Goal: Task Accomplishment & Management: Manage account settings

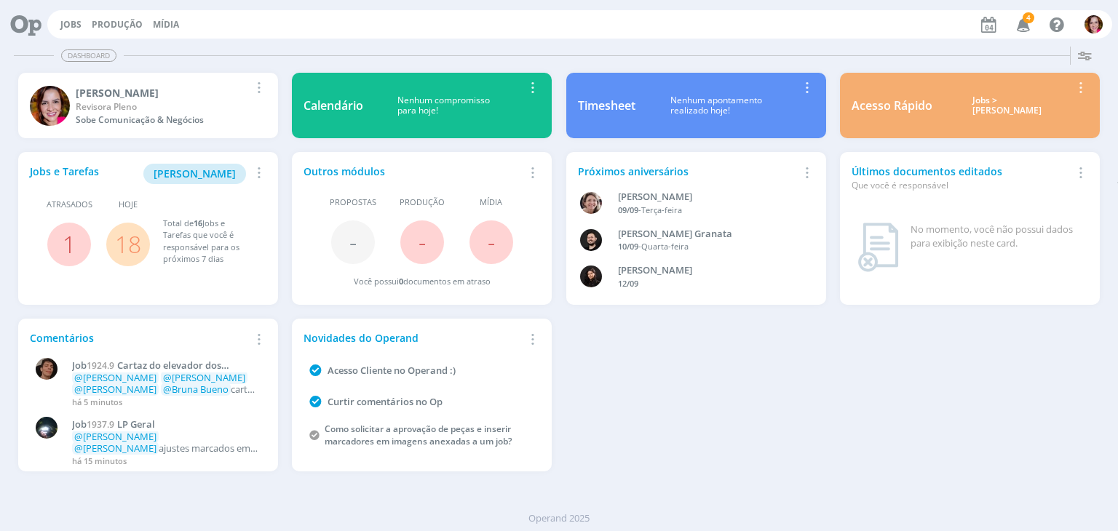
click at [1022, 21] on icon "button" at bounding box center [1023, 24] width 25 height 25
click at [219, 178] on span "[PERSON_NAME]" at bounding box center [195, 174] width 82 height 14
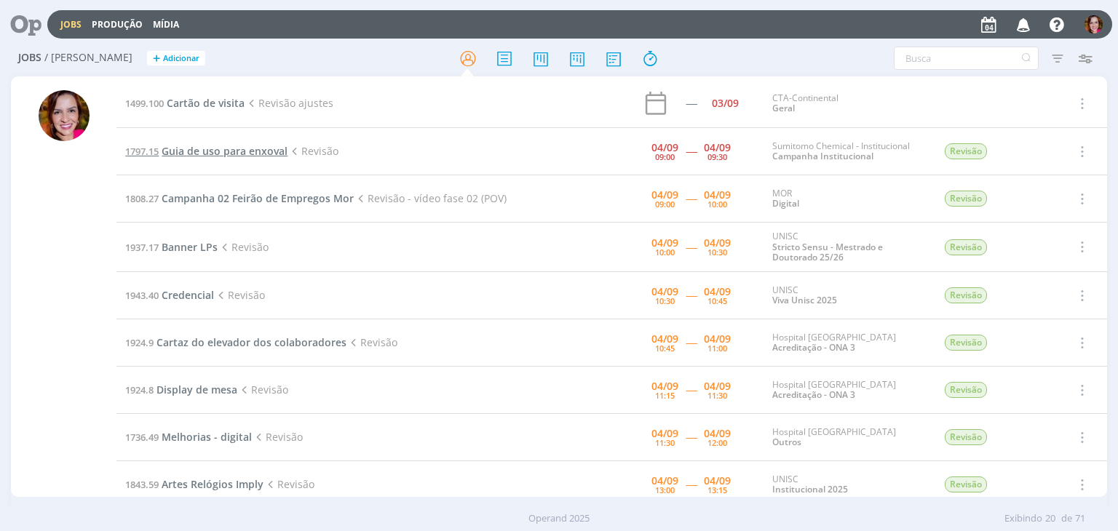
click at [201, 152] on span "Guia de uso para enxoval" at bounding box center [225, 151] width 126 height 14
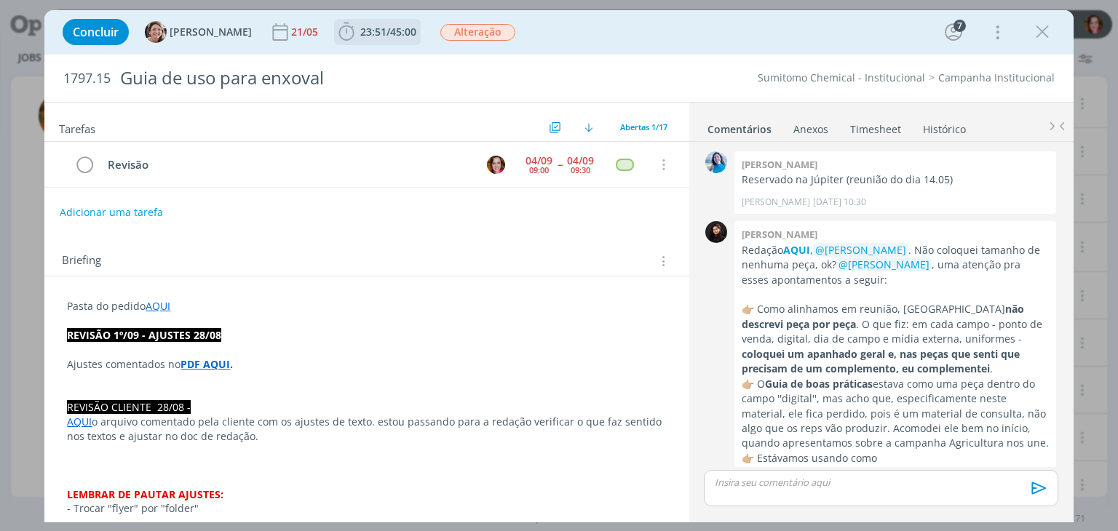
scroll to position [1388, 0]
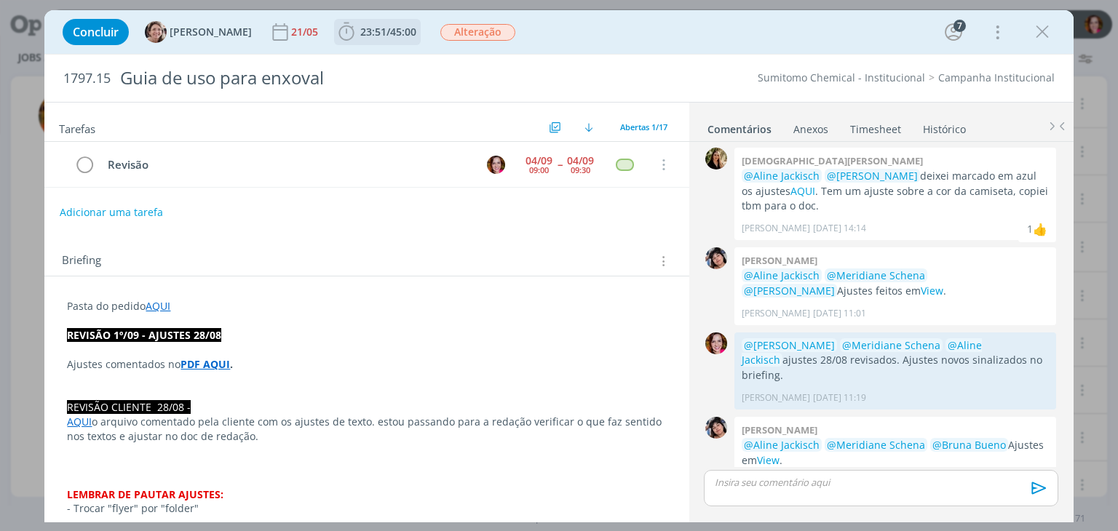
click at [386, 36] on span "/" at bounding box center [388, 32] width 4 height 14
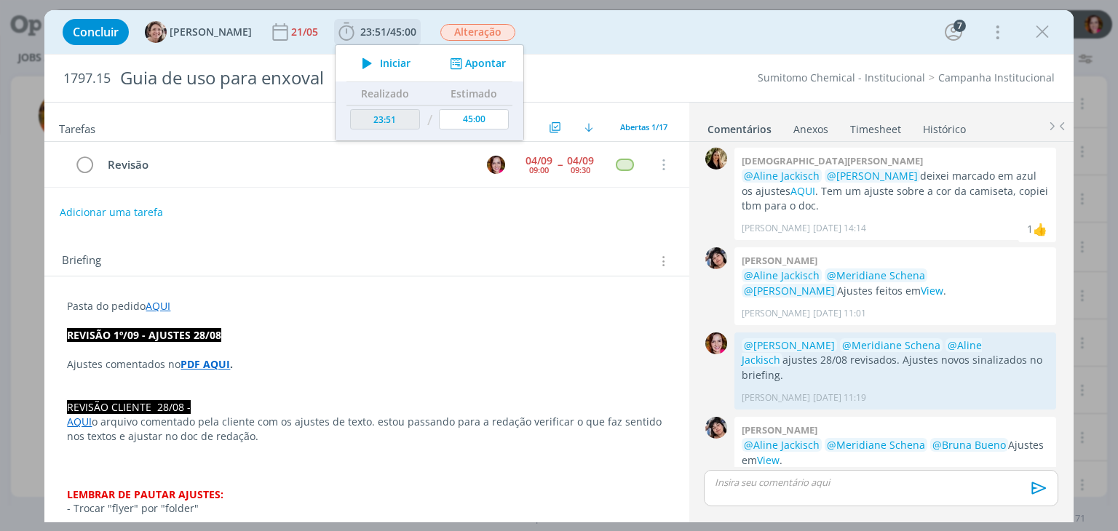
click at [380, 63] on span "Iniciar" at bounding box center [395, 63] width 31 height 10
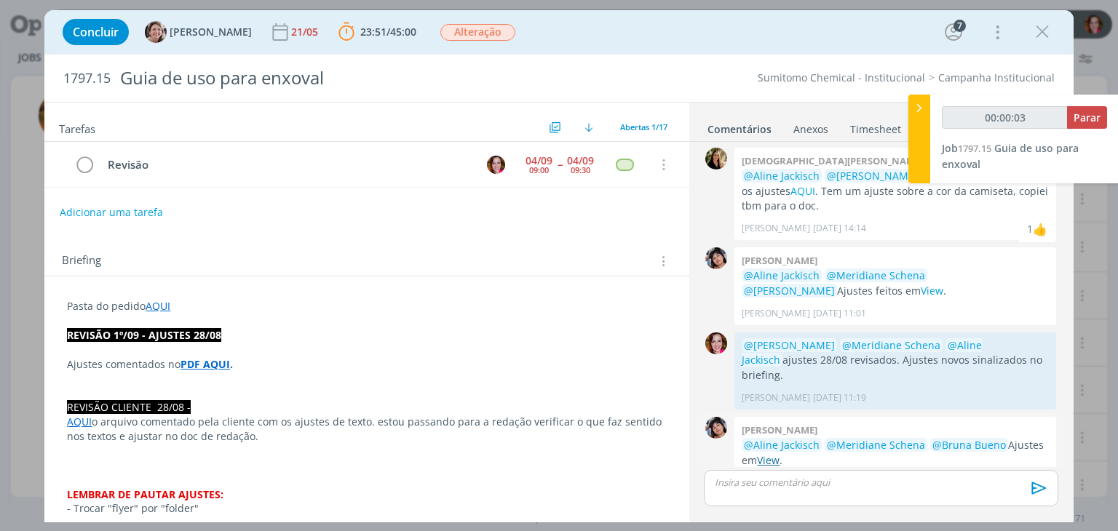
click at [774, 453] on link "View" at bounding box center [768, 460] width 23 height 14
click at [195, 360] on strong "PDF AQUI" at bounding box center [204, 364] width 49 height 14
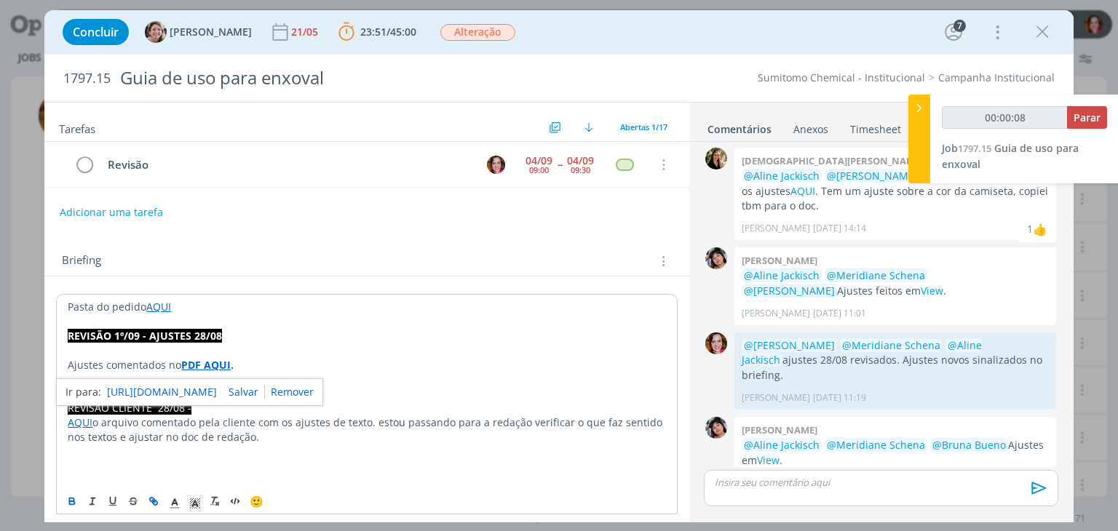
click at [217, 391] on link "https://sobeae.sharepoint.com/sites/SOBEAE/Documentos%20Compartilhados/Forms/Al…" at bounding box center [162, 392] width 110 height 19
click at [162, 346] on p "dialog" at bounding box center [366, 350] width 597 height 15
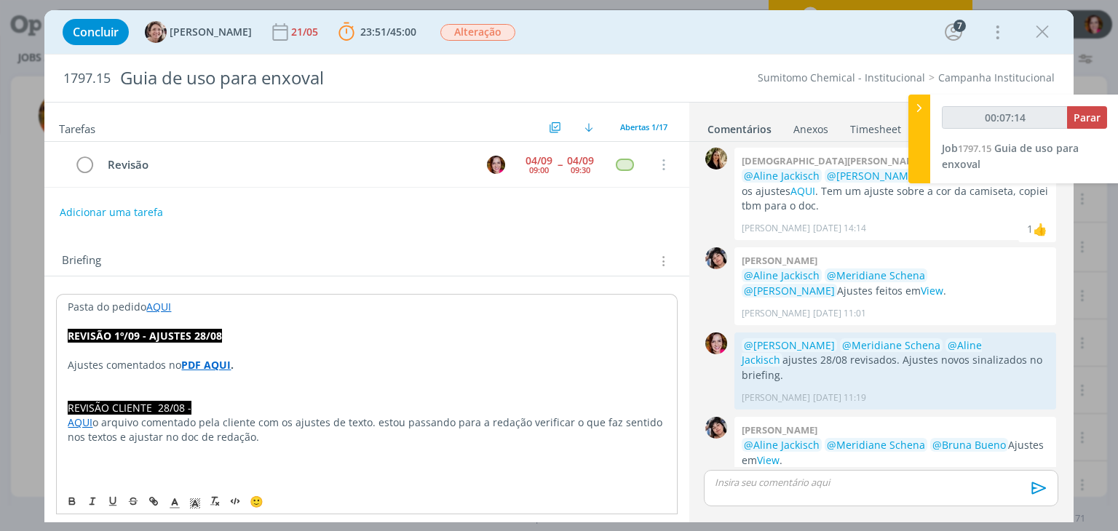
copy div "REVISÃO 1º/09 - AJUSTES 28/08 Ajustes comentados no PDF AQUI ."
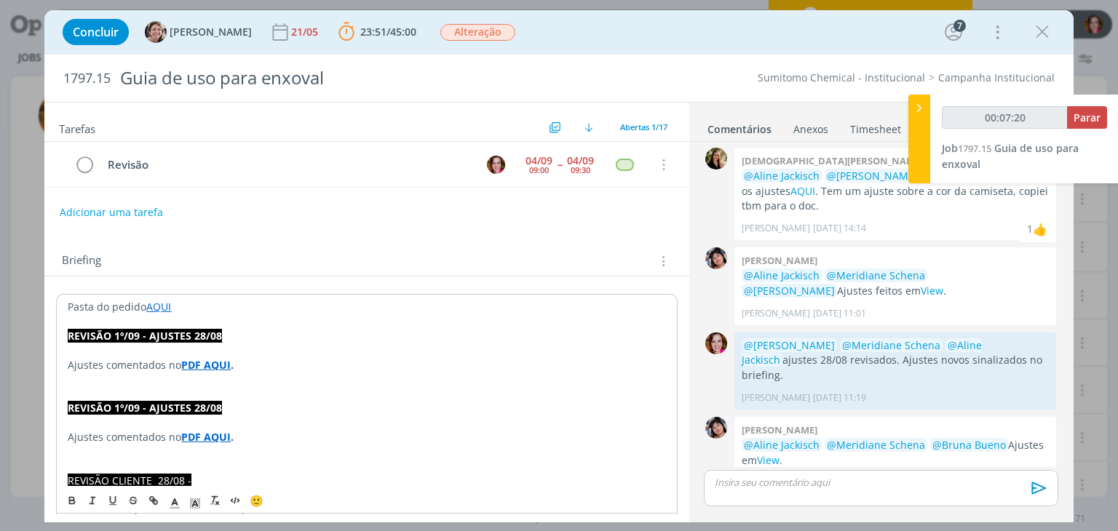
type input "00:07:21"
click at [122, 333] on strong "REVISÃO 1º/09 - AJUSTES 28/08" at bounding box center [145, 336] width 154 height 14
click at [217, 364] on strong "PDF AQUI" at bounding box center [205, 365] width 49 height 14
click at [100, 362] on p "Ajustes comentados no PDF AQUI ." at bounding box center [366, 365] width 597 height 15
click at [255, 367] on strong "PDF AQUI" at bounding box center [271, 365] width 49 height 14
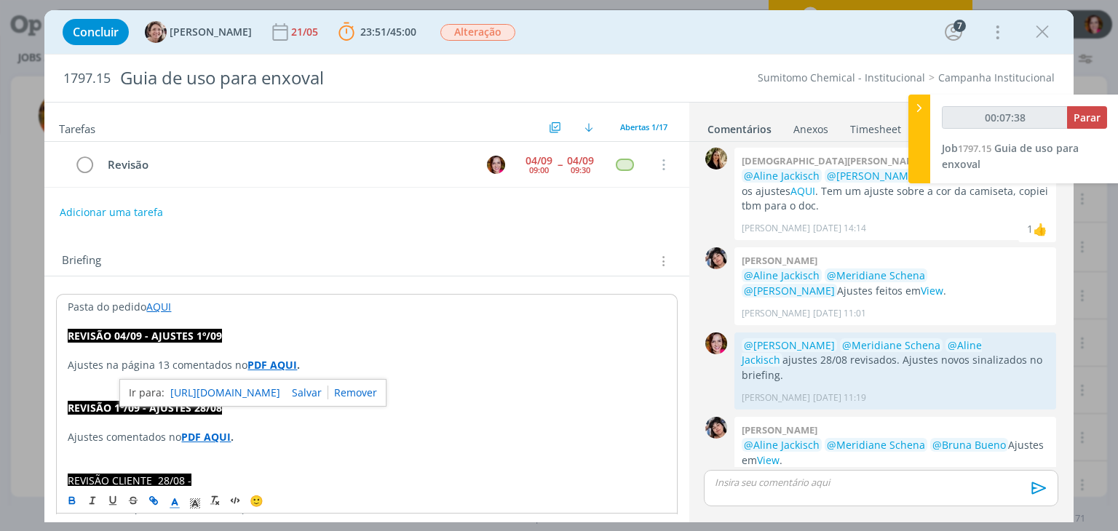
click at [280, 386] on link "https://sobeae.sharepoint.com/sites/SOBEAE/Documentos%20Compartilhados/Forms/Al…" at bounding box center [225, 392] width 110 height 19
click at [87, 161] on icon "dialog" at bounding box center [84, 165] width 20 height 22
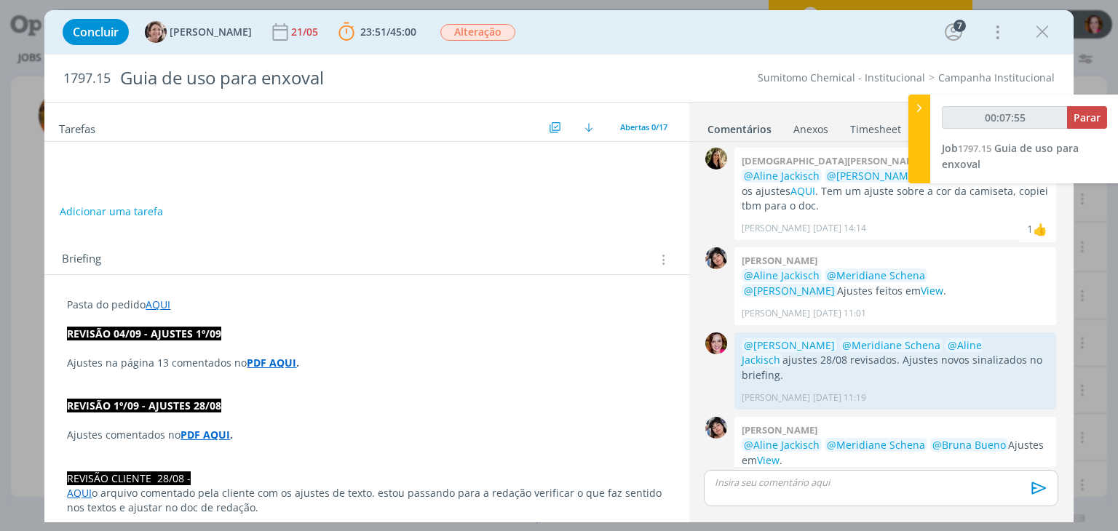
type input "00:07:56"
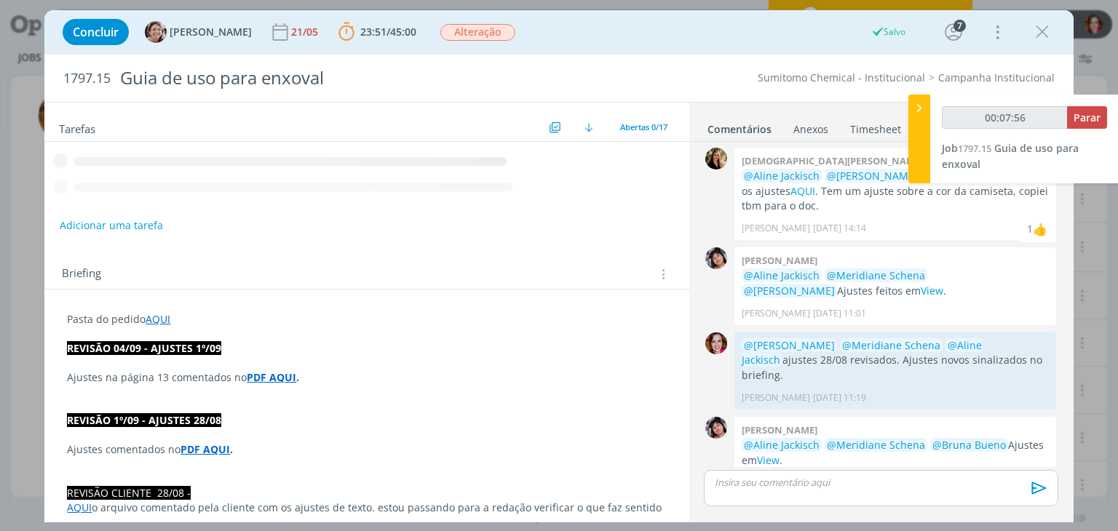
click at [824, 486] on p "dialog" at bounding box center [880, 482] width 330 height 13
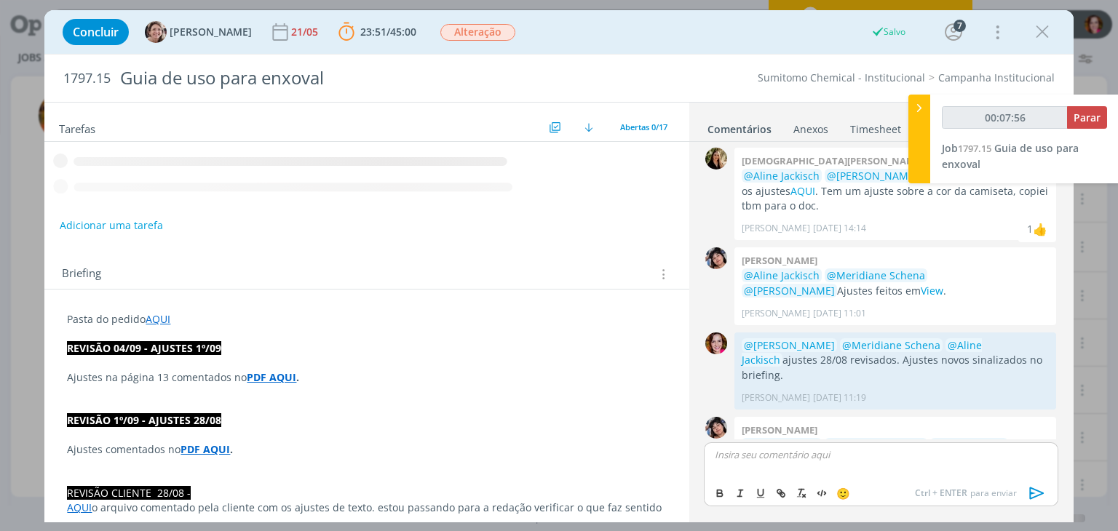
scroll to position [1415, 0]
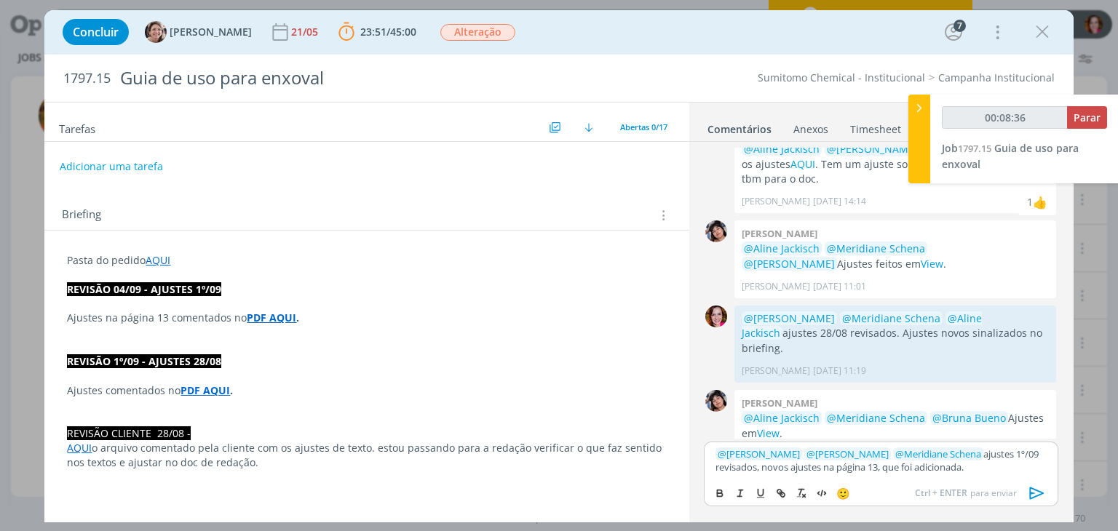
click at [1035, 499] on icon "dialog" at bounding box center [1037, 493] width 22 height 22
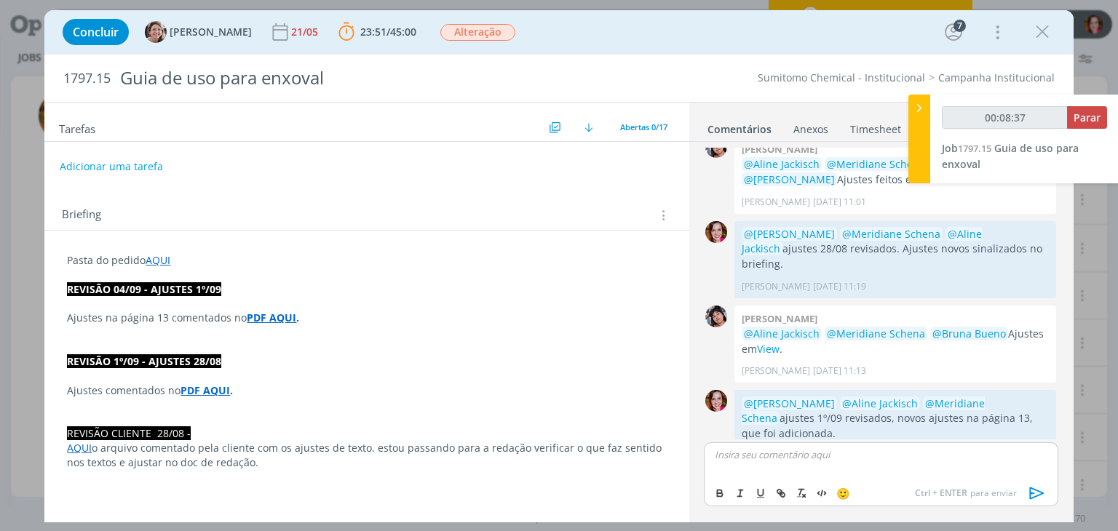
type input "00:08:38"
click at [1085, 117] on span "Parar" at bounding box center [1086, 118] width 27 height 14
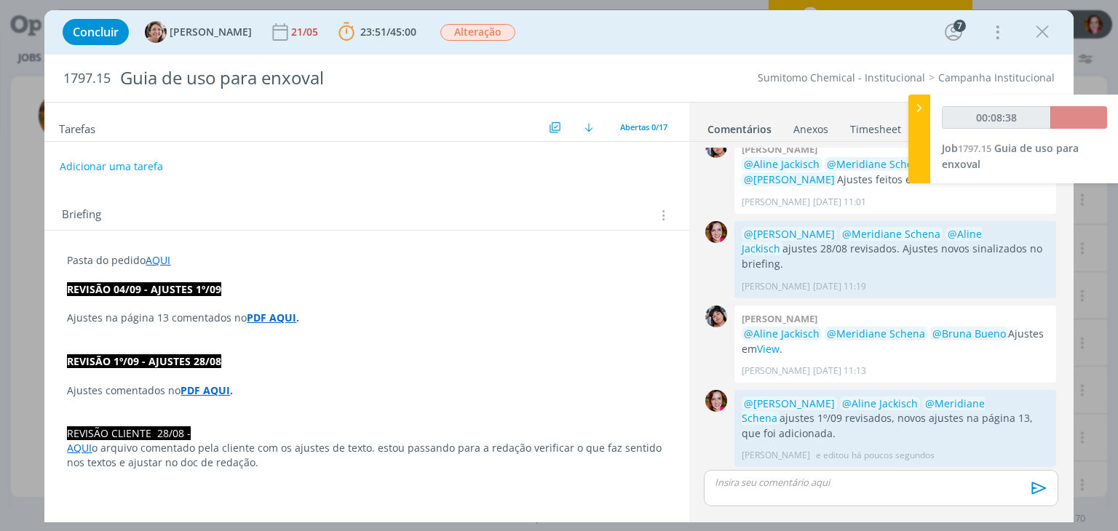
scroll to position [1472, 0]
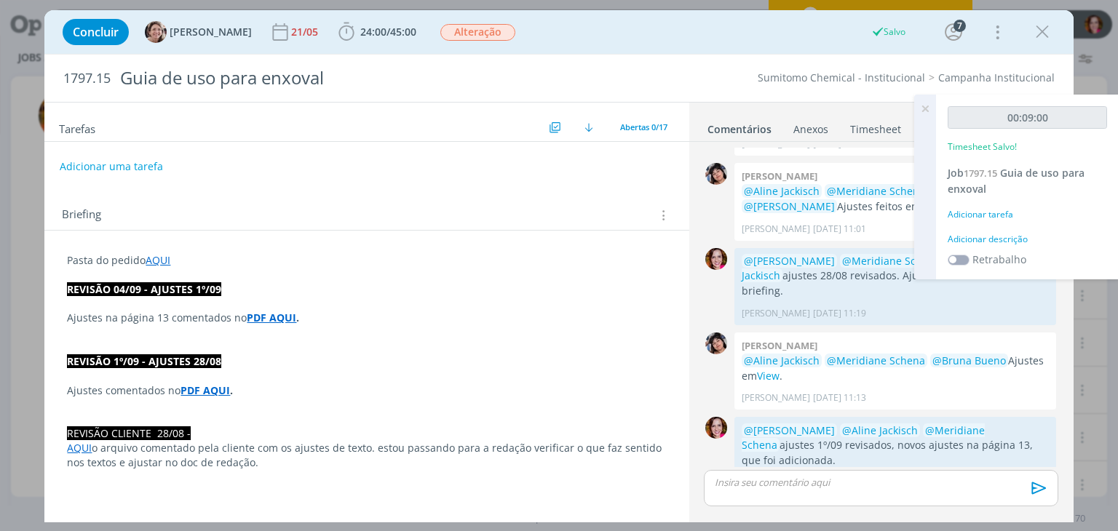
click at [1009, 237] on div "Adicionar descrição" at bounding box center [1026, 239] width 159 height 13
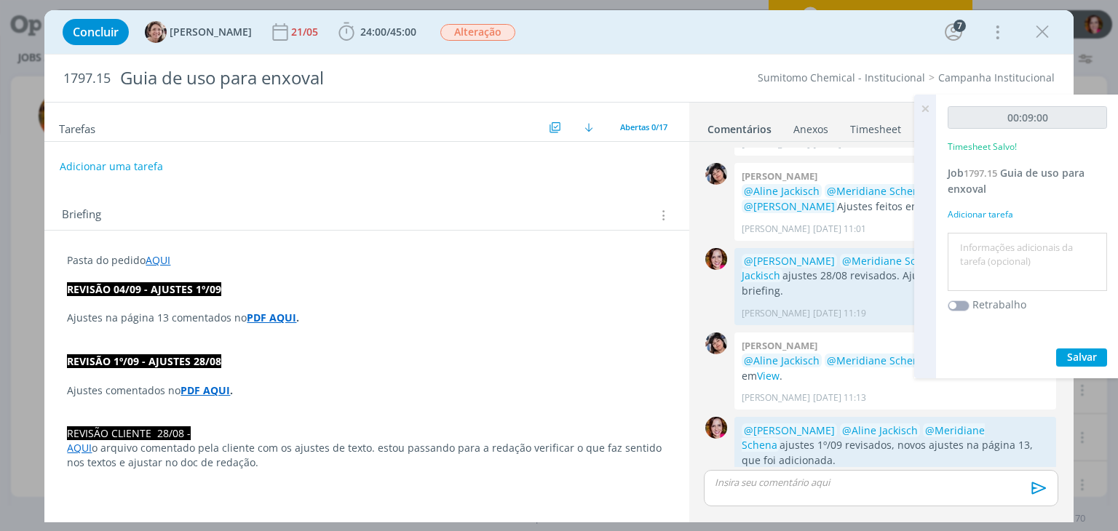
click at [1009, 237] on textarea at bounding box center [1027, 262] width 152 height 52
type textarea "Revisão ajustes 1º/09"
click at [1089, 355] on span "Salvar" at bounding box center [1082, 357] width 30 height 14
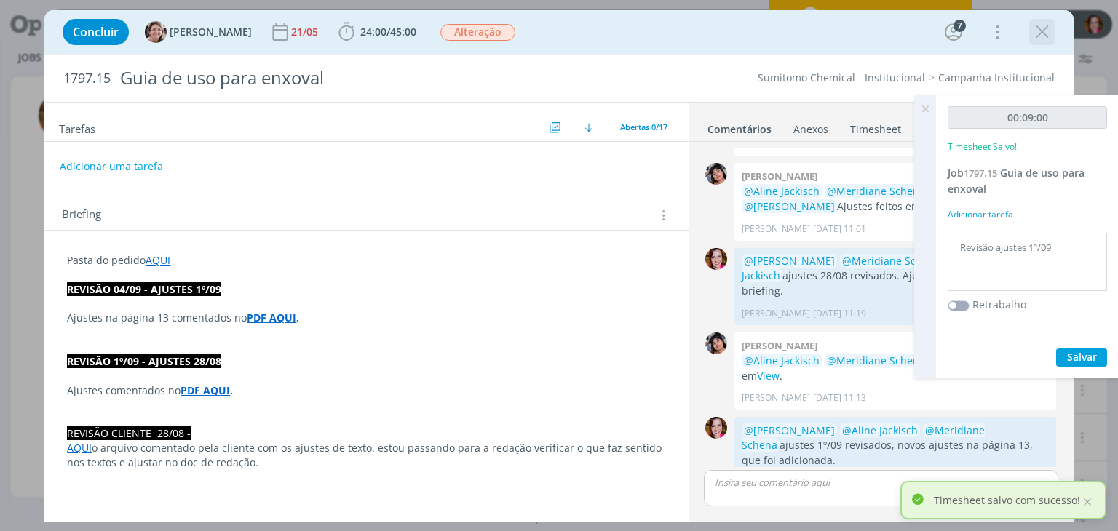
click at [1042, 32] on icon "dialog" at bounding box center [1042, 32] width 22 height 22
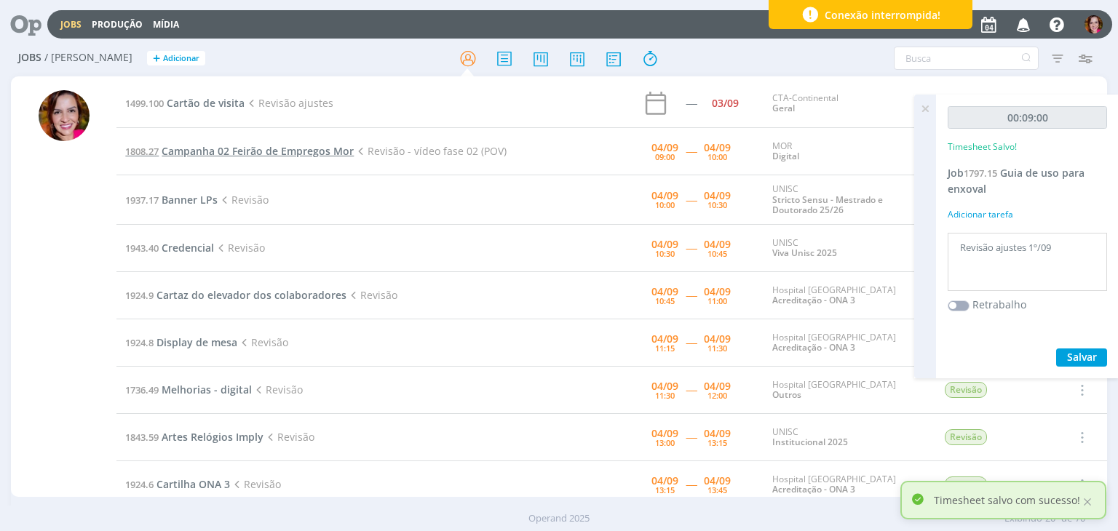
click at [206, 149] on span "Campanha 02 Feirão de Empregos Mor" at bounding box center [258, 151] width 192 height 14
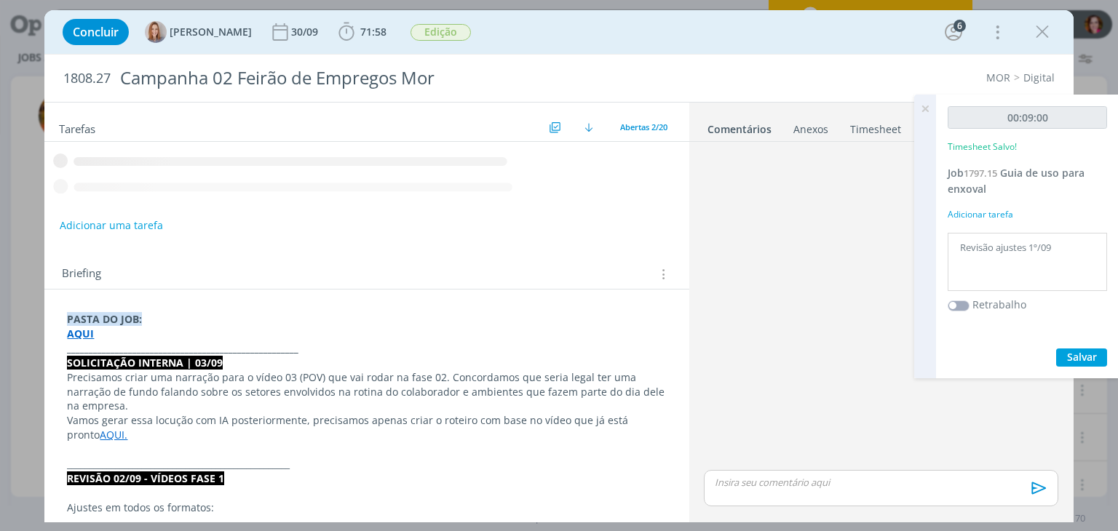
click at [926, 112] on icon at bounding box center [925, 109] width 26 height 28
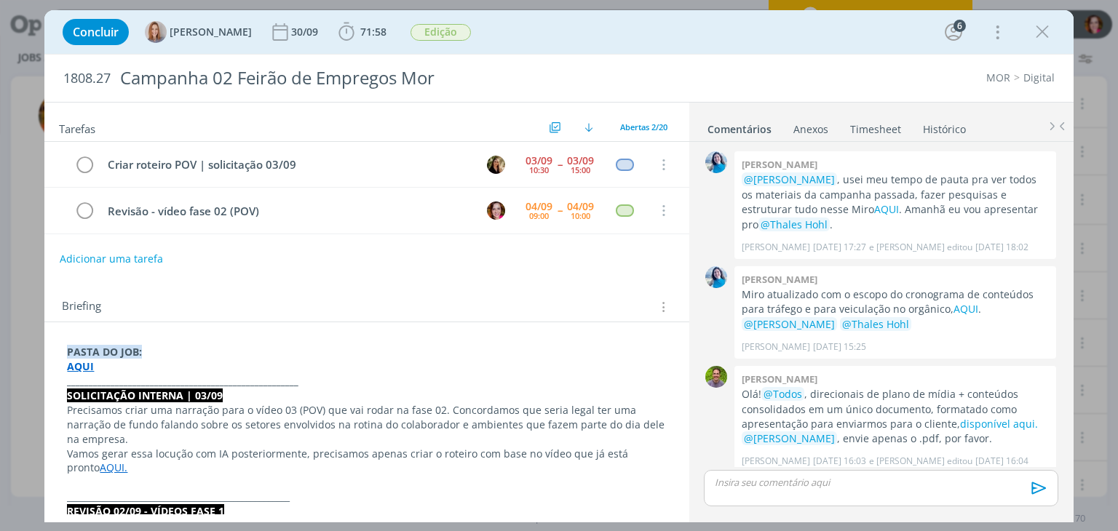
scroll to position [1164, 0]
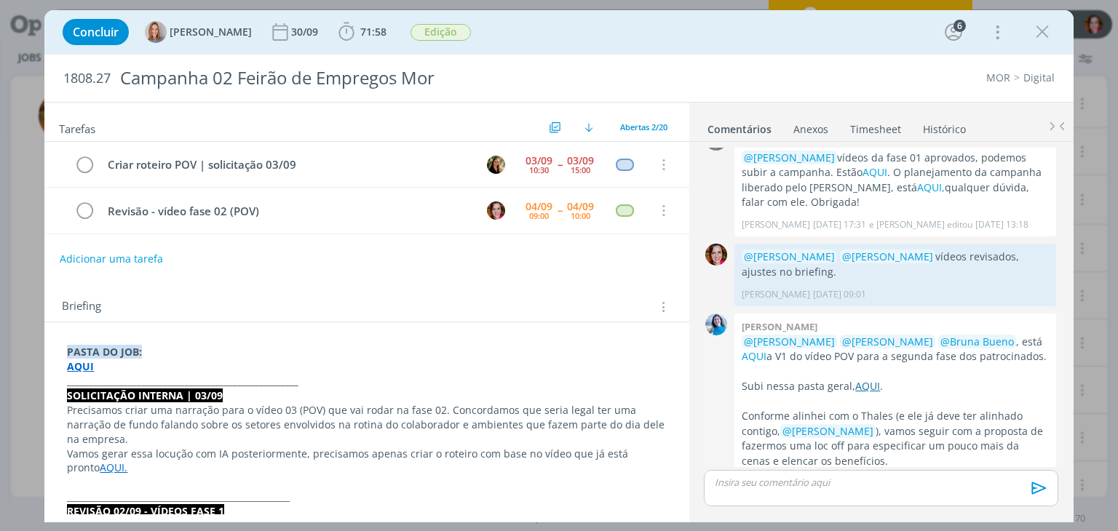
click at [862, 379] on link "AQUI" at bounding box center [867, 386] width 25 height 14
click at [1038, 40] on icon "dialog" at bounding box center [1042, 32] width 22 height 22
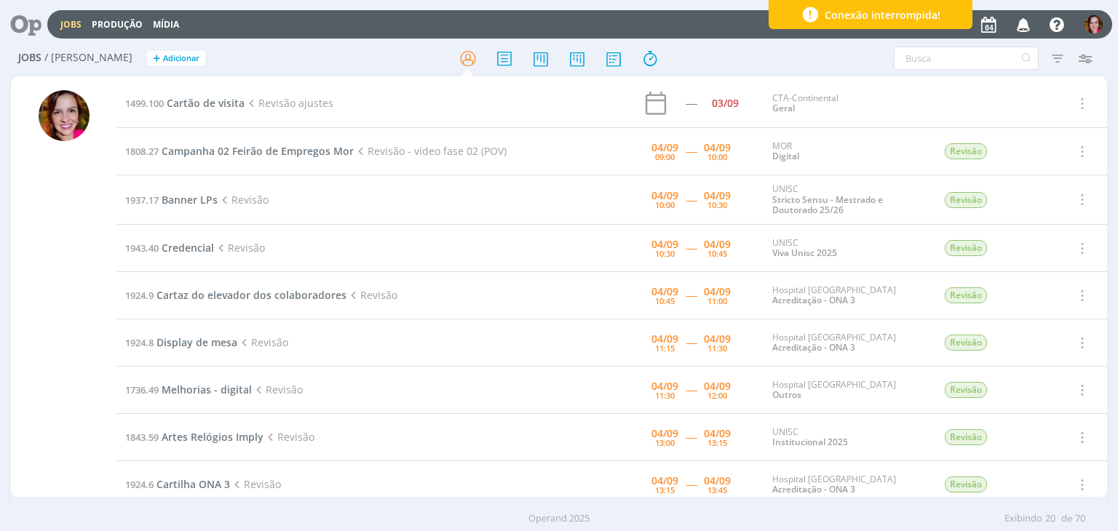
click at [20, 18] on icon at bounding box center [21, 24] width 30 height 28
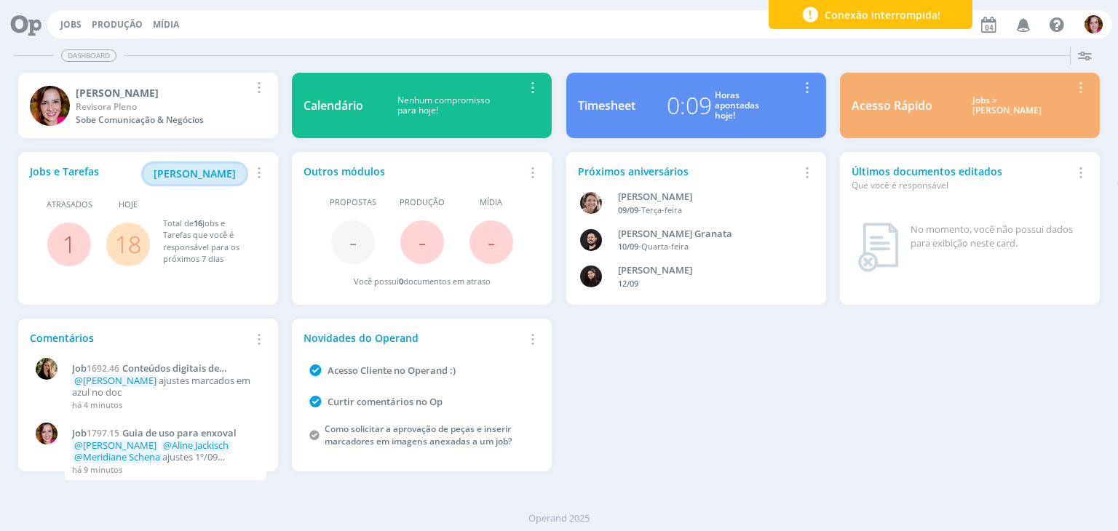
click at [186, 171] on span "Minha Pauta" at bounding box center [195, 174] width 82 height 14
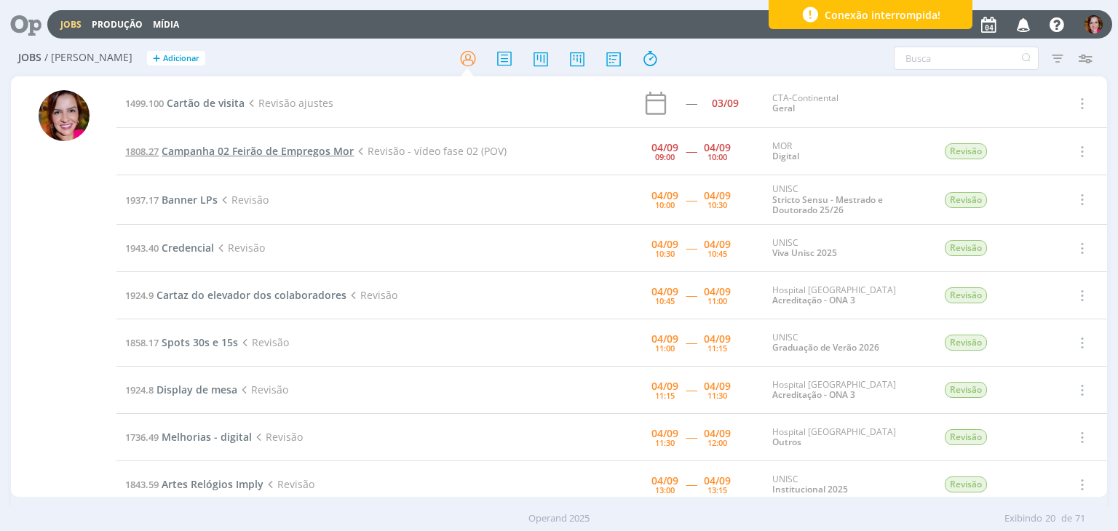
click at [246, 150] on span "Campanha 02 Feirão de Empregos Mor" at bounding box center [258, 151] width 192 height 14
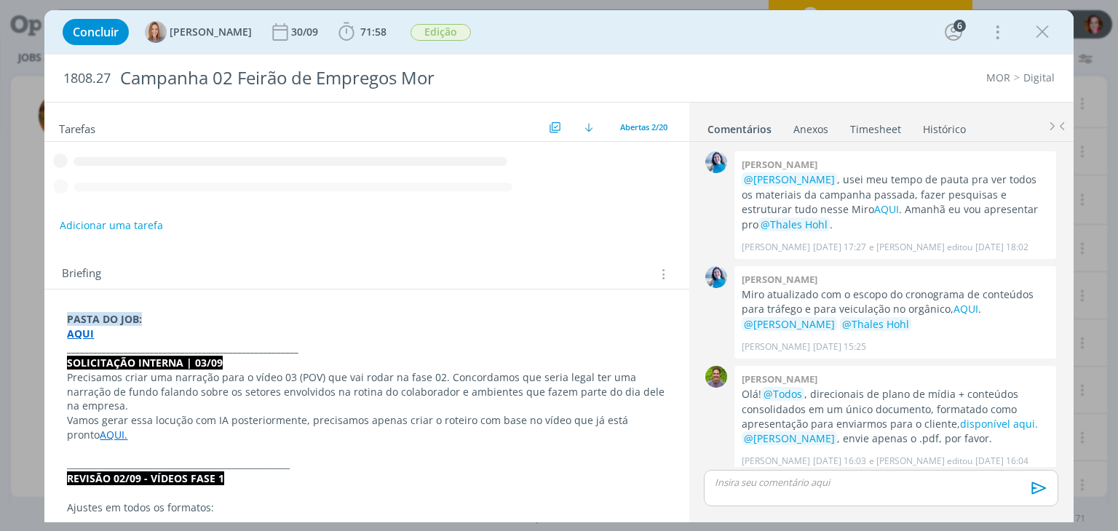
scroll to position [1164, 0]
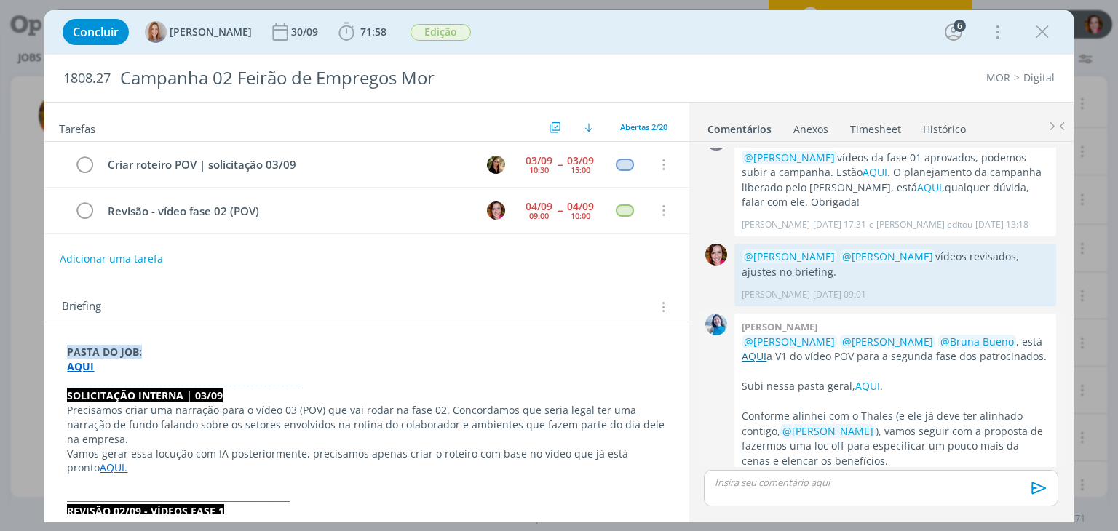
click at [749, 349] on link "AQUI" at bounding box center [753, 356] width 25 height 14
click at [365, 36] on span "71:58" at bounding box center [373, 32] width 26 height 14
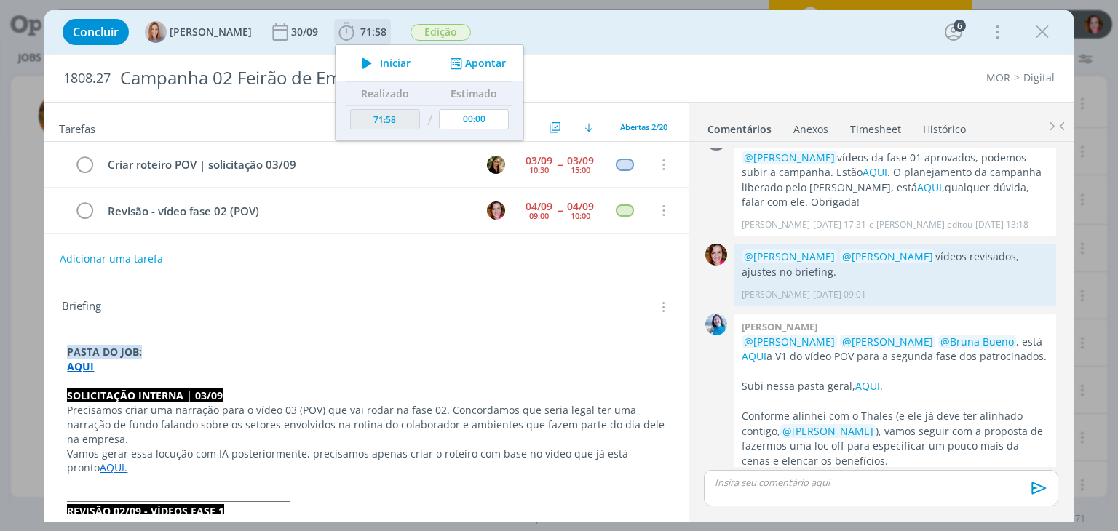
click at [365, 65] on icon "dialog" at bounding box center [366, 63] width 25 height 19
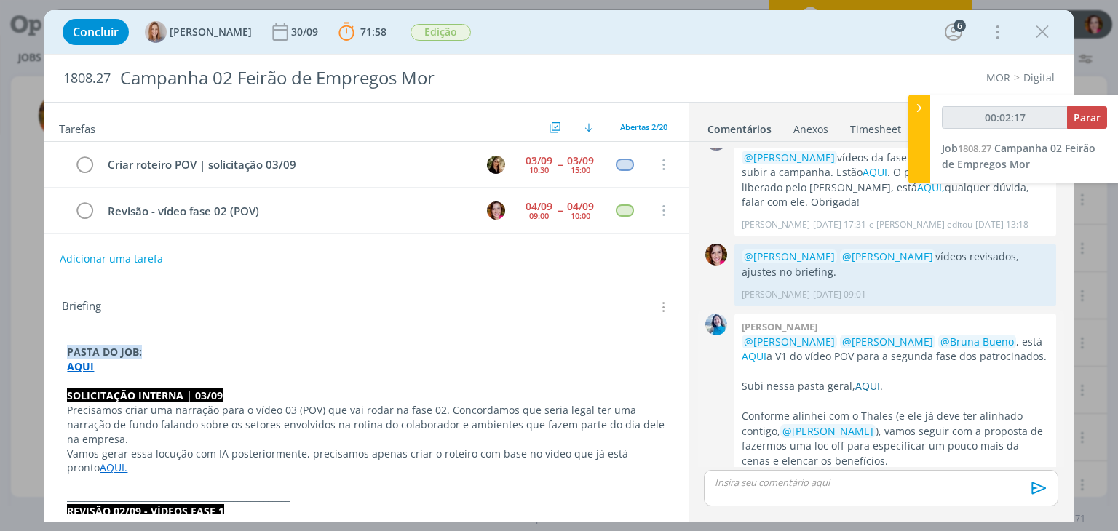
click at [867, 379] on link "AQUI" at bounding box center [867, 386] width 25 height 14
type input "00:03:01"
click at [750, 486] on p "dialog" at bounding box center [880, 482] width 330 height 13
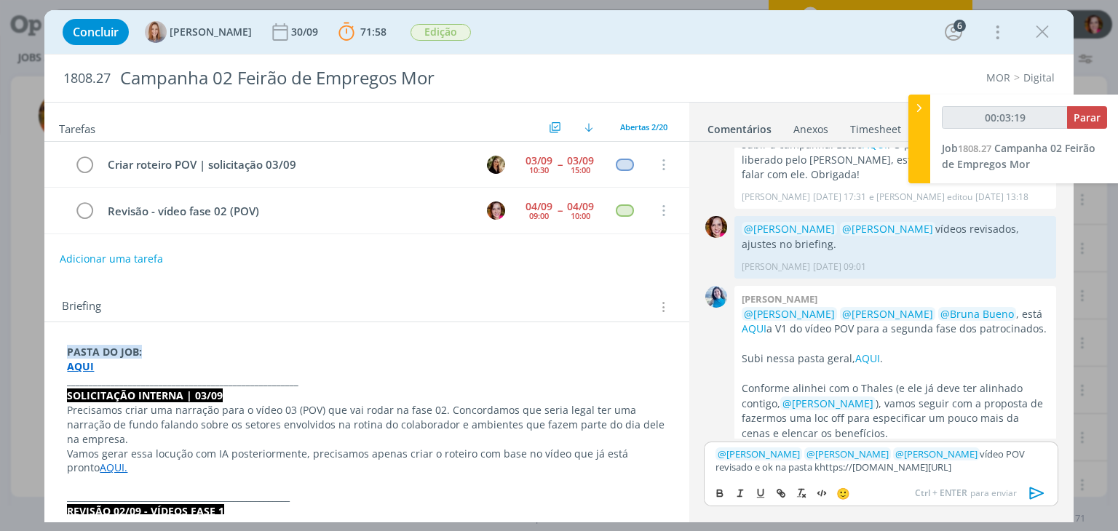
scroll to position [0, 0]
type input "00:03:21"
type input "cliente"
type input "00:03:22"
paste input "https://sobeae.sharepoint.com/sites/SOBEAE/Documentos%20Compartilhados/Forms/Al…"
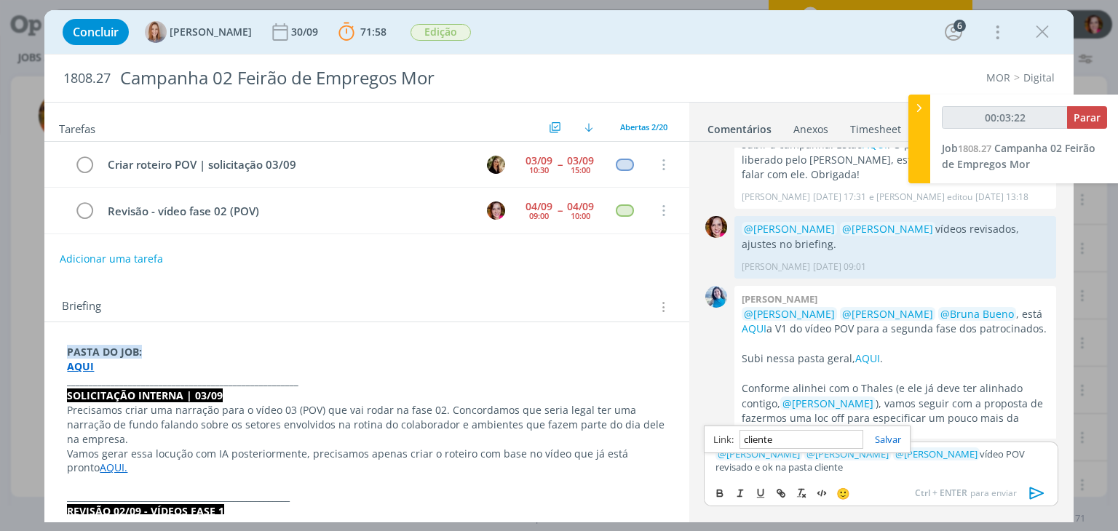
type input "https://sobeae.sharepoint.com/sites/SOBEAE/Documentos%20Compartilhados/Forms/Al…"
click at [1035, 498] on icon "dialog" at bounding box center [1037, 493] width 22 height 22
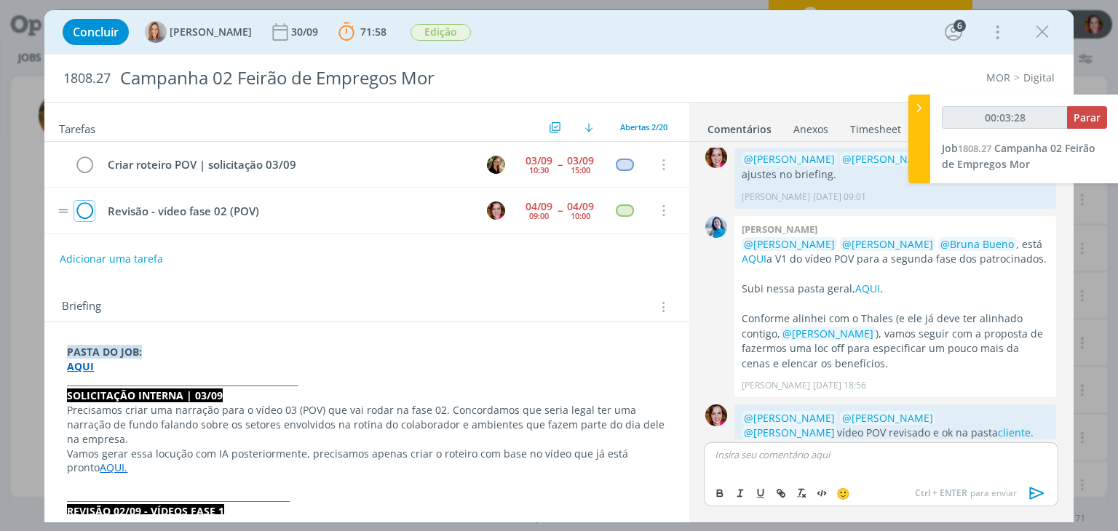
click at [84, 210] on icon "dialog" at bounding box center [84, 211] width 20 height 22
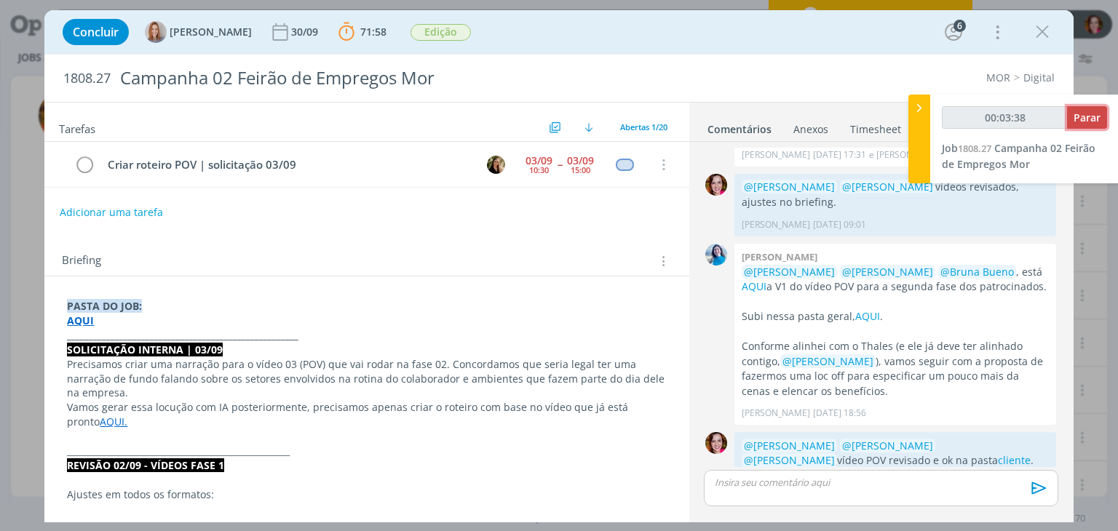
type input "00:03:39"
click at [1085, 114] on span "Parar" at bounding box center [1086, 118] width 27 height 14
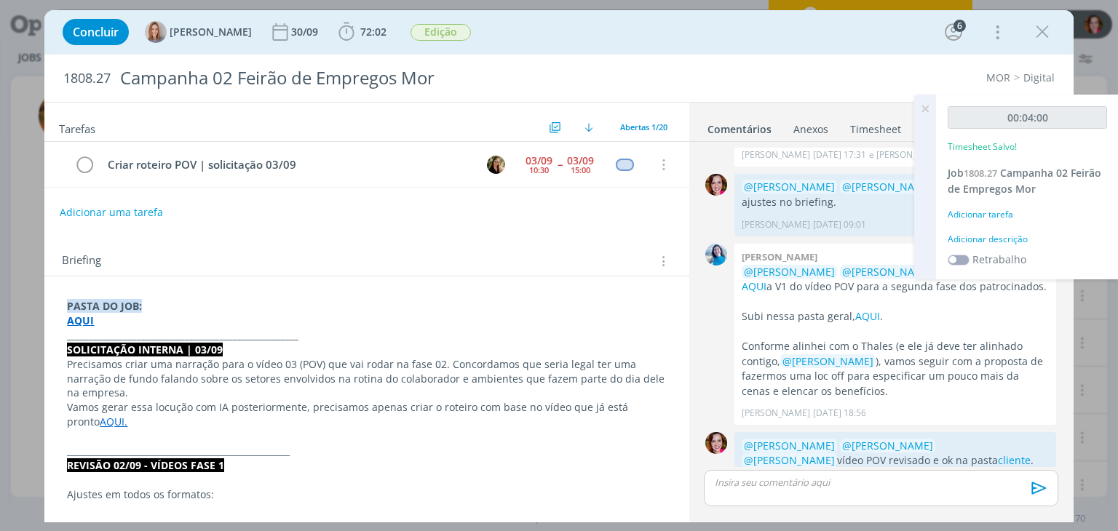
click at [1001, 239] on div "Adicionar descrição" at bounding box center [1026, 239] width 159 height 13
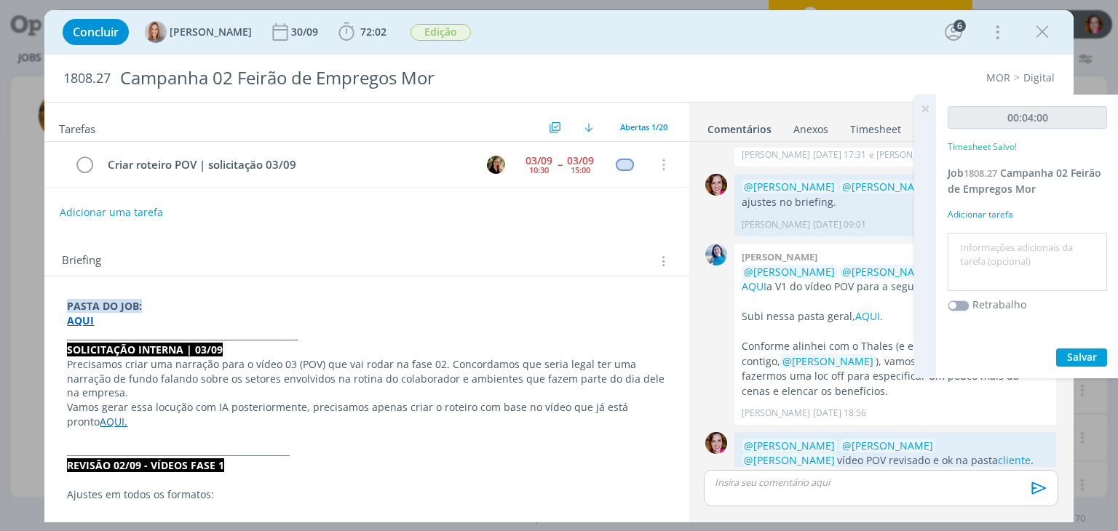
click at [1001, 239] on textarea at bounding box center [1027, 262] width 152 height 52
click at [990, 246] on textarea "Revisçao vídeo POV" at bounding box center [1027, 262] width 152 height 52
type textarea "Revisão vídeo POV"
click at [1067, 350] on span "Salvar" at bounding box center [1082, 357] width 30 height 14
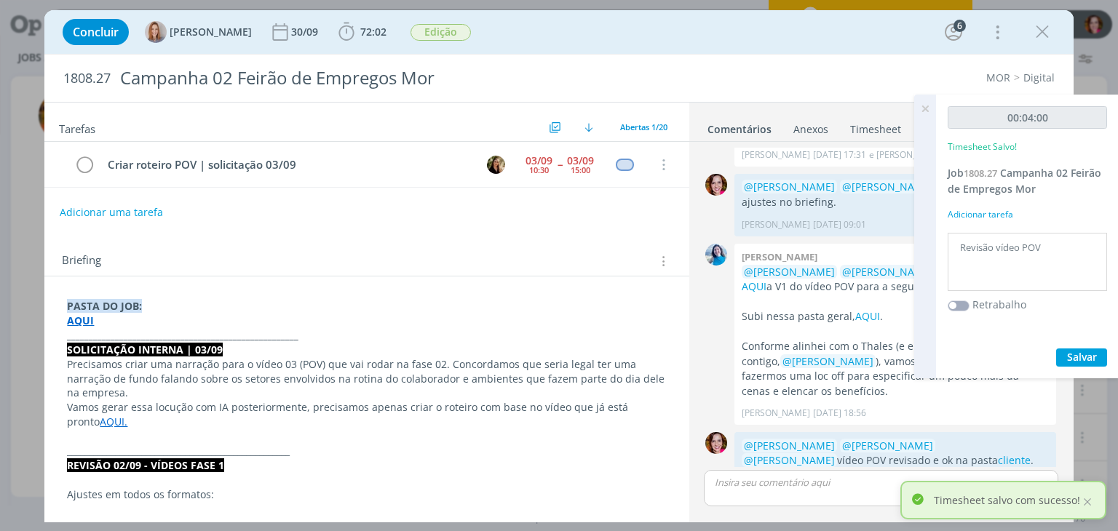
click at [923, 109] on icon at bounding box center [925, 109] width 26 height 28
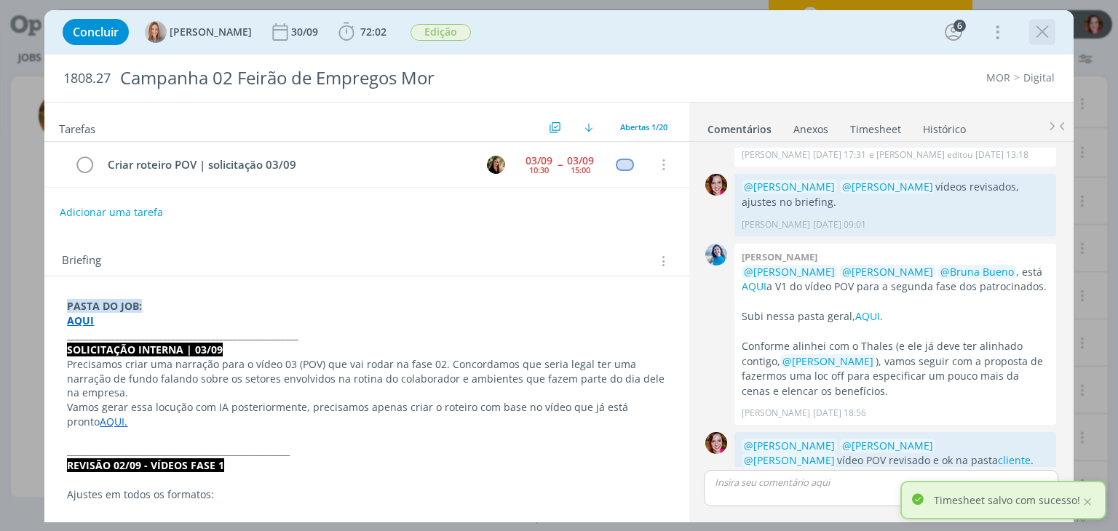
click at [1042, 31] on icon "dialog" at bounding box center [1042, 32] width 22 height 22
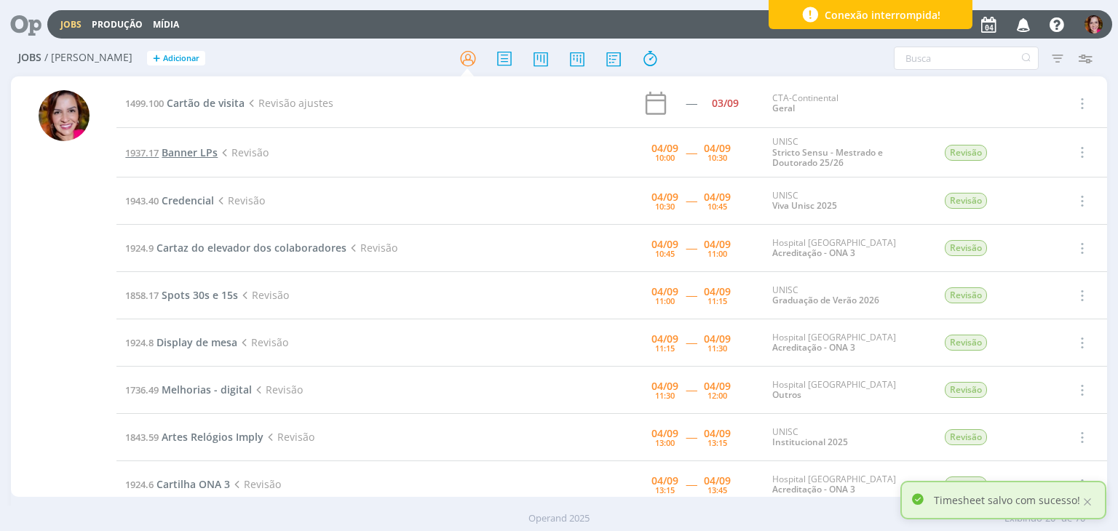
click at [178, 148] on span "Banner LPs" at bounding box center [190, 153] width 56 height 14
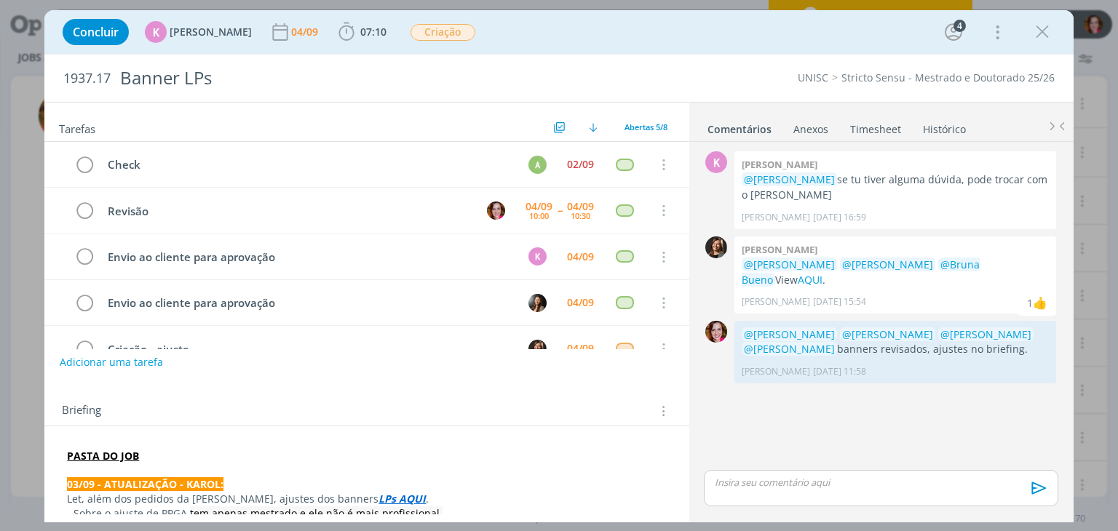
click at [249, 483] on p "03/09 - ATUALIZAÇÃO - KAROL:" at bounding box center [366, 484] width 599 height 15
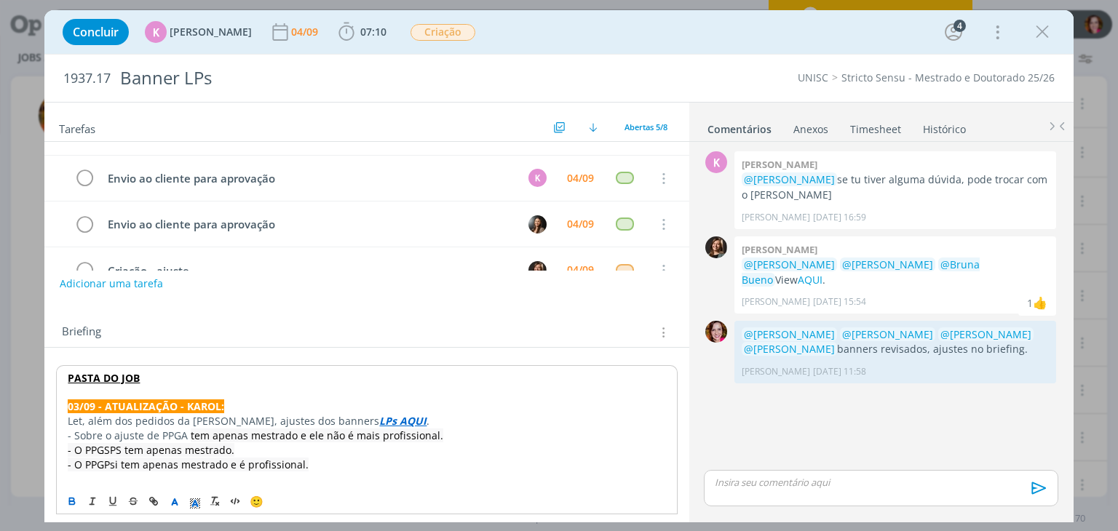
scroll to position [93, 0]
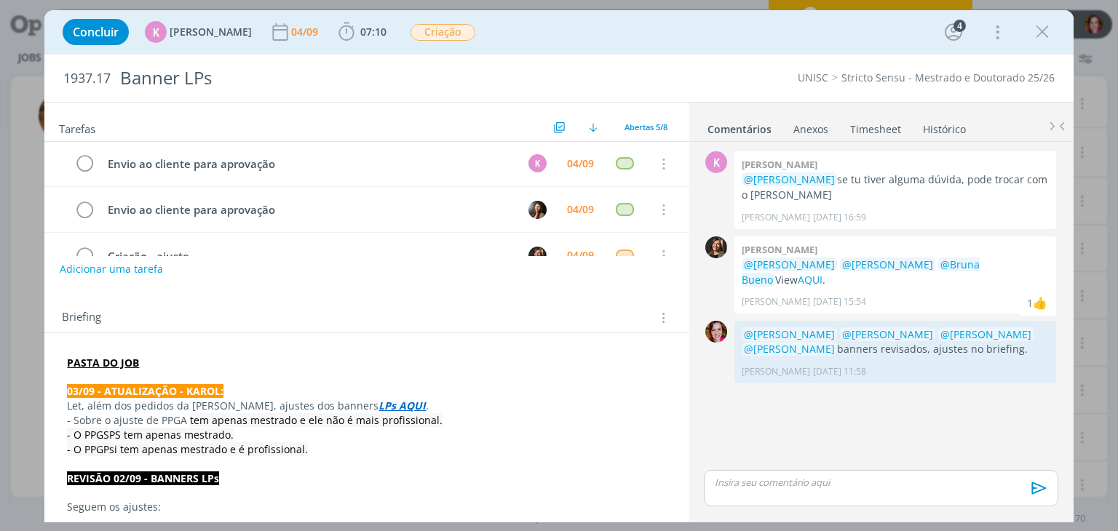
click at [760, 477] on p "dialog" at bounding box center [880, 482] width 330 height 13
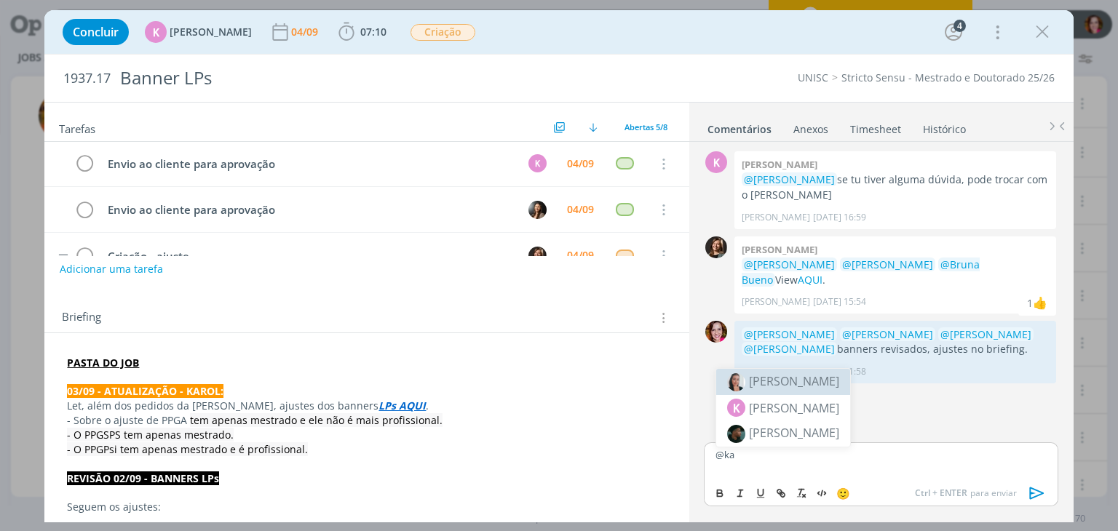
click at [675, 239] on tr "Criação - ajuste 04/09 Cancelar" at bounding box center [366, 256] width 644 height 46
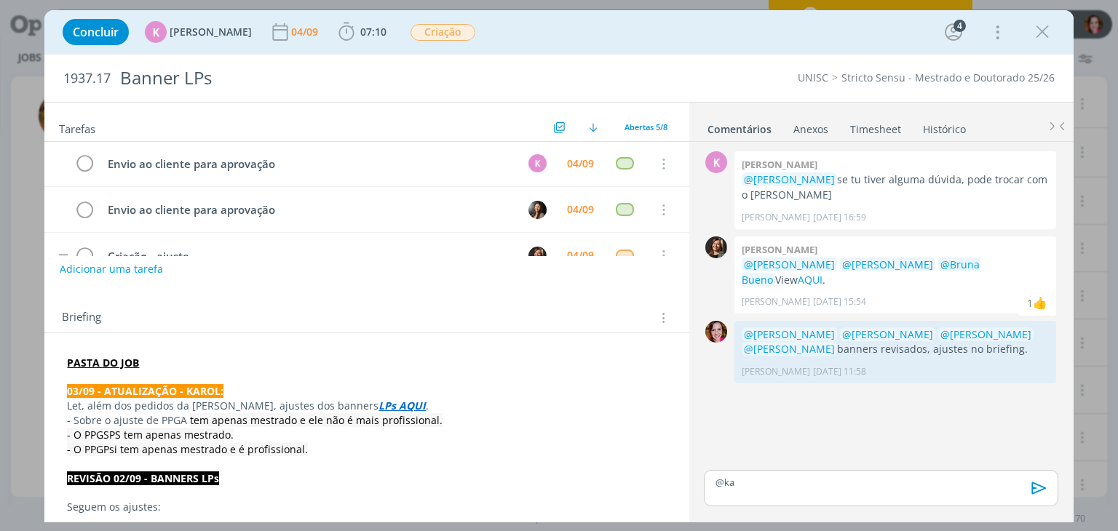
click at [675, 239] on tr "Criação - ajuste 04/09 Cancelar" at bounding box center [366, 256] width 644 height 46
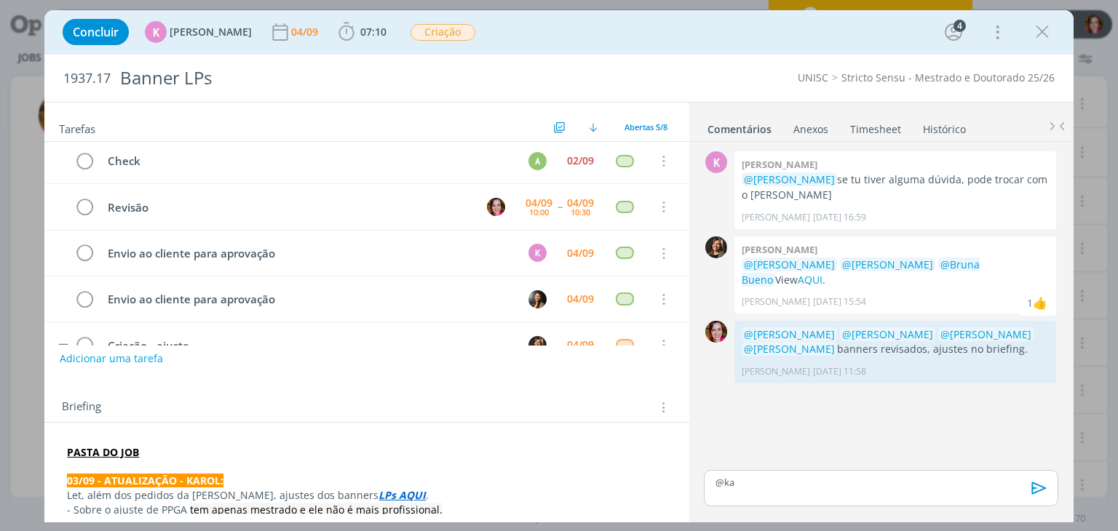
scroll to position [0, 0]
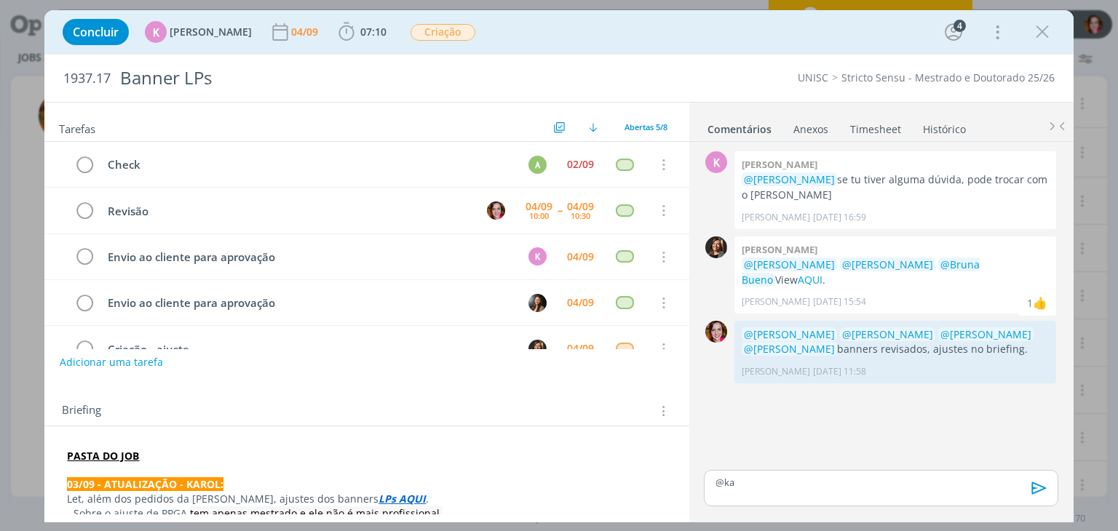
click at [798, 487] on p "@ka" at bounding box center [880, 482] width 330 height 13
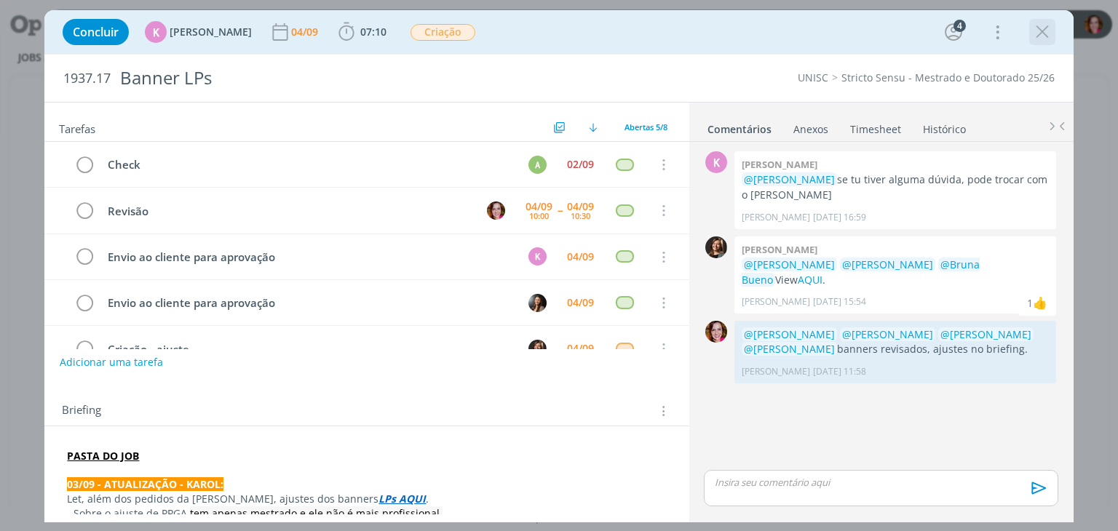
click at [1037, 35] on icon "dialog" at bounding box center [1042, 32] width 22 height 22
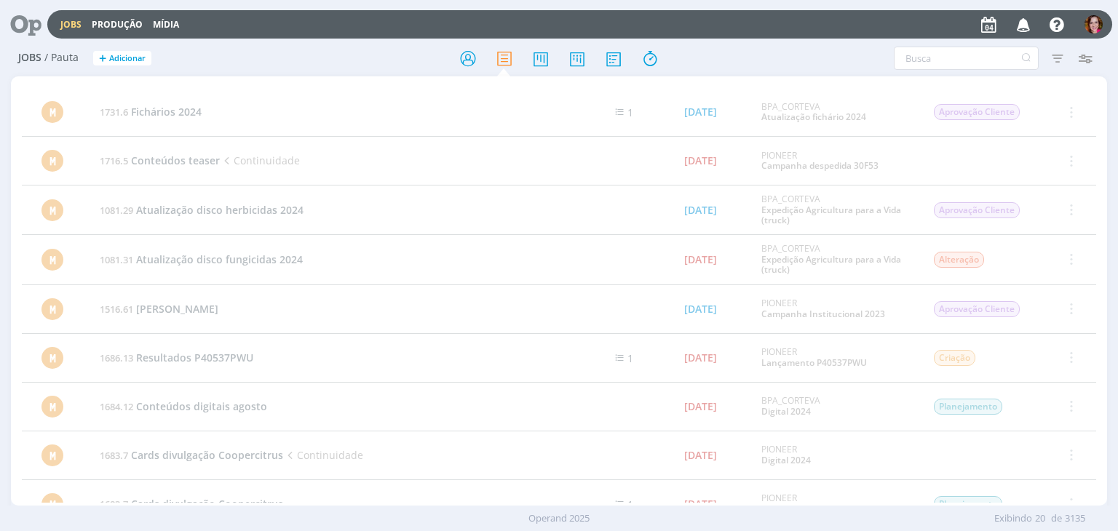
click at [23, 29] on icon at bounding box center [21, 24] width 30 height 28
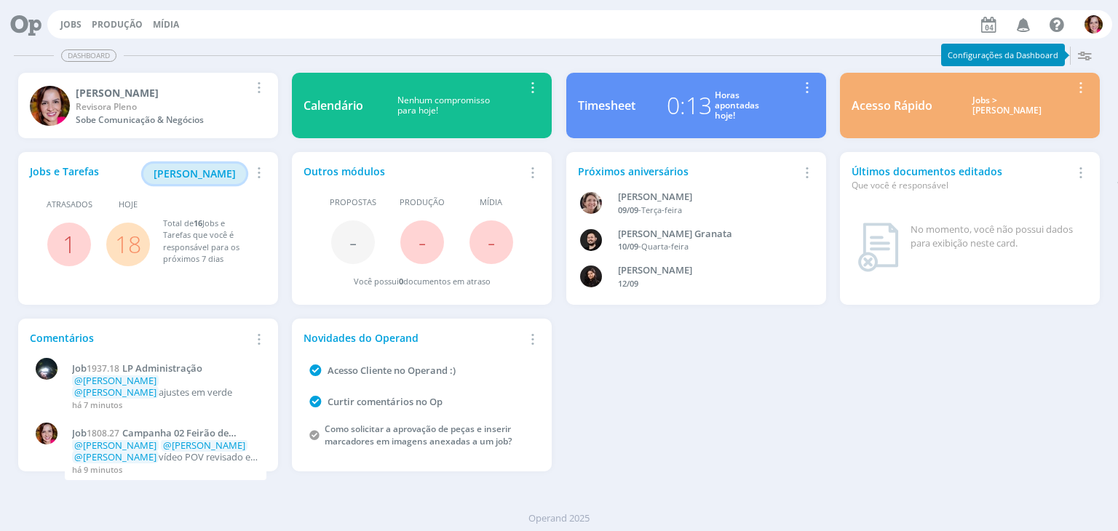
click at [220, 171] on span "[PERSON_NAME]" at bounding box center [195, 174] width 82 height 14
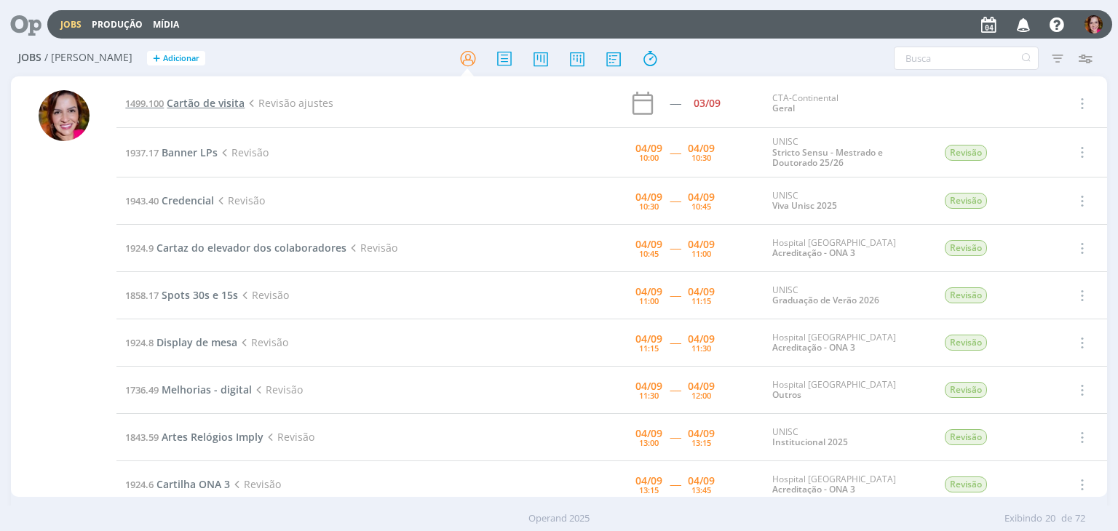
click at [202, 99] on span "Cartão de visita" at bounding box center [206, 103] width 78 height 14
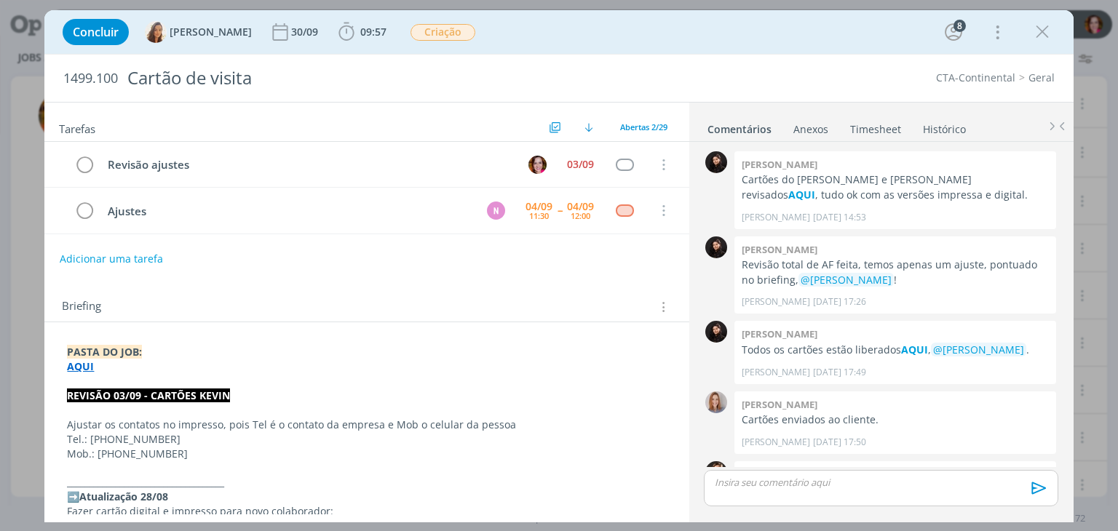
scroll to position [1212, 0]
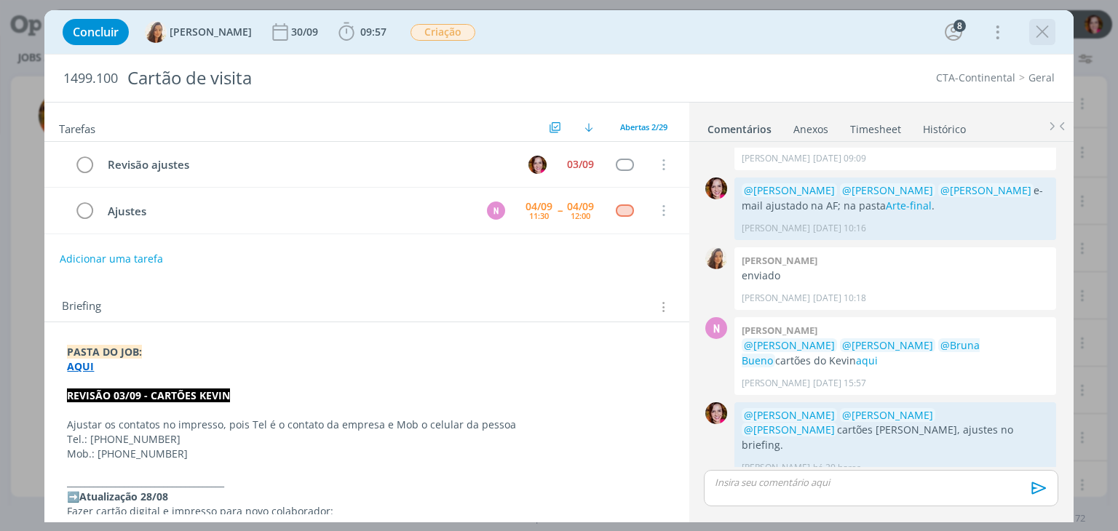
click at [1039, 33] on icon "dialog" at bounding box center [1042, 32] width 22 height 22
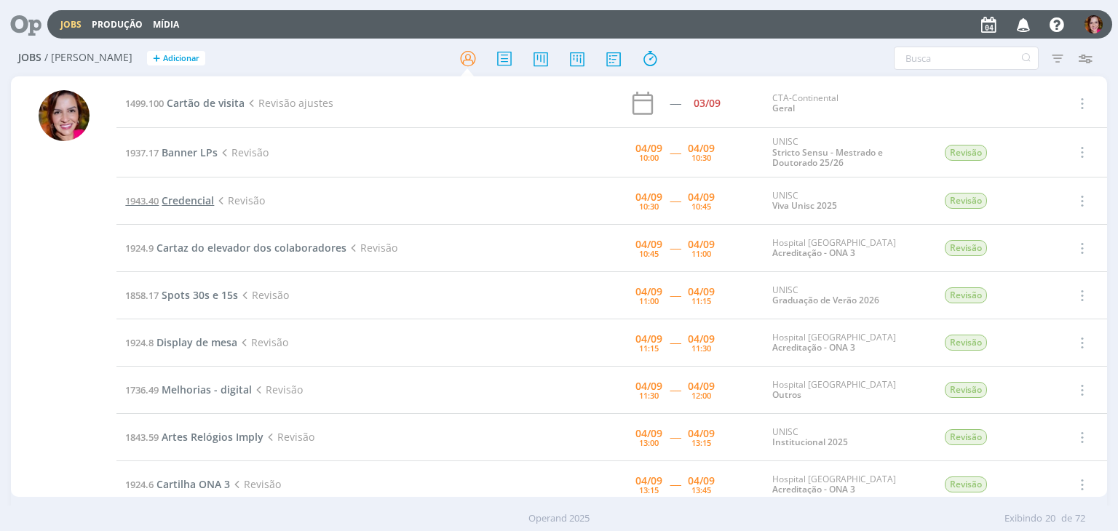
click at [196, 202] on span "Credencial" at bounding box center [188, 201] width 52 height 14
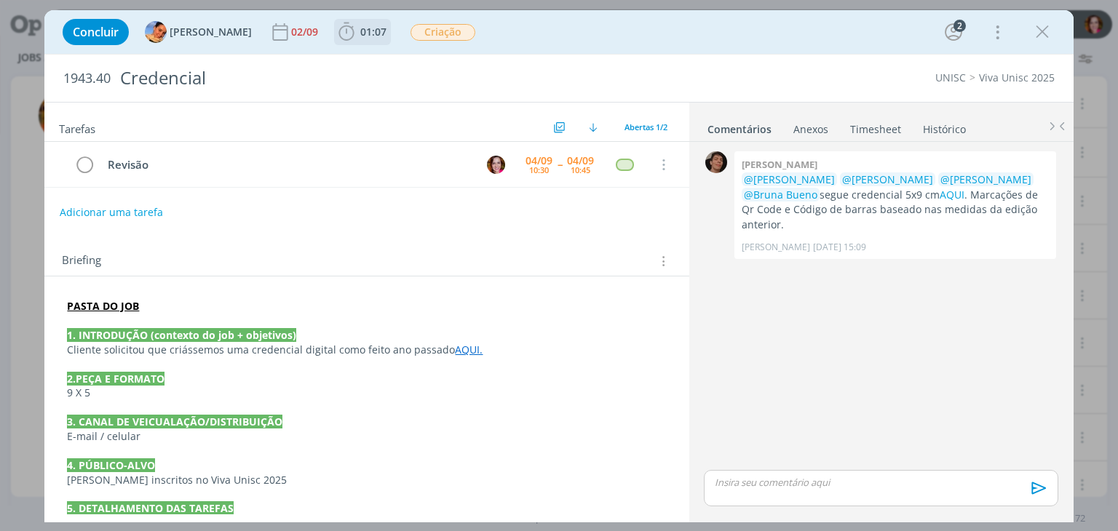
click at [341, 33] on icon "dialog" at bounding box center [346, 32] width 15 height 18
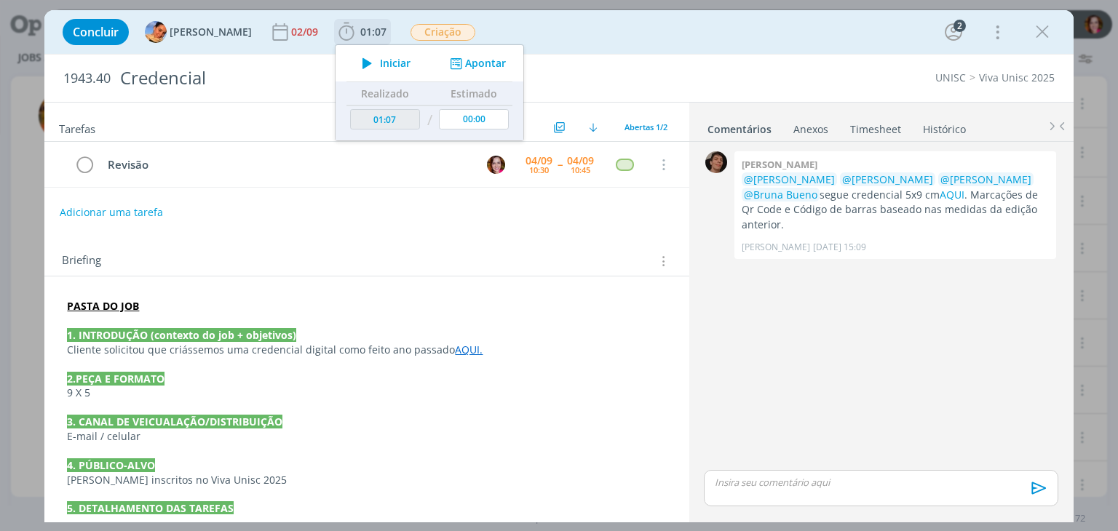
click at [354, 70] on icon "dialog" at bounding box center [366, 63] width 25 height 19
click at [786, 333] on div "0 Patrick meireles @Karoline Arend @Luíza Santana @Beatriz Luchese @Bruna Bueno…" at bounding box center [880, 307] width 365 height 319
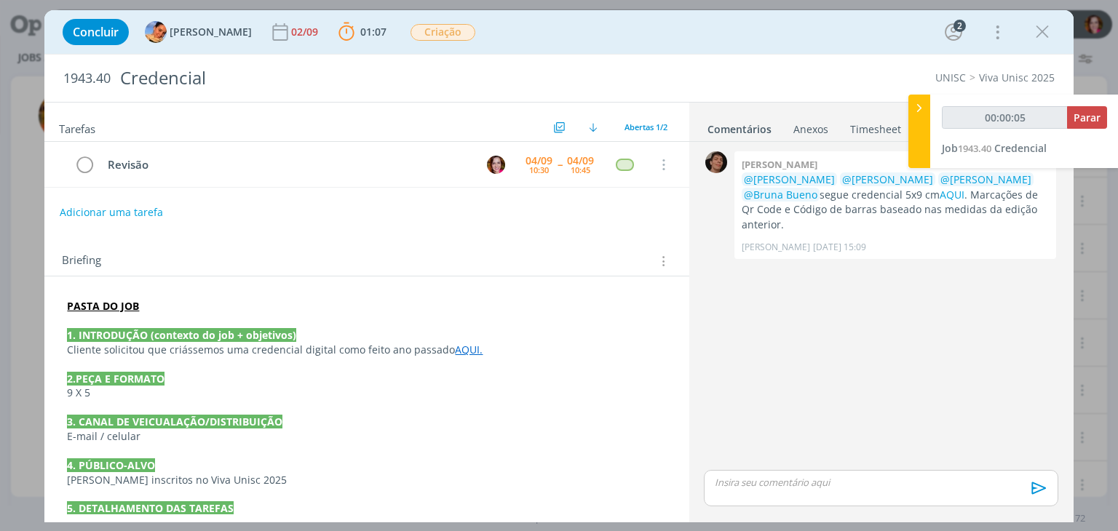
click at [455, 352] on link "AQUI." at bounding box center [469, 350] width 28 height 14
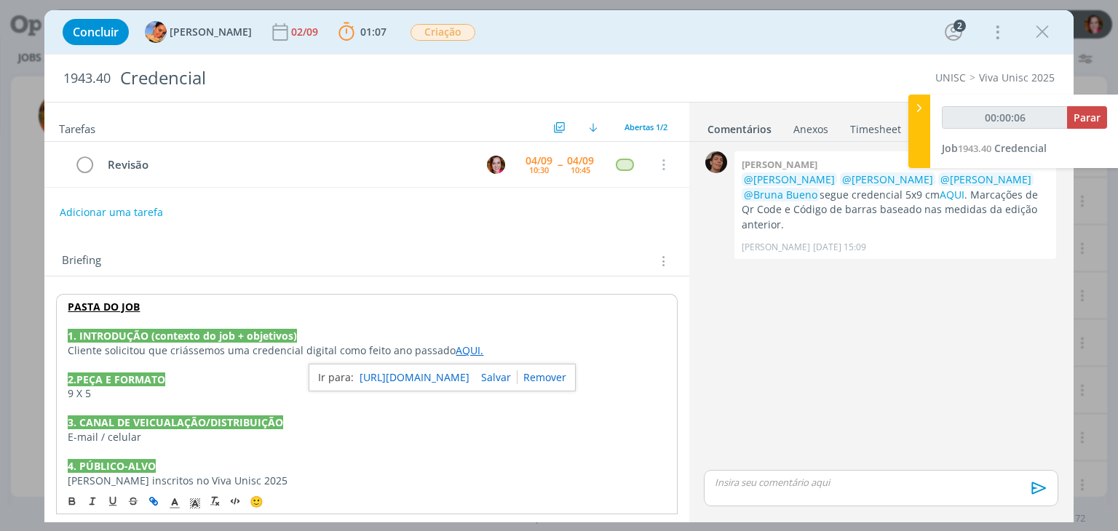
click at [465, 377] on link "https://sobeae.sharepoint.com/:i:/s/SOBEAE/EfTbKzT6WyxEoJ2oLJ16w3QBt2j-D-rxygcd…" at bounding box center [414, 377] width 110 height 19
click at [939, 193] on link "AQUI" at bounding box center [951, 195] width 25 height 14
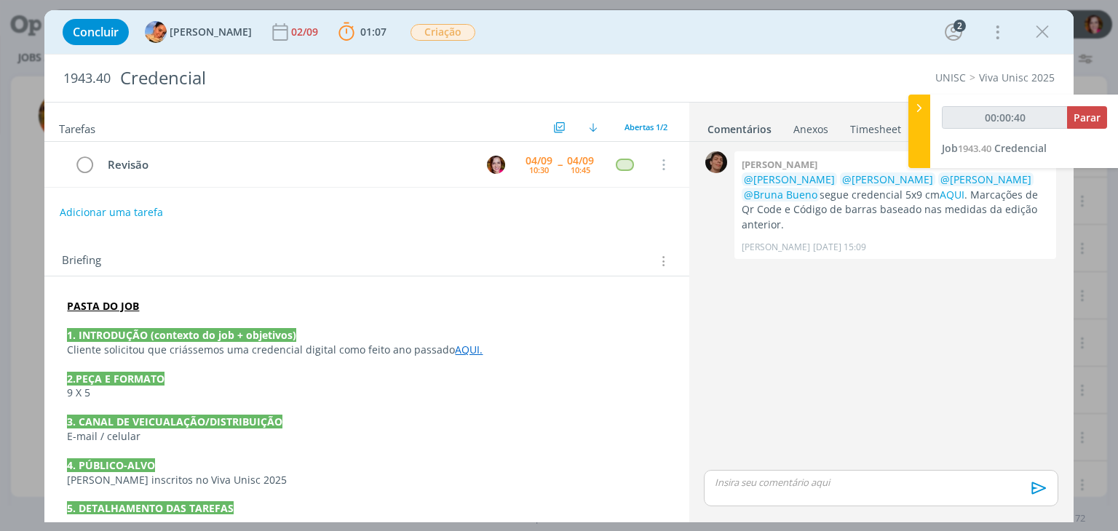
click at [862, 295] on div "0 Patrick meireles @Karoline Arend @Luíza Santana @Beatriz Luchese @Bruna Bueno…" at bounding box center [880, 307] width 365 height 319
click at [753, 484] on p "dialog" at bounding box center [880, 482] width 330 height 13
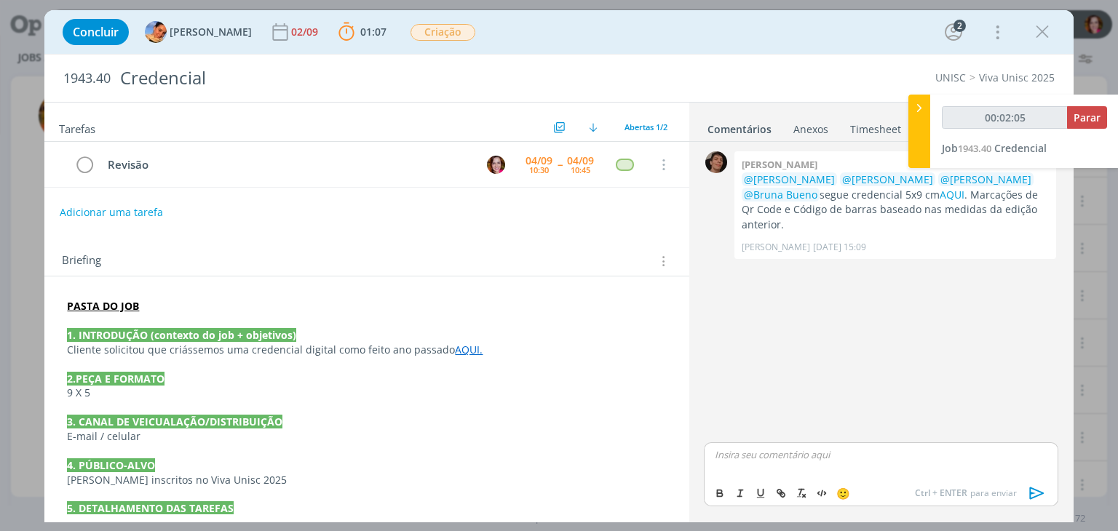
type input "00:02:06"
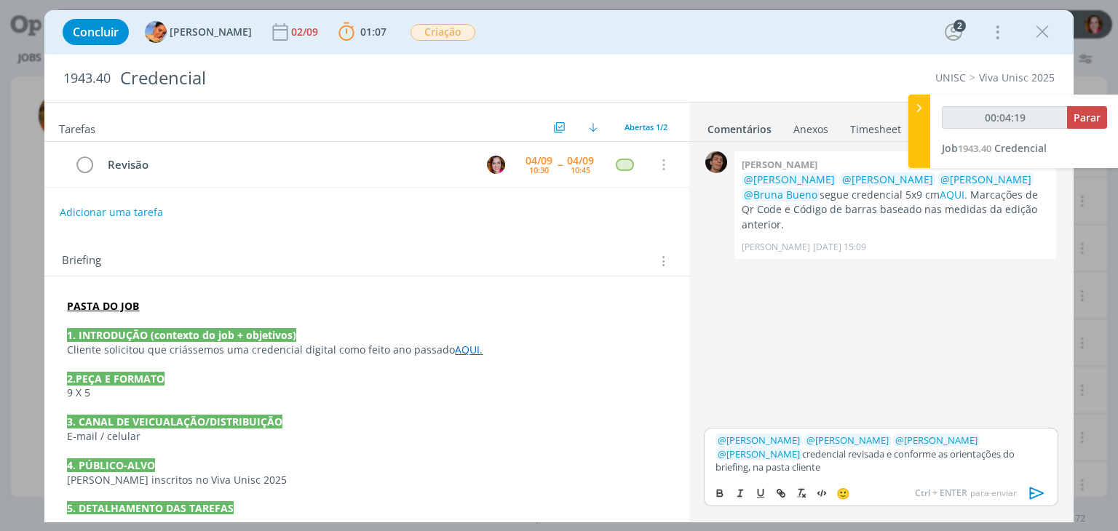
click at [1010, 466] on p "﻿ @ Patrick Meireles ﻿ ﻿ @ Luíza Santana ﻿ ﻿ @ Karoline Arend ﻿ ﻿ @ Beatriz Luc…" at bounding box center [880, 454] width 330 height 40
type input "00:04:22"
paste input "https://sobeae.sharepoint.com/sites/SOBEAE/Documentos%20Compartilhados/Forms/Al…"
type input "https://sobeae.sharepoint.com/sites/SOBEAE/Documentos%20Compartilhados/Forms/Al…"
click at [818, 461] on link "cliente" at bounding box center [804, 467] width 28 height 13
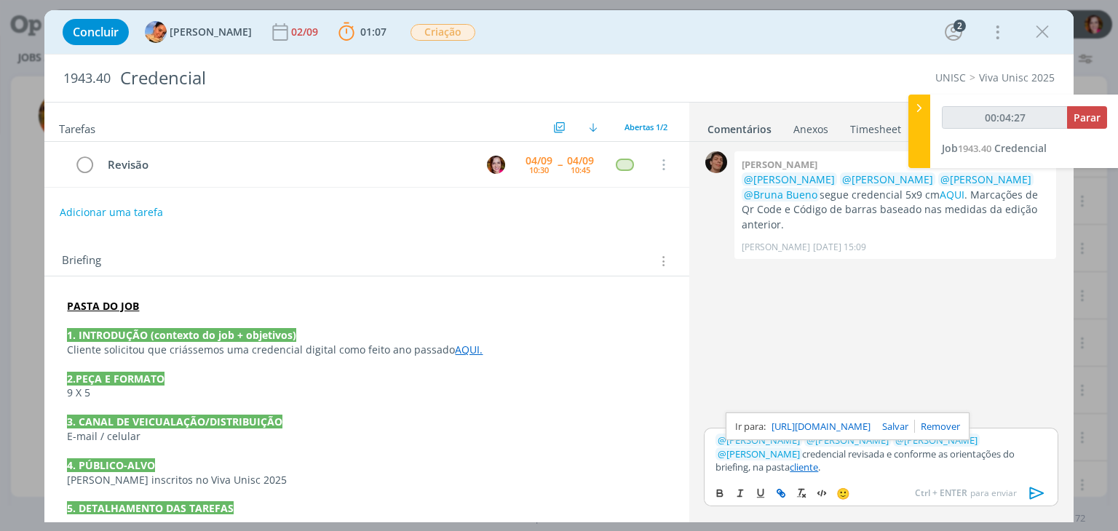
click at [870, 425] on link "https://sobeae.sharepoint.com/sites/SOBEAE/Documentos%20Compartilhados/Forms/Al…" at bounding box center [820, 426] width 99 height 19
click at [972, 469] on p "﻿ @ Patrick Meireles ﻿ ﻿ @ Luíza Santana ﻿ ﻿ @ Karoline Arend ﻿ ﻿ @ Beatriz Luc…" at bounding box center [880, 454] width 330 height 40
click at [1033, 493] on icon "dialog" at bounding box center [1037, 493] width 22 height 22
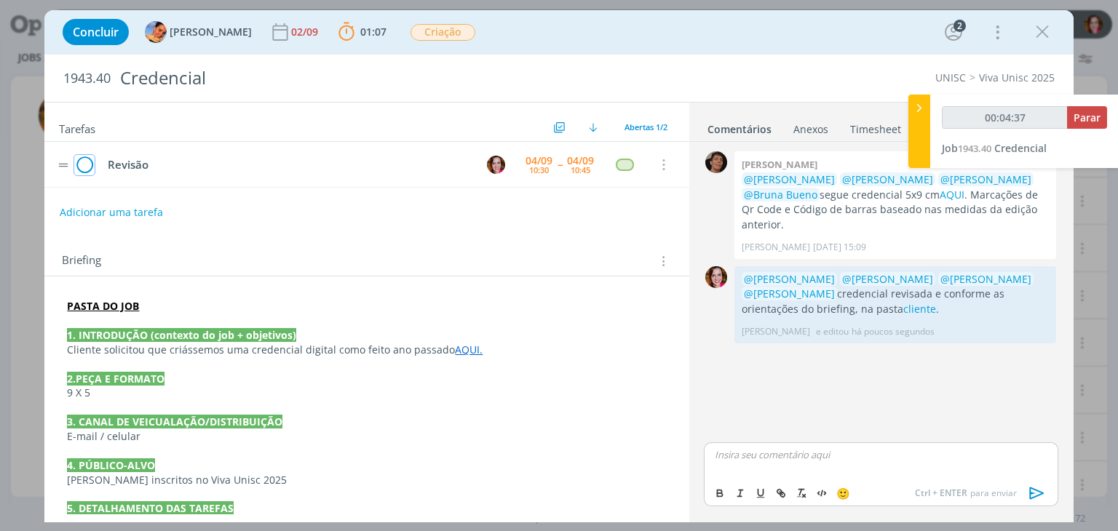
click at [87, 164] on icon "dialog" at bounding box center [84, 165] width 20 height 22
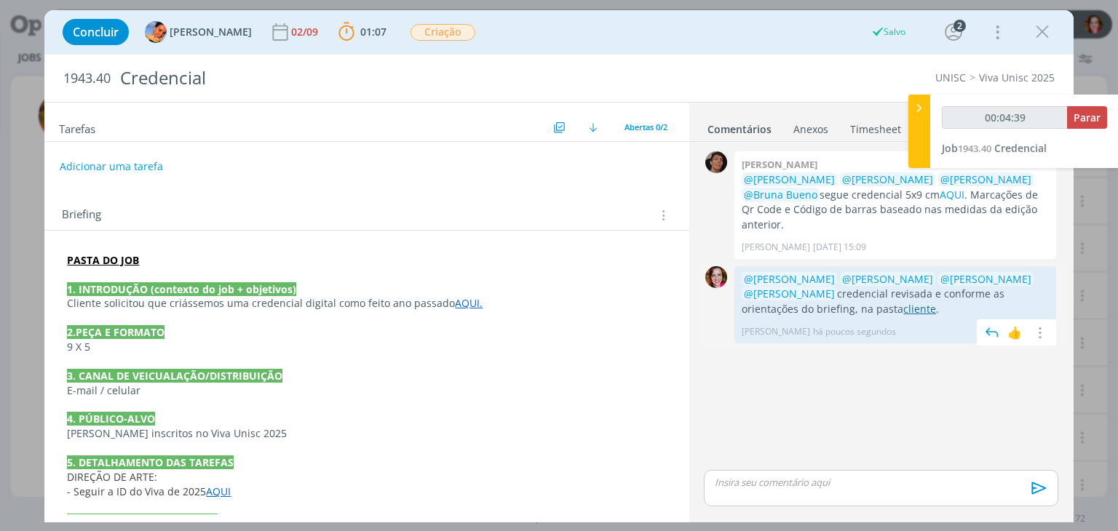
click at [903, 302] on link "cliente" at bounding box center [919, 309] width 33 height 14
type input "00:04:43"
click at [1078, 114] on span "Parar" at bounding box center [1086, 118] width 27 height 14
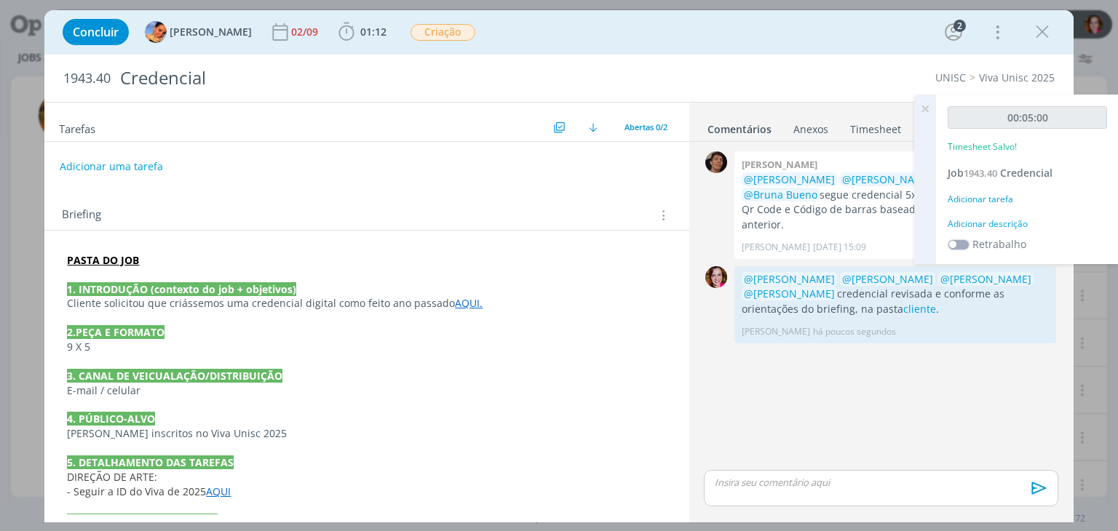
click at [990, 219] on div "Adicionar descrição" at bounding box center [1026, 224] width 159 height 13
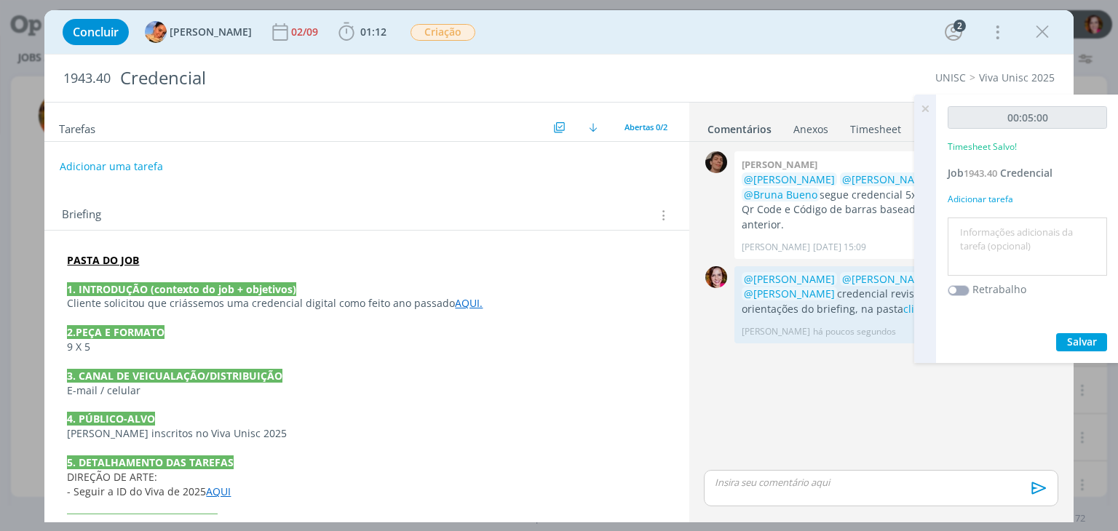
click at [990, 219] on div at bounding box center [1026, 247] width 159 height 59
click at [987, 231] on textarea at bounding box center [1027, 247] width 152 height 52
type textarea "Revisão credencial"
click at [1080, 341] on span "Salvar" at bounding box center [1082, 342] width 30 height 14
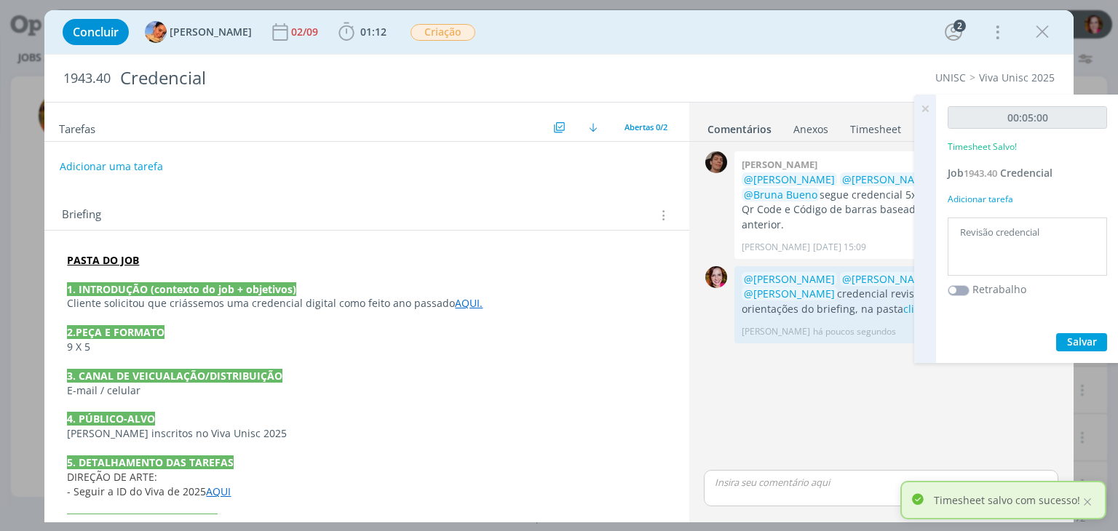
click at [928, 110] on icon at bounding box center [925, 109] width 26 height 28
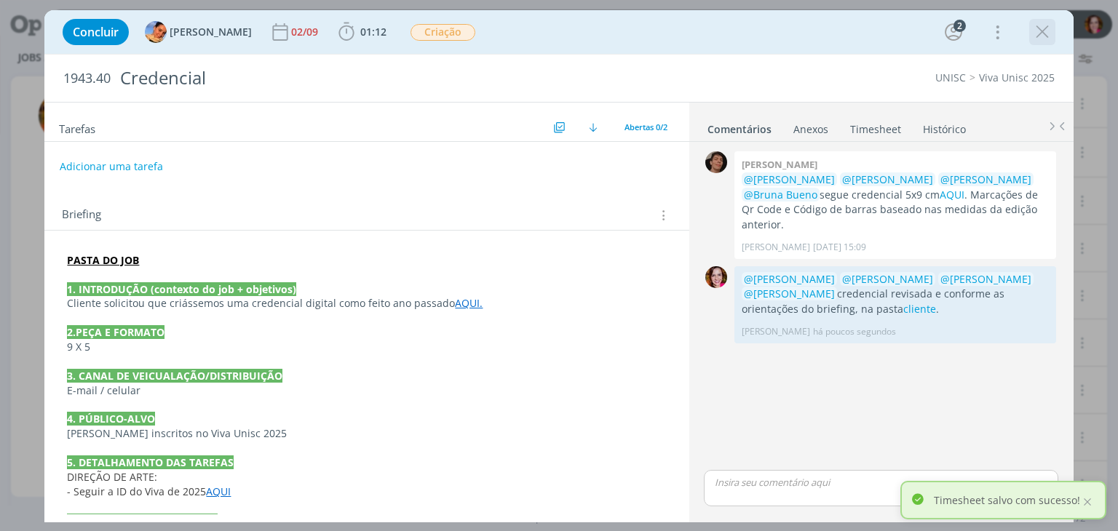
click at [1036, 36] on icon "dialog" at bounding box center [1042, 32] width 22 height 22
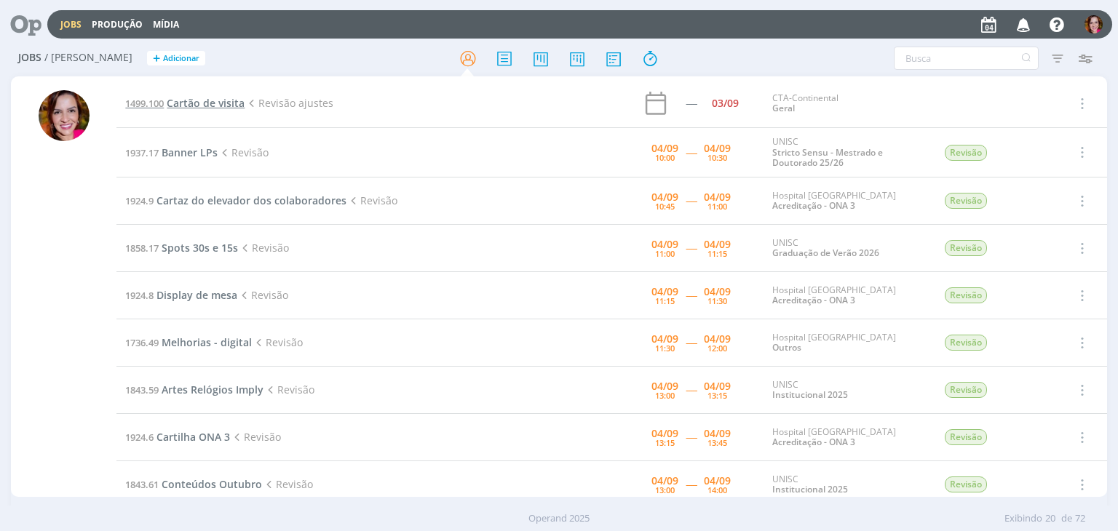
click at [223, 104] on span "Cartão de visita" at bounding box center [206, 103] width 78 height 14
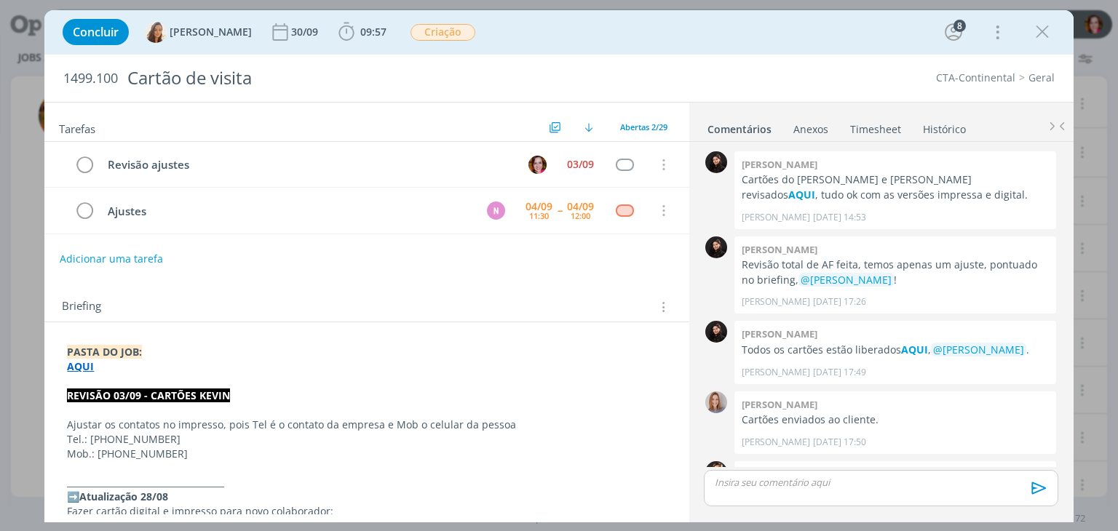
scroll to position [1212, 0]
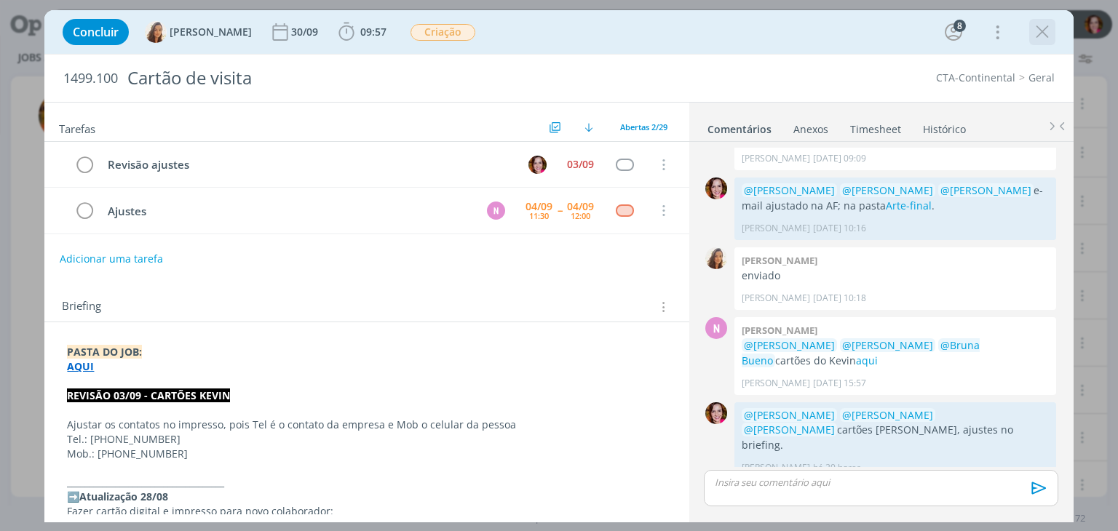
click at [1041, 33] on icon "dialog" at bounding box center [1042, 32] width 22 height 22
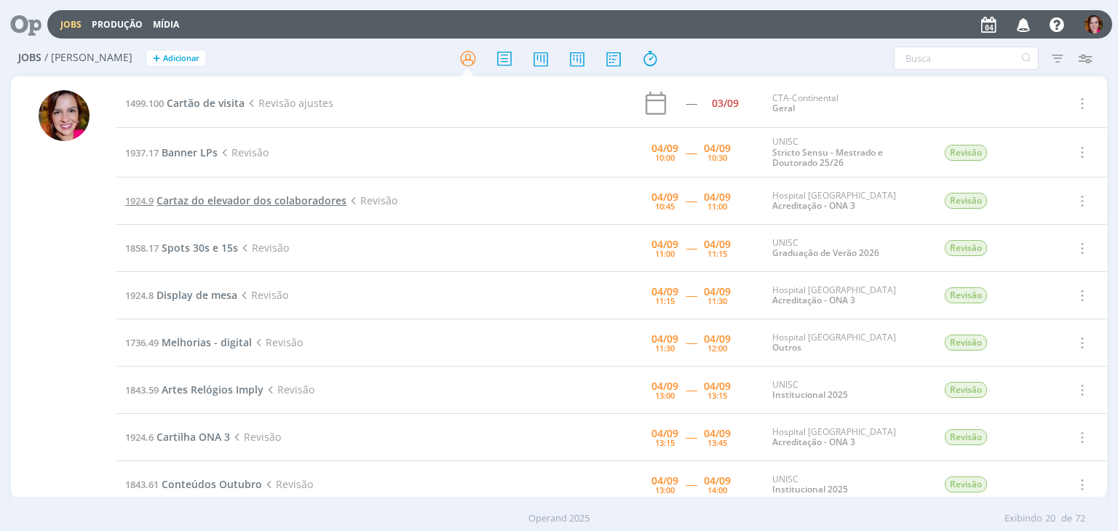
click at [213, 202] on span "Cartaz do elevador dos colaboradores" at bounding box center [251, 201] width 190 height 14
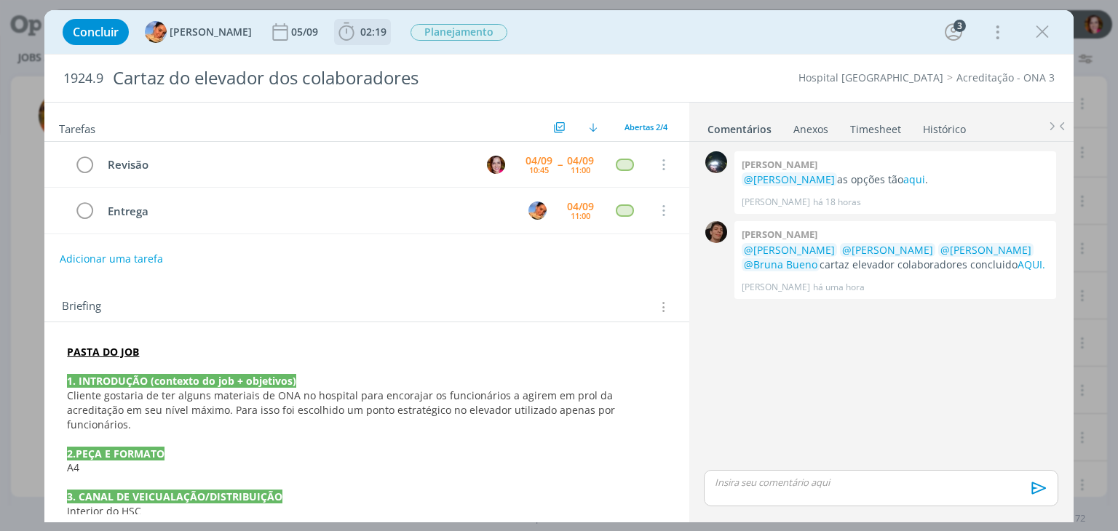
click at [360, 27] on span "02:19" at bounding box center [373, 32] width 26 height 14
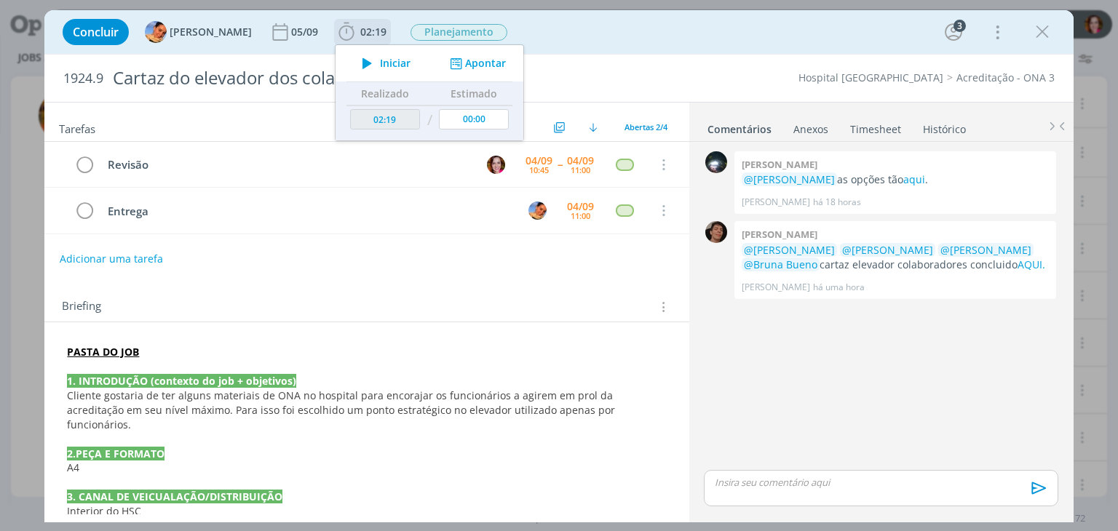
click at [362, 59] on icon "dialog" at bounding box center [366, 63] width 25 height 19
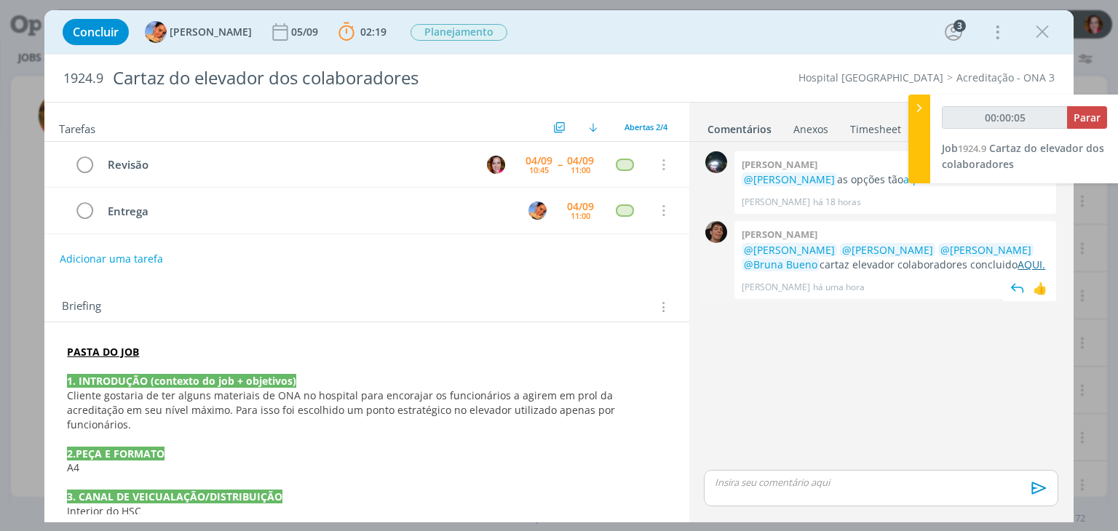
click at [1017, 263] on link "AQUI." at bounding box center [1031, 265] width 28 height 14
click at [903, 179] on link "aqui" at bounding box center [914, 179] width 22 height 14
click at [1017, 267] on link "AQUI." at bounding box center [1031, 265] width 28 height 14
click at [903, 181] on link "aqui" at bounding box center [914, 179] width 22 height 14
type input "00:26:01"
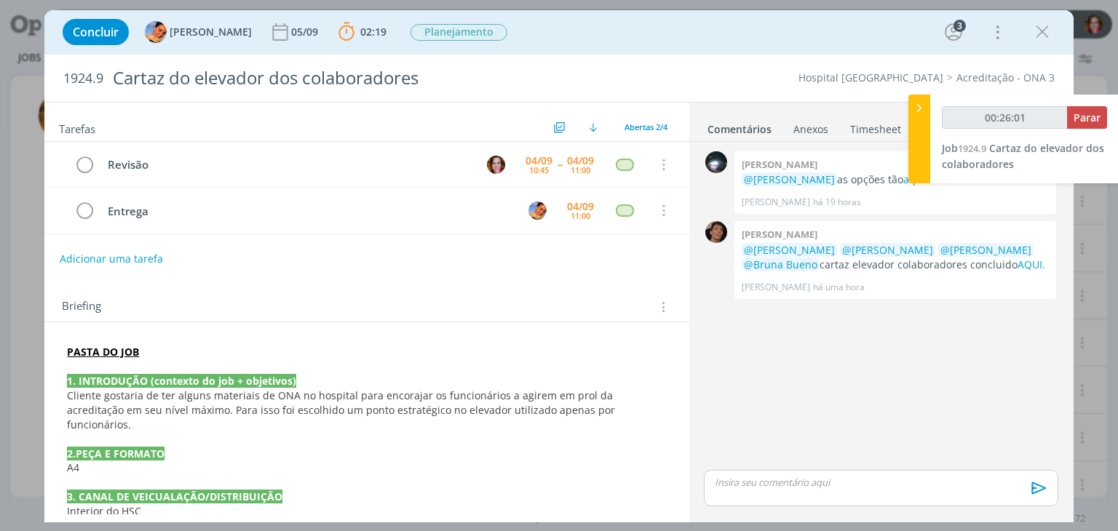
click at [751, 481] on p "dialog" at bounding box center [880, 482] width 330 height 13
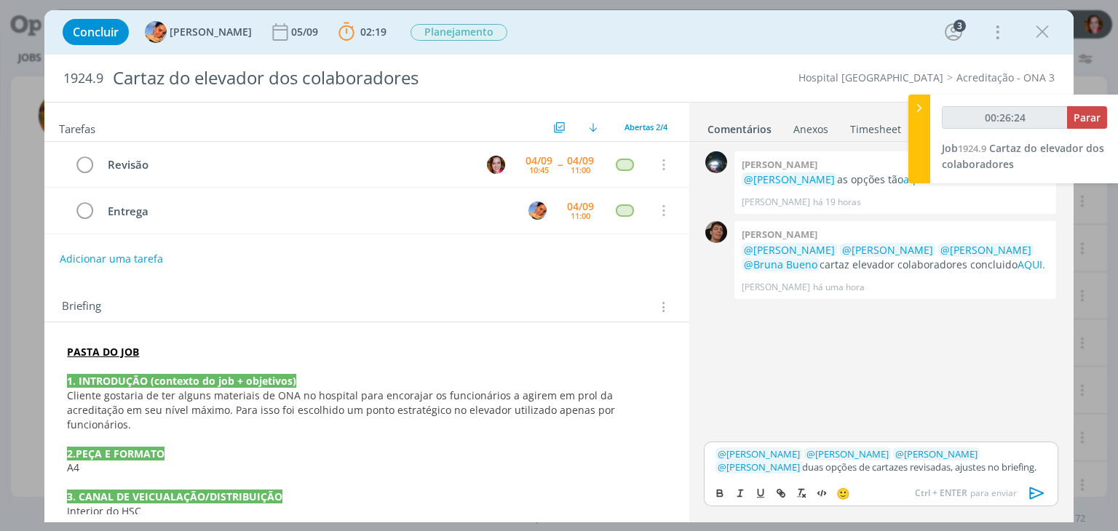
click at [190, 347] on p "PASTA DO JOB" at bounding box center [366, 352] width 599 height 15
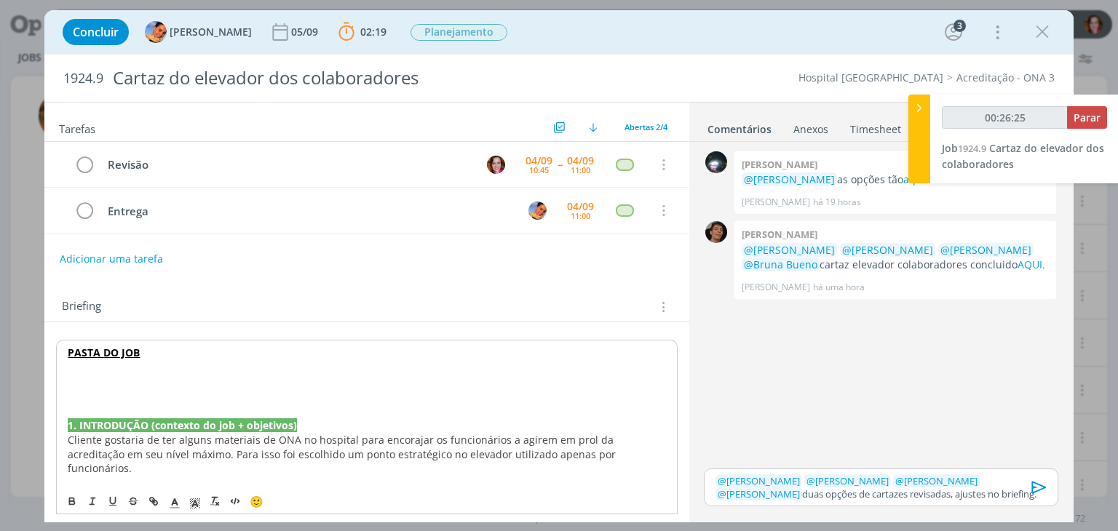
type input "00:26:26"
click at [172, 504] on polyline "dialog" at bounding box center [174, 502] width 5 height 6
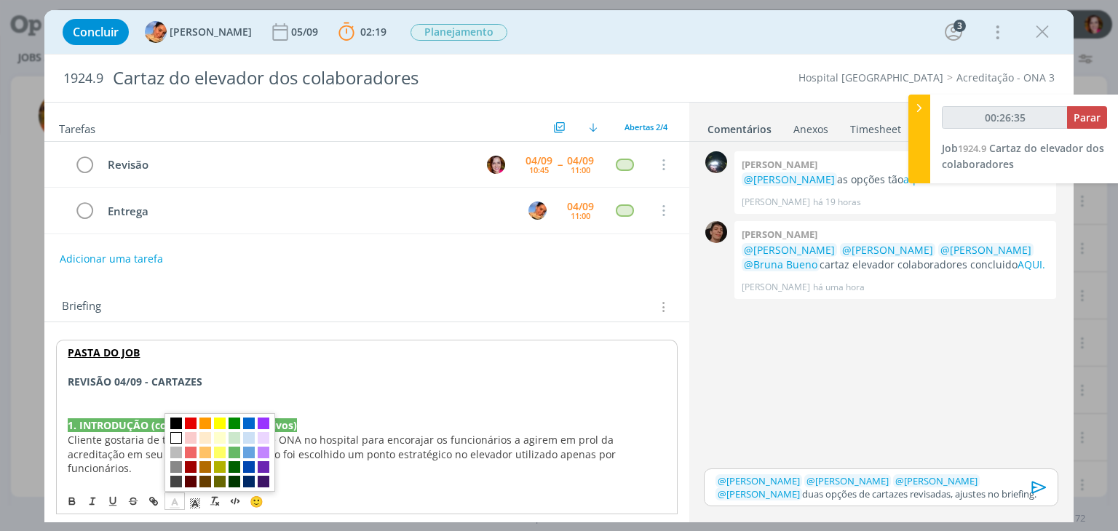
click at [178, 434] on span "dialog" at bounding box center [176, 438] width 12 height 12
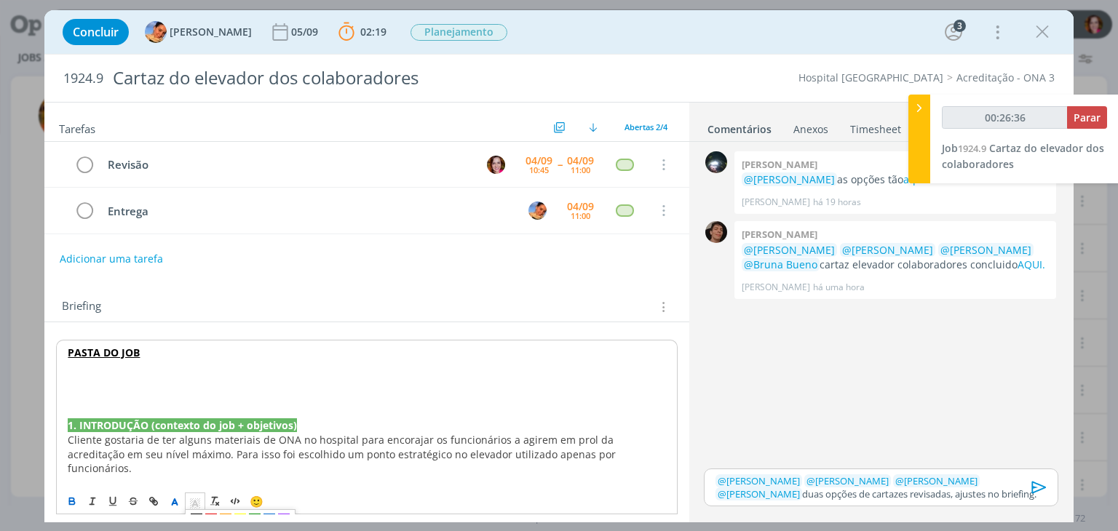
click at [194, 506] on icon "dialog" at bounding box center [194, 506] width 1 height 1
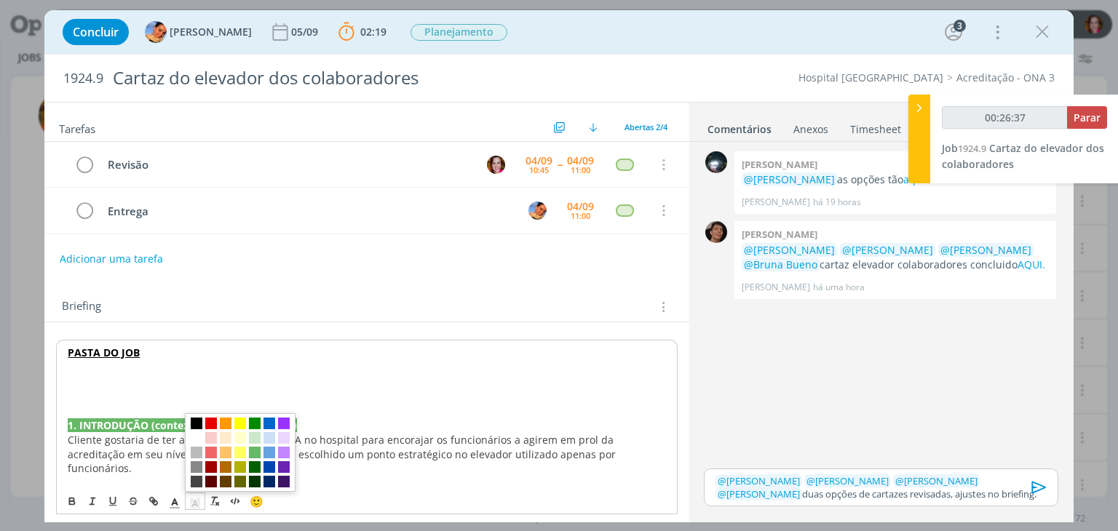
click at [197, 426] on span "dialog" at bounding box center [197, 424] width 12 height 12
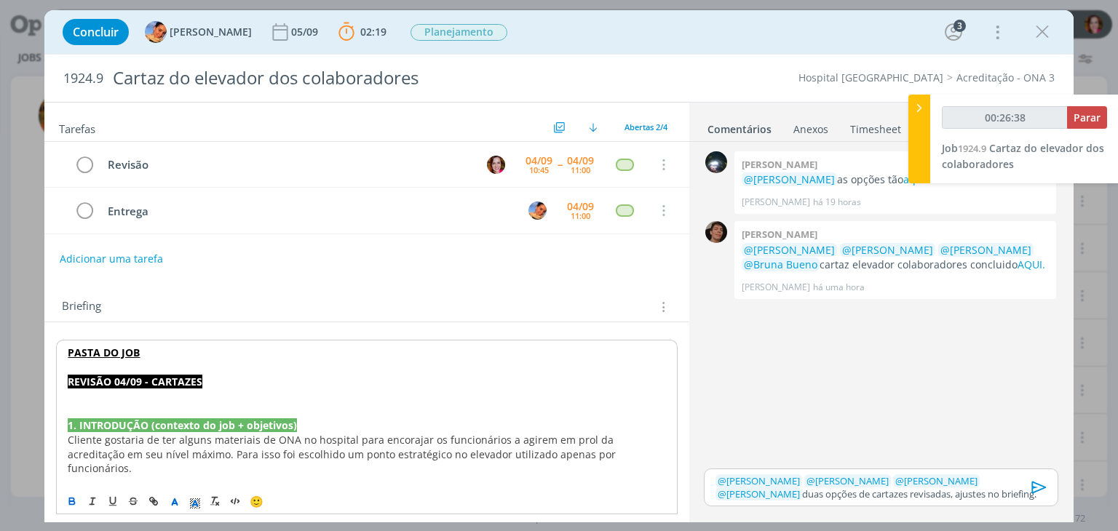
click at [222, 389] on p "dialog" at bounding box center [366, 396] width 597 height 15
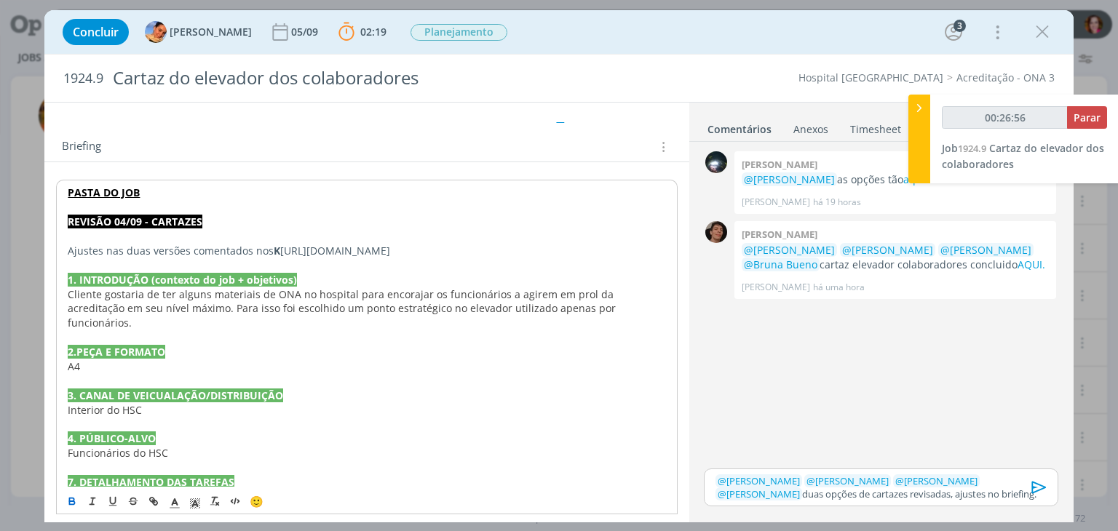
scroll to position [166, 0]
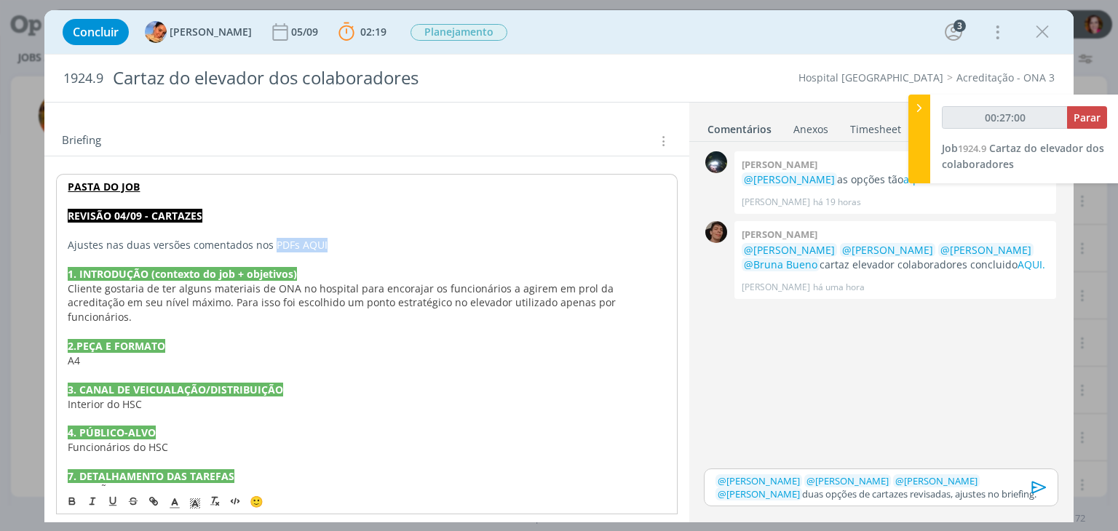
type input "00:27:01"
paste input "https://sobeae.sharepoint.com/sites/SOBEAE/Documentos%20Compartilhados/Forms/Al…"
type input "https://sobeae.sharepoint.com/sites/SOBEAE/Documentos%20Compartilhados/Forms/Al…"
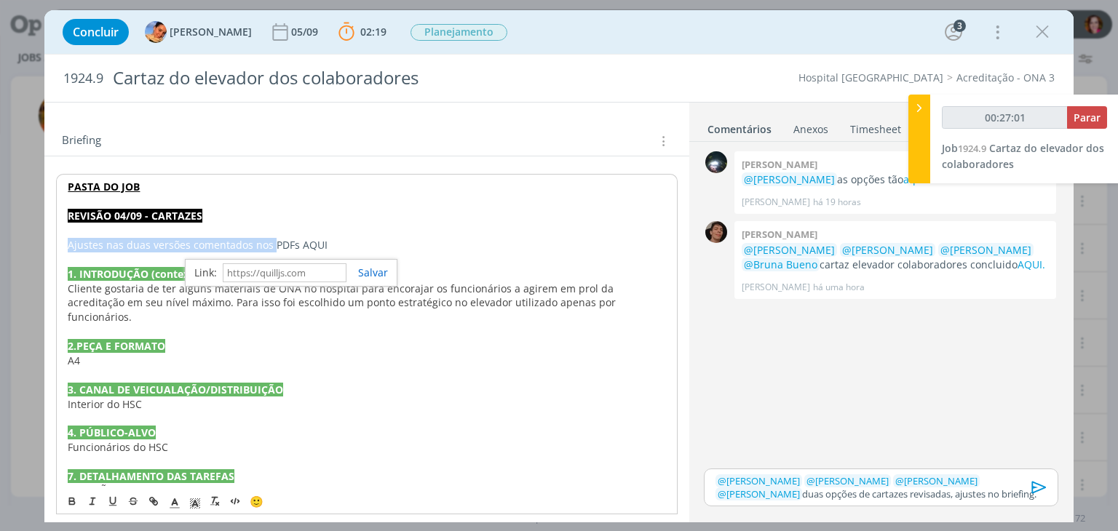
scroll to position [0, 0]
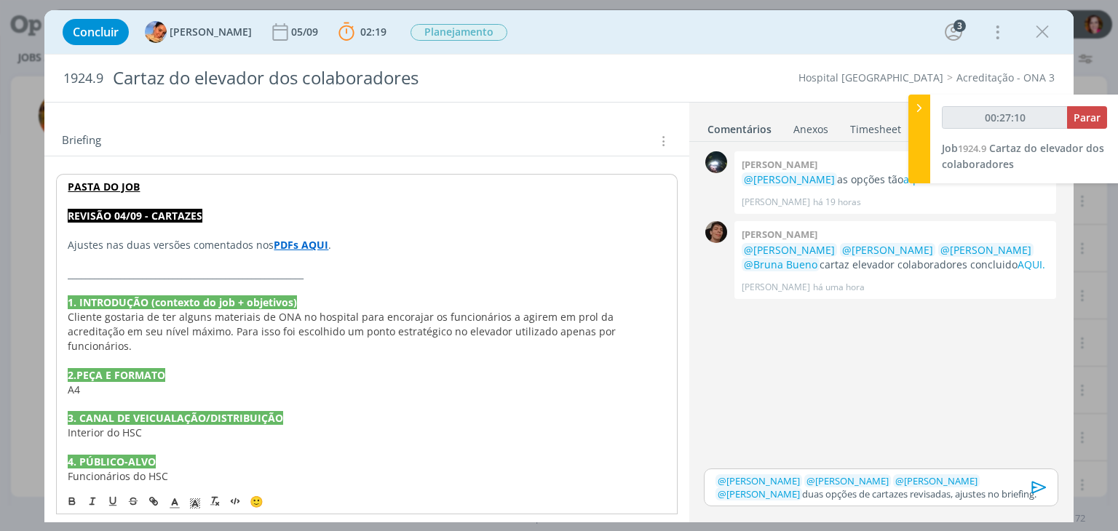
click at [285, 244] on strong "PDFs AQUI" at bounding box center [301, 245] width 55 height 14
click at [293, 270] on link "https://sobeae.sharepoint.com/sites/SOBEAE/Documentos%20Compartilhados/Forms/Al…" at bounding box center [254, 272] width 110 height 19
type input "00:27:14"
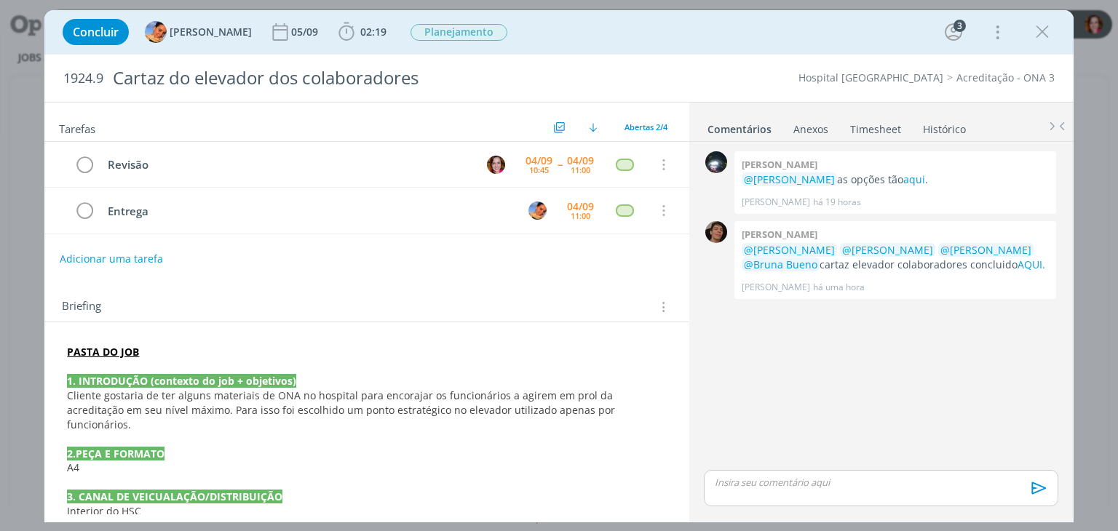
click at [220, 359] on p "dialog" at bounding box center [366, 366] width 599 height 15
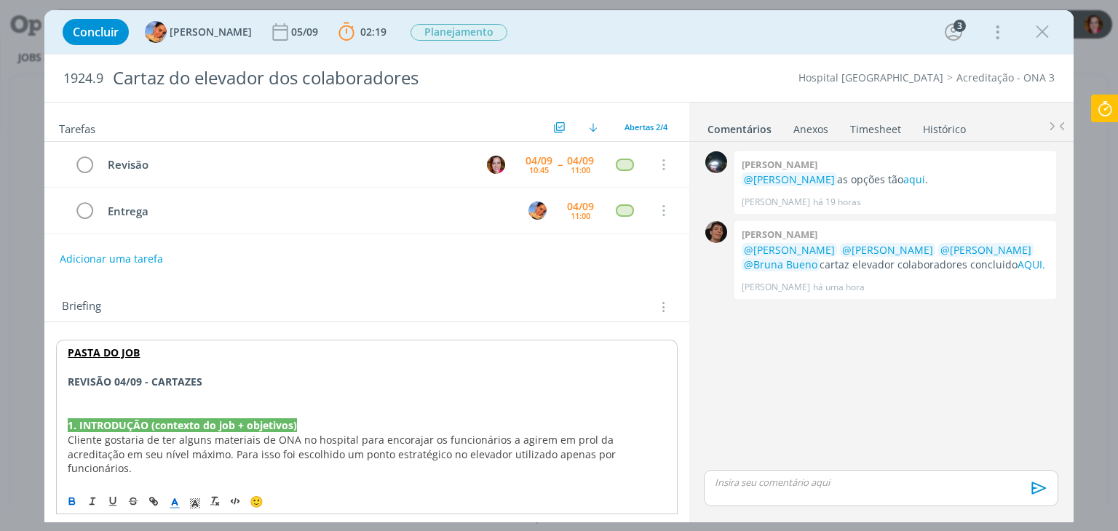
click at [176, 501] on polyline "dialog" at bounding box center [174, 502] width 5 height 6
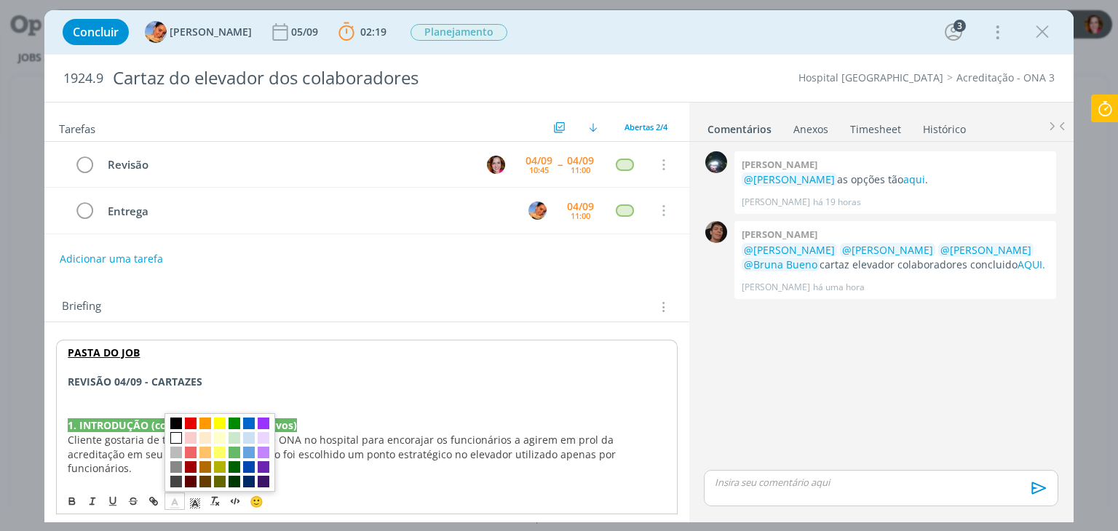
click at [177, 435] on span "dialog" at bounding box center [176, 438] width 12 height 12
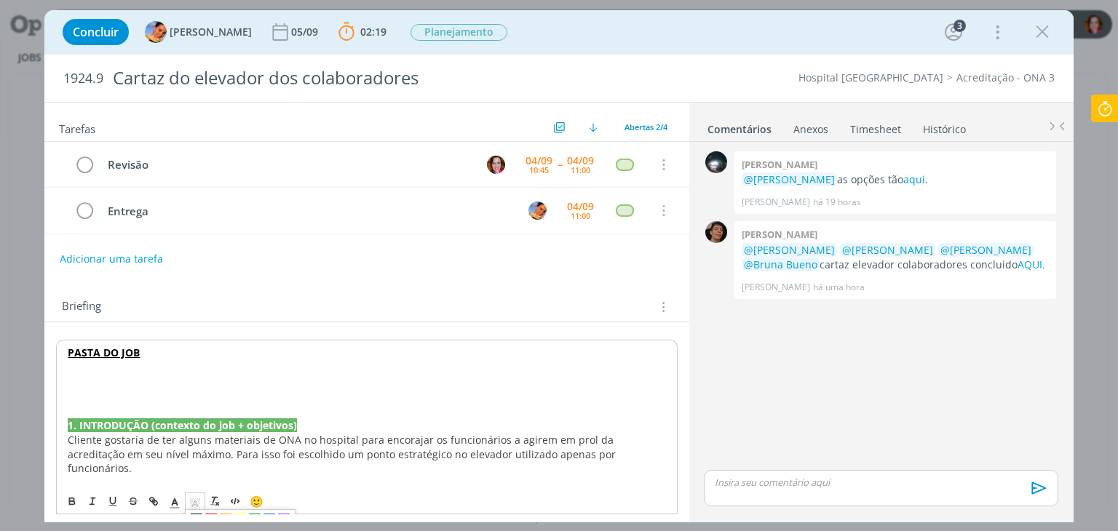
click at [195, 503] on icon "dialog" at bounding box center [194, 503] width 13 height 13
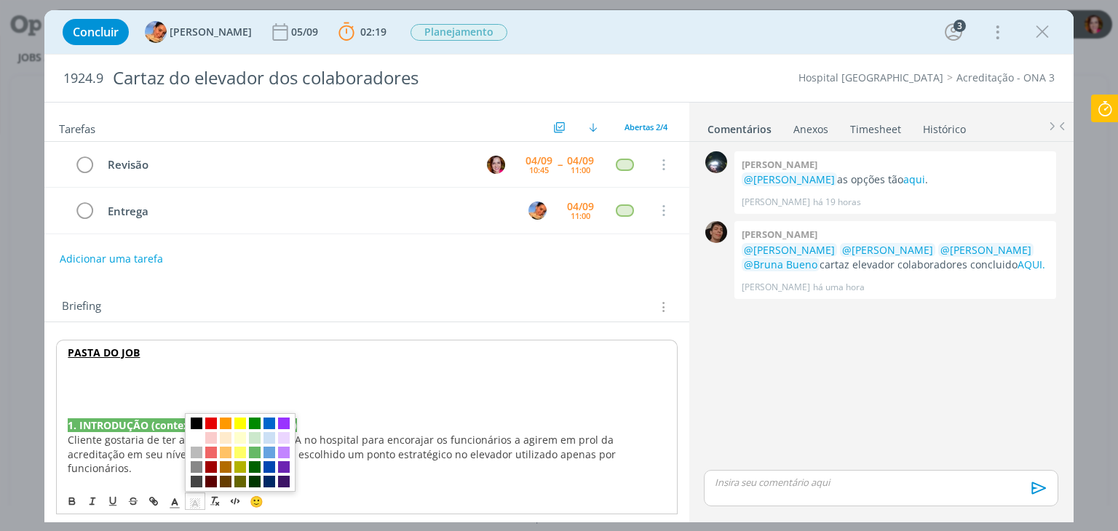
click at [195, 424] on span "dialog" at bounding box center [197, 424] width 12 height 12
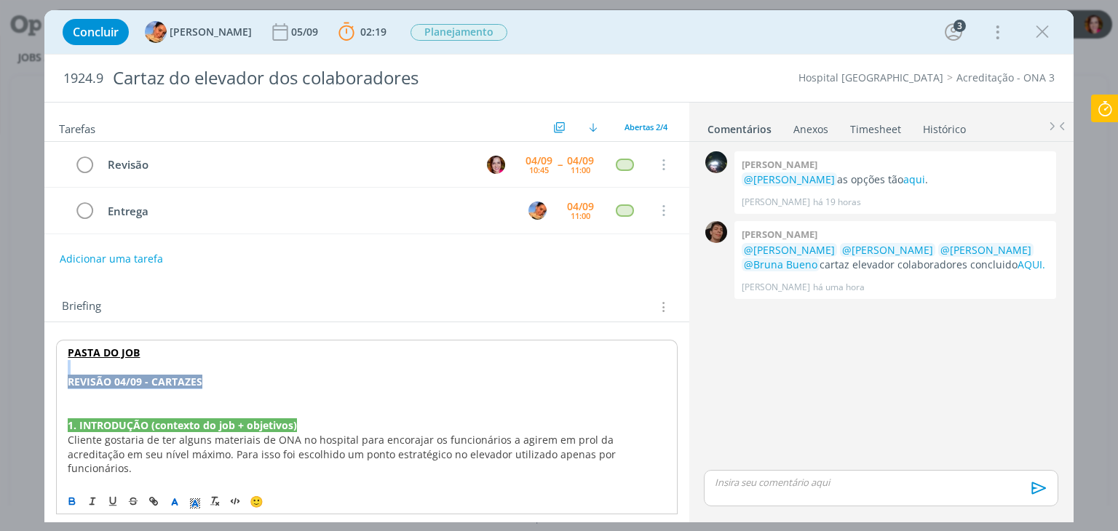
click at [218, 381] on p "REVISÃO 04/09 - CARTAZES" at bounding box center [366, 382] width 597 height 15
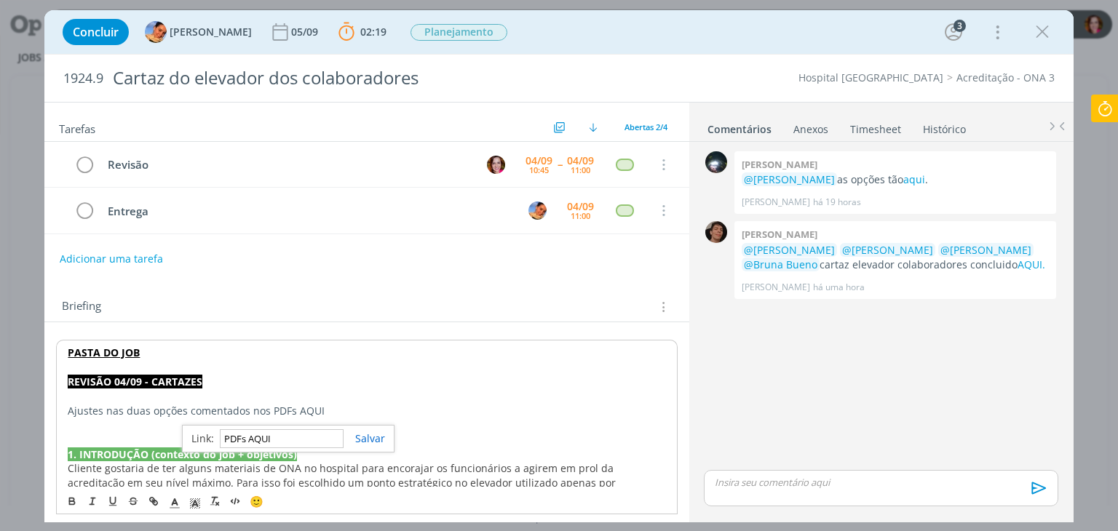
paste input "https://sobeae.sharepoint.com/sites/SOBEAE/Documentos%20Compartilhados/Forms/Al…"
type input "https://sobeae.sharepoint.com/sites/SOBEAE/Documentos%20Compartilhados/Forms/Al…"
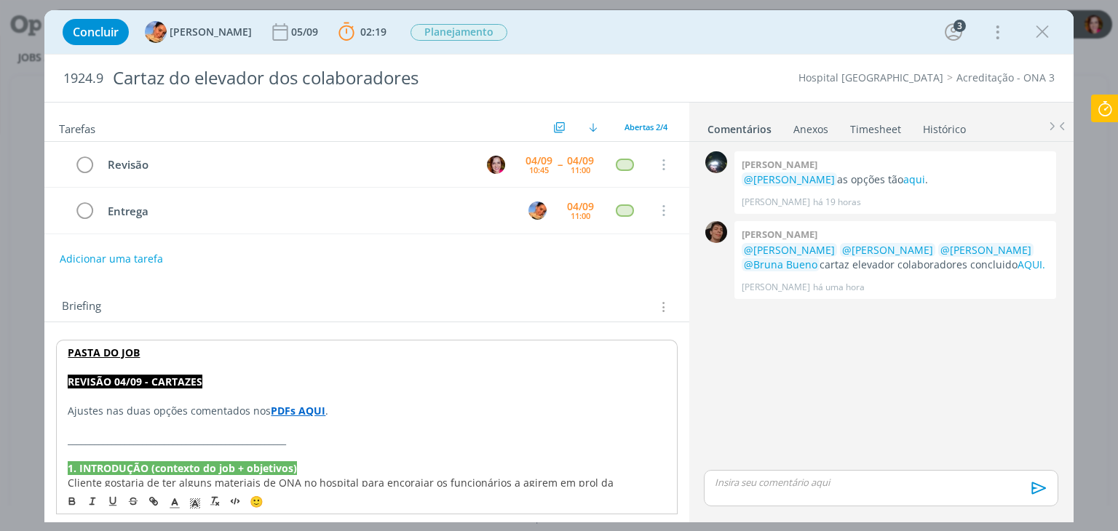
click at [311, 408] on strong "PDFs AQUI" at bounding box center [298, 411] width 55 height 14
click at [306, 437] on link "https://sobeae.sharepoint.com/sites/SOBEAE/Documentos%20Compartilhados/Forms/Al…" at bounding box center [251, 438] width 110 height 19
click at [748, 484] on p "dialog" at bounding box center [880, 482] width 330 height 13
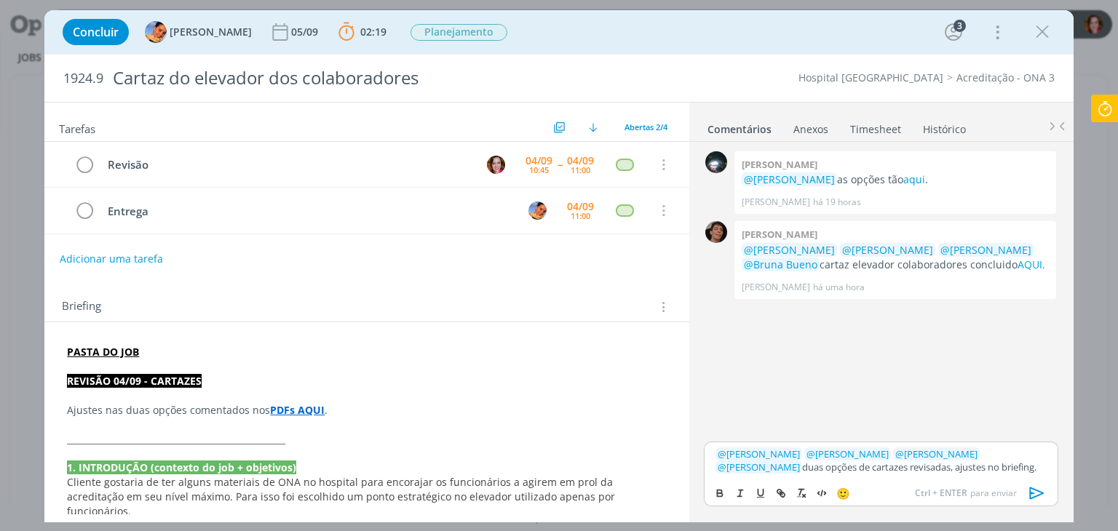
click at [1036, 493] on icon "dialog" at bounding box center [1037, 493] width 22 height 22
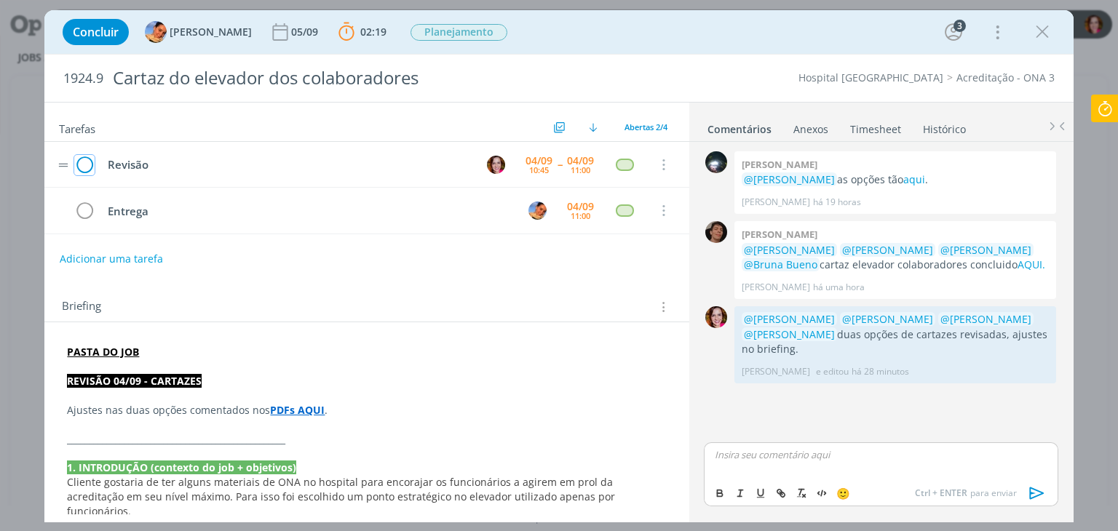
click at [84, 165] on icon "dialog" at bounding box center [84, 165] width 20 height 22
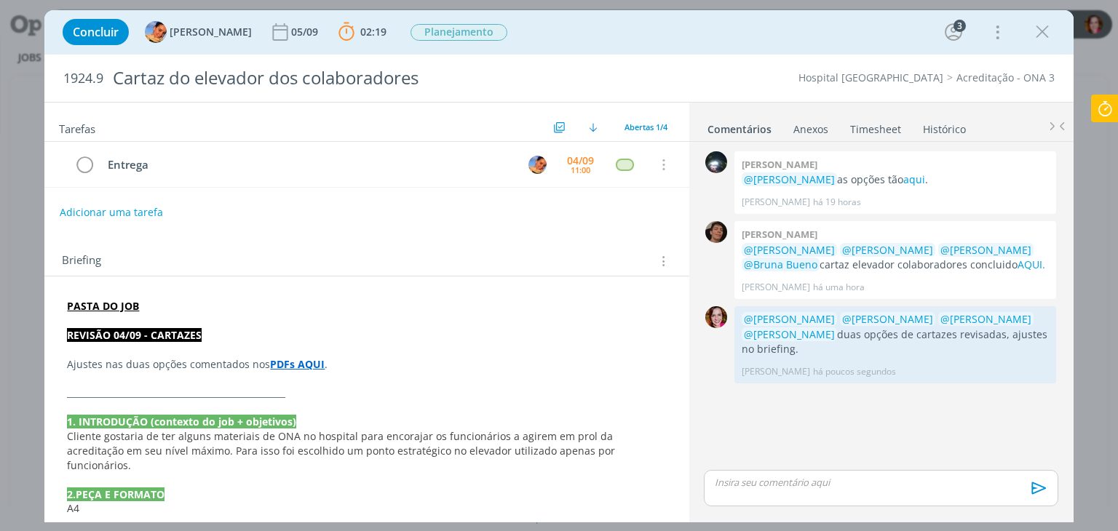
click at [1117, 105] on icon at bounding box center [1104, 109] width 26 height 28
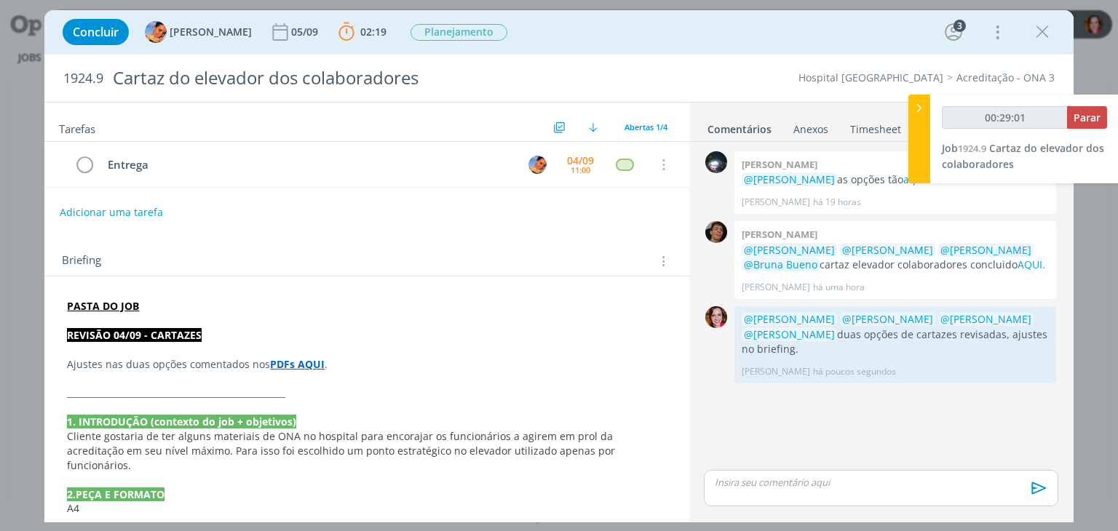
type input "00:29:02"
click at [1080, 128] on button "Parar" at bounding box center [1087, 117] width 40 height 23
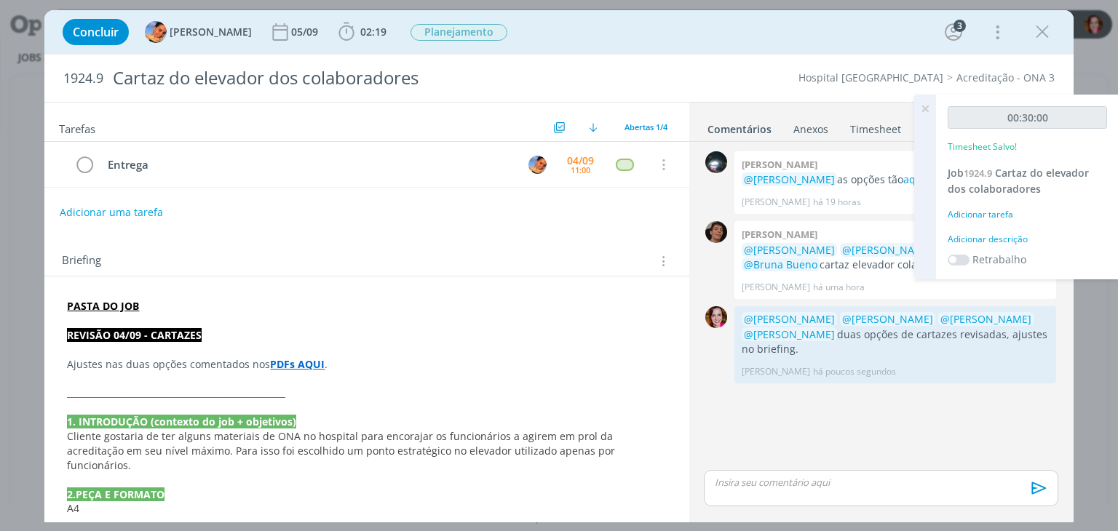
click at [1004, 234] on div "Adicionar descrição" at bounding box center [1026, 239] width 159 height 13
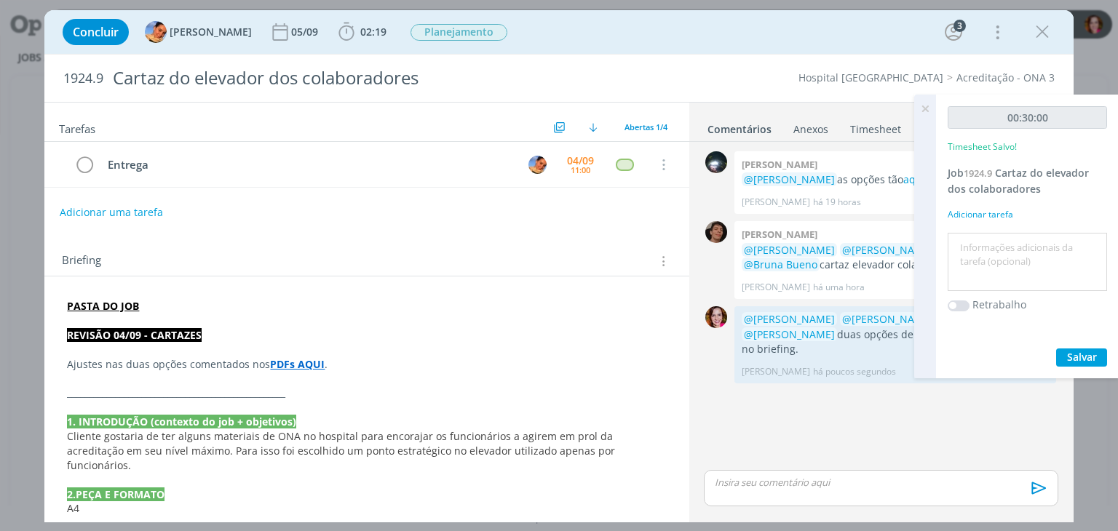
click at [1004, 234] on div at bounding box center [1026, 262] width 159 height 59
click at [1000, 249] on textarea at bounding box center [1027, 262] width 152 height 52
type textarea "Revisão cartazes"
click at [1082, 356] on span "Salvar" at bounding box center [1082, 357] width 30 height 14
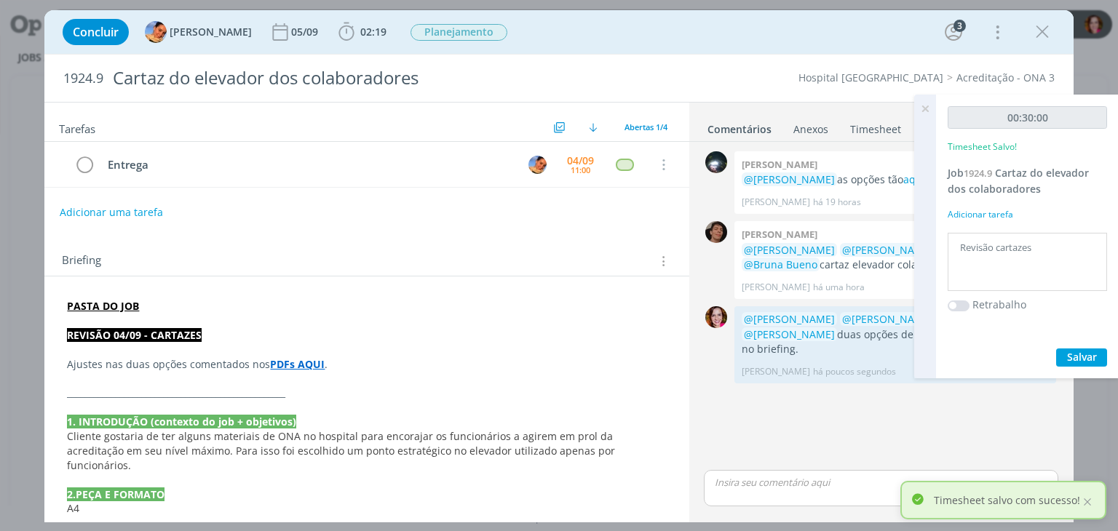
click at [927, 108] on icon at bounding box center [925, 109] width 26 height 28
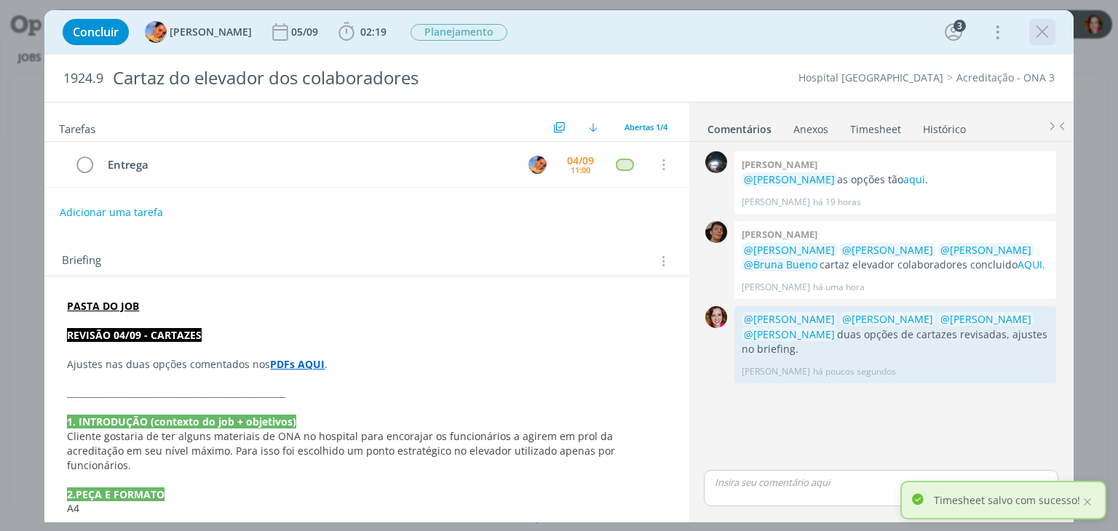
click at [1042, 36] on icon "dialog" at bounding box center [1042, 32] width 22 height 22
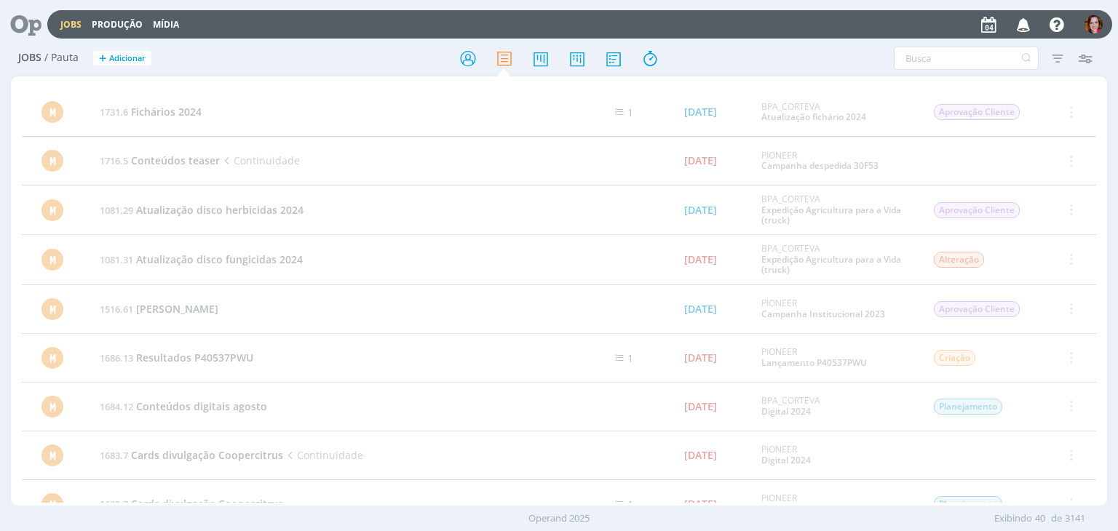
click at [26, 28] on icon at bounding box center [21, 24] width 30 height 28
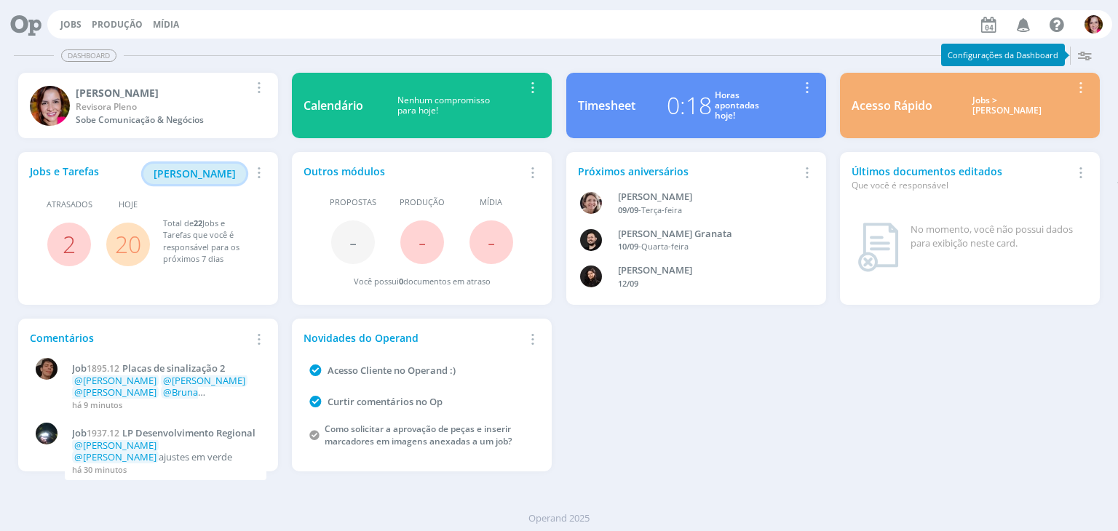
click at [212, 169] on span "[PERSON_NAME]" at bounding box center [195, 174] width 82 height 14
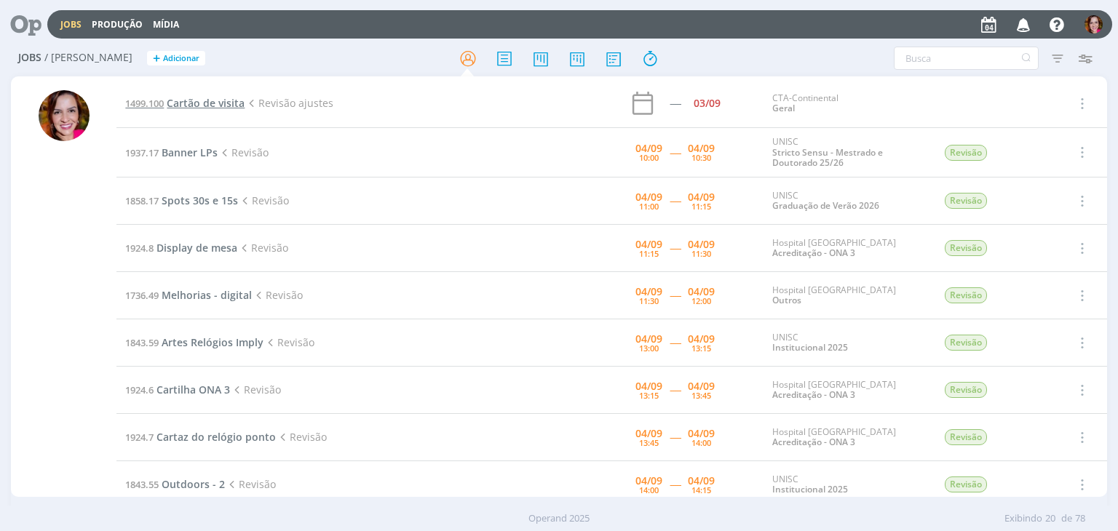
click at [227, 103] on span "Cartão de visita" at bounding box center [206, 103] width 78 height 14
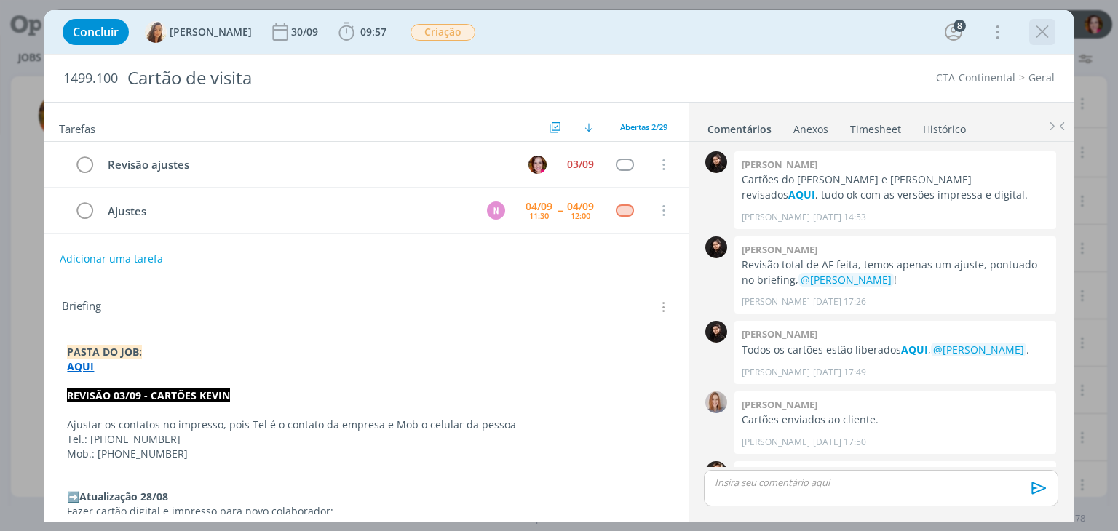
scroll to position [1212, 0]
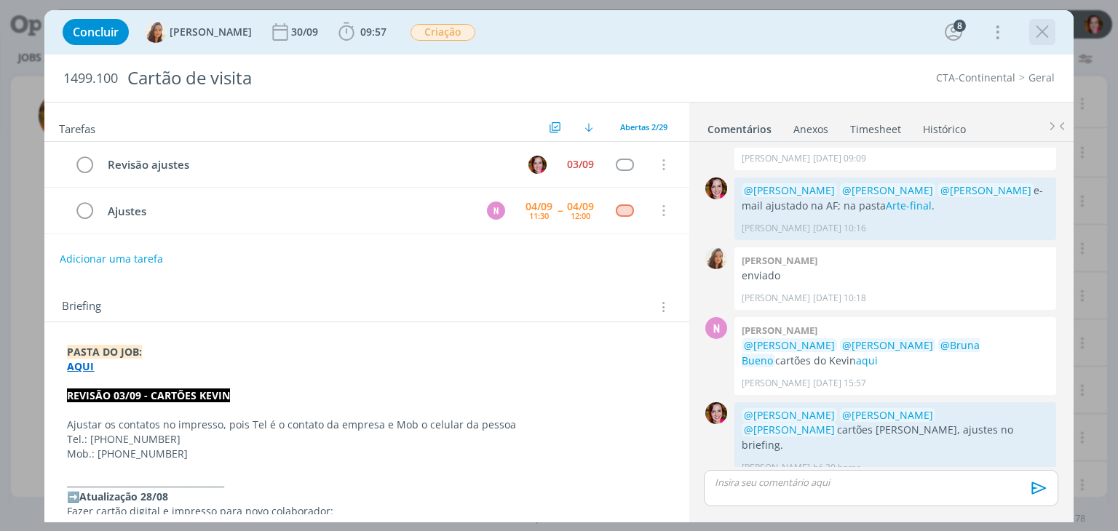
click at [1041, 30] on icon "dialog" at bounding box center [1042, 32] width 22 height 22
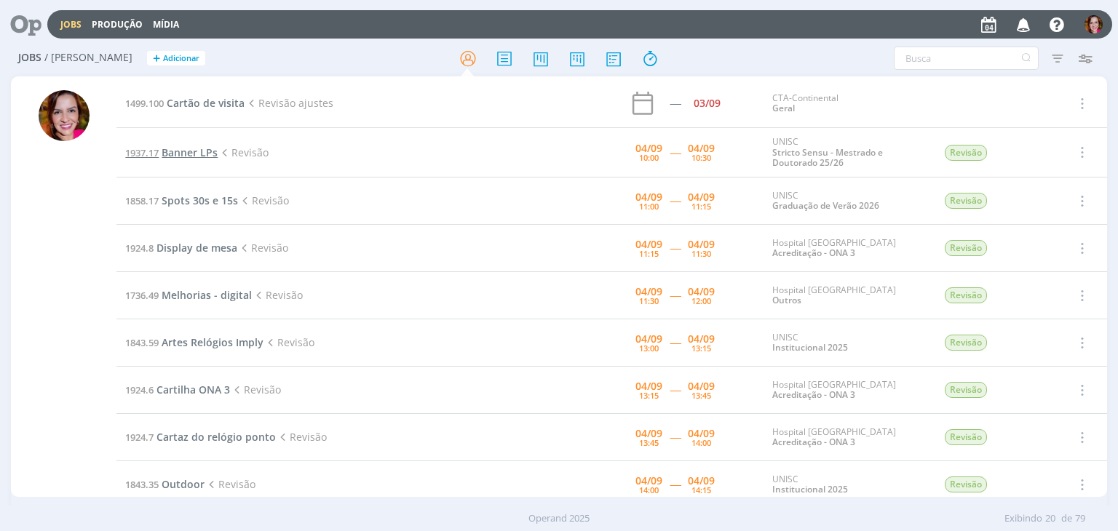
click at [207, 152] on span "Banner LPs" at bounding box center [190, 153] width 56 height 14
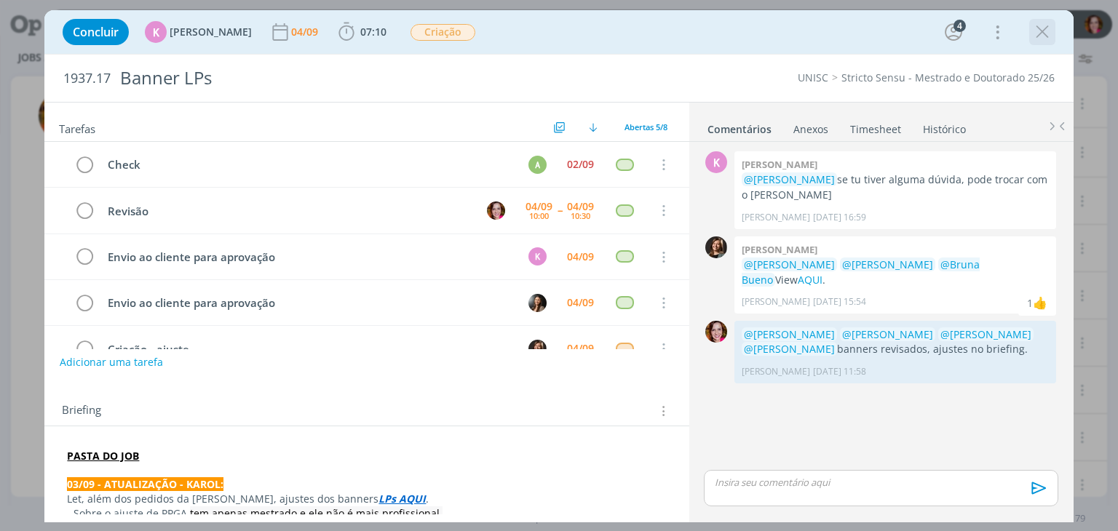
click at [1044, 33] on icon "dialog" at bounding box center [1042, 32] width 22 height 22
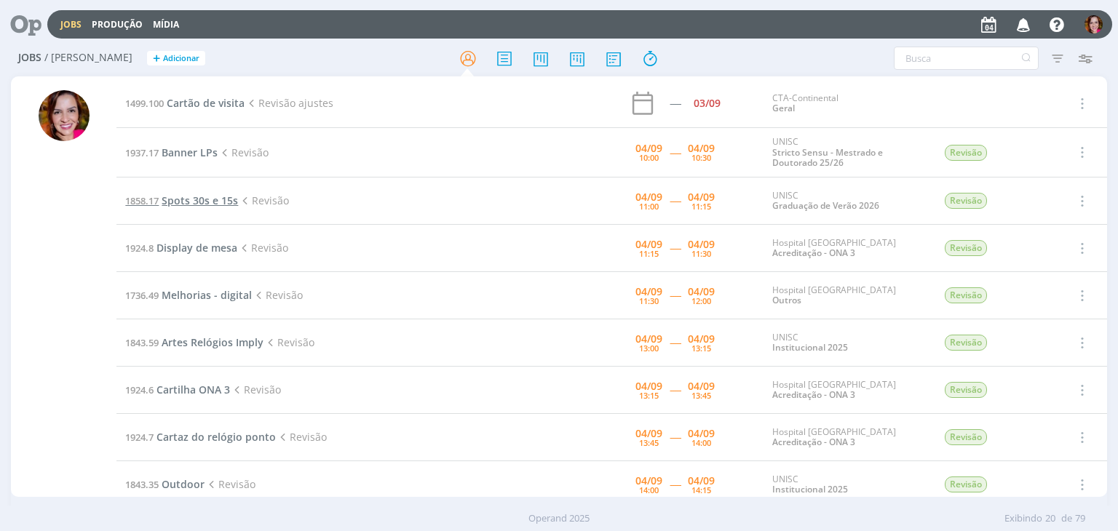
click at [191, 199] on span "Spots 30s e 15s" at bounding box center [200, 201] width 76 height 14
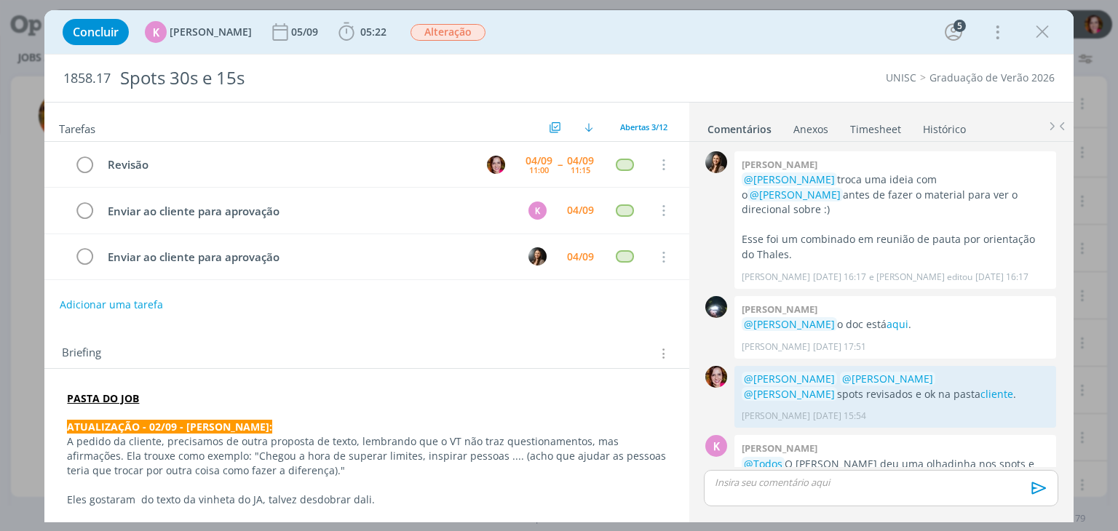
scroll to position [1441, 0]
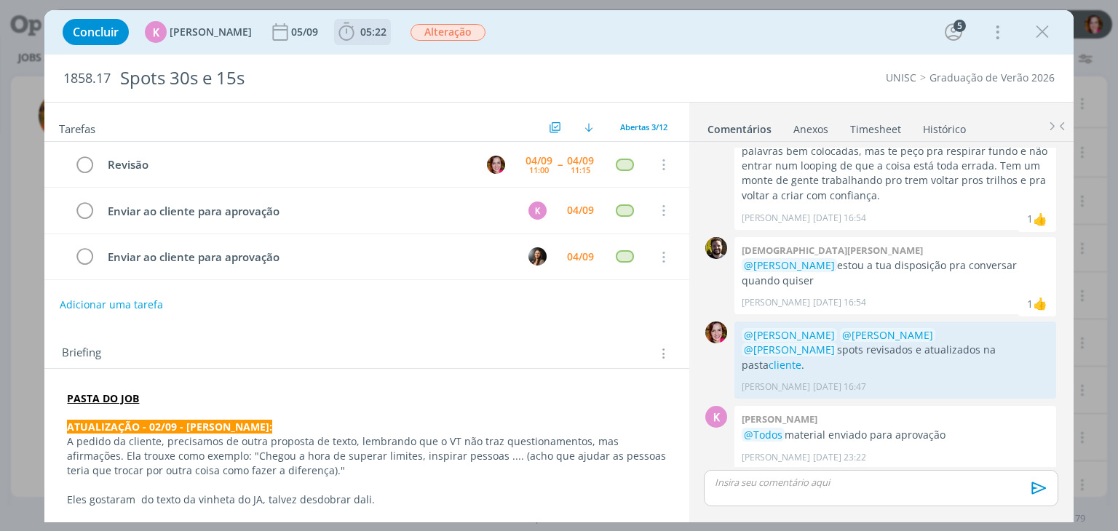
click at [347, 35] on icon "dialog" at bounding box center [346, 32] width 22 height 22
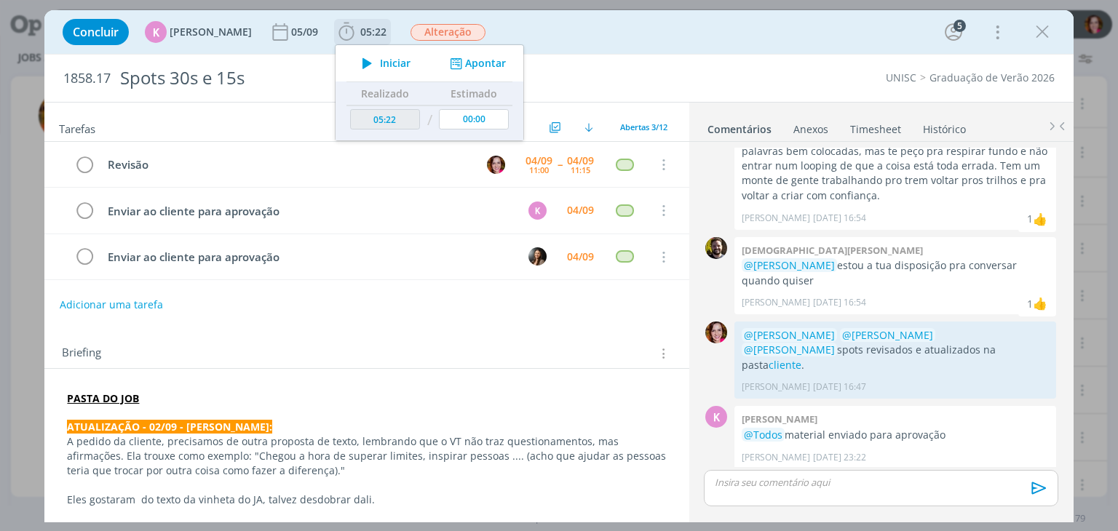
click at [370, 73] on div "Iniciar Apontar" at bounding box center [429, 63] width 188 height 36
click at [362, 65] on icon "dialog" at bounding box center [366, 63] width 25 height 19
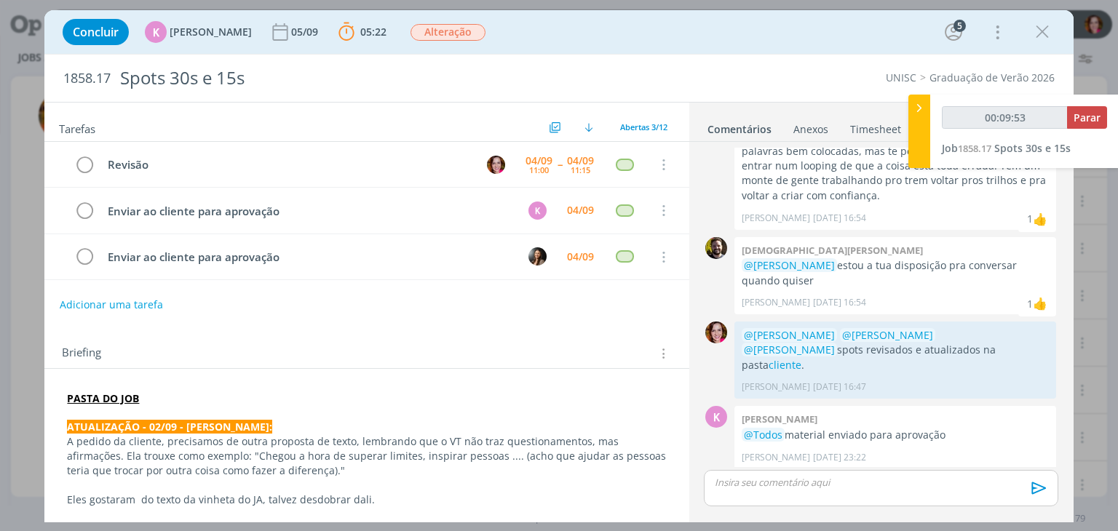
click at [987, 498] on link "aqui" at bounding box center [998, 505] width 22 height 14
click at [801, 358] on link "cliente" at bounding box center [784, 365] width 33 height 14
click at [736, 491] on div "dialog" at bounding box center [881, 488] width 354 height 36
type input "00:11:31"
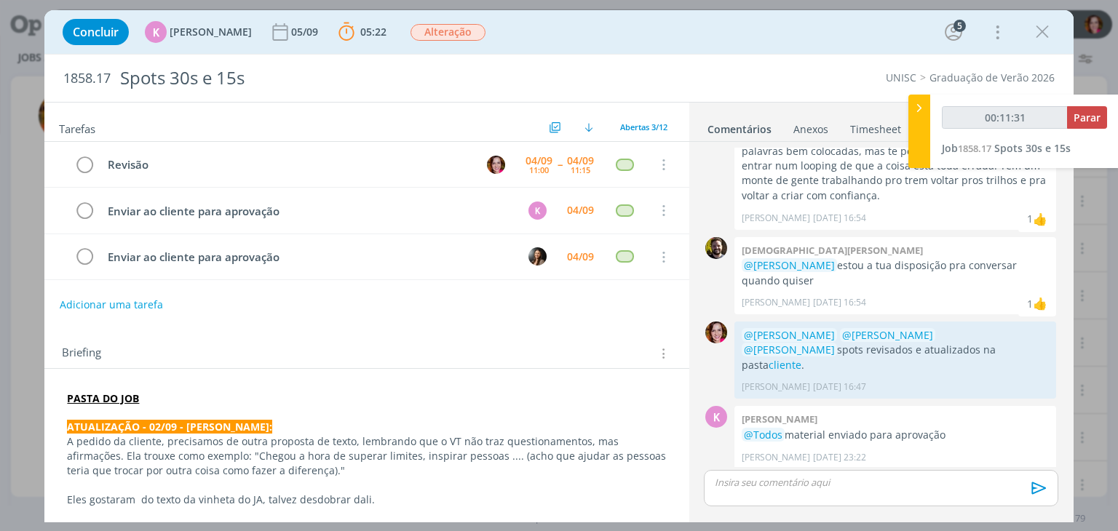
scroll to position [1468, 0]
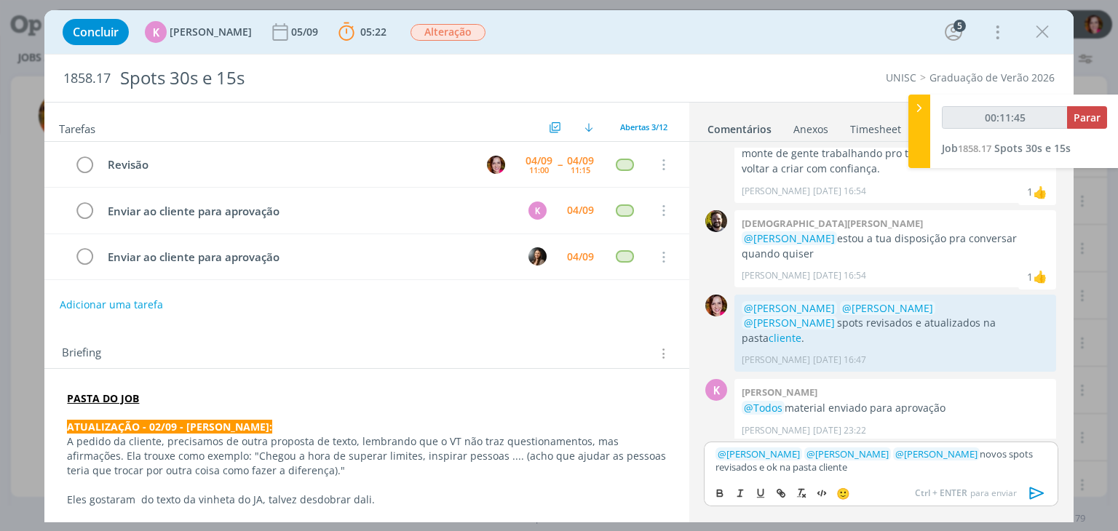
type input "00:11:46"
paste input "https://sobeae.sharepoint.com/sites/SOBEAE/Documentos%20Compartilhados/Forms/Al…"
type input "https://sobeae.sharepoint.com/sites/SOBEAE/Documentos%20Compartilhados/Forms/Al…"
click at [800, 473] on p "﻿ @ Karoline Arend ﻿ ﻿ @ Beatriz Luchese ﻿ ﻿ @ Luíza Santana ﻿ novos spots revi…" at bounding box center [880, 461] width 330 height 27
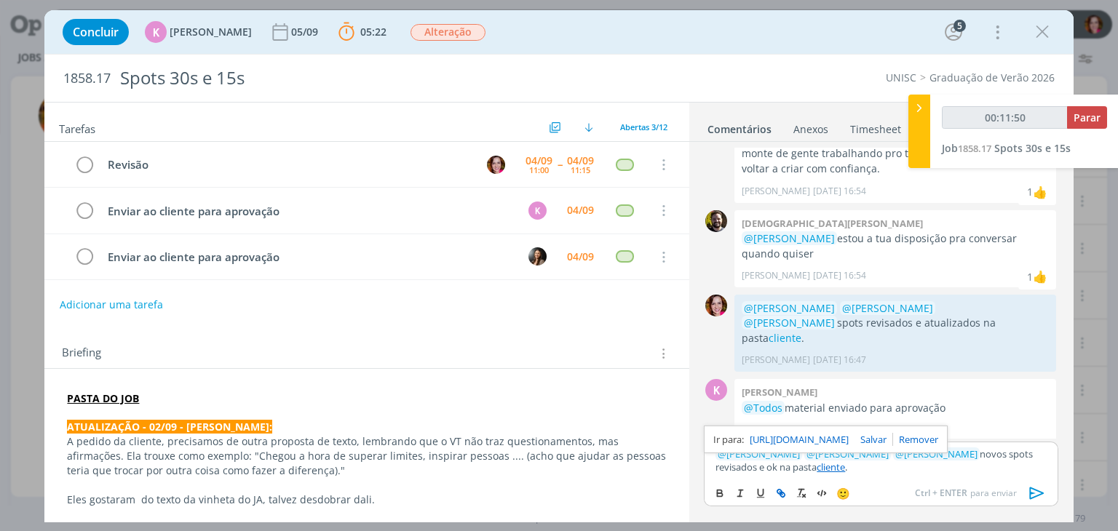
click at [796, 440] on link "https://sobeae.sharepoint.com/sites/SOBEAE/Documentos%20Compartilhados/Forms/Al…" at bounding box center [798, 439] width 99 height 19
click at [1027, 493] on icon "dialog" at bounding box center [1037, 493] width 22 height 22
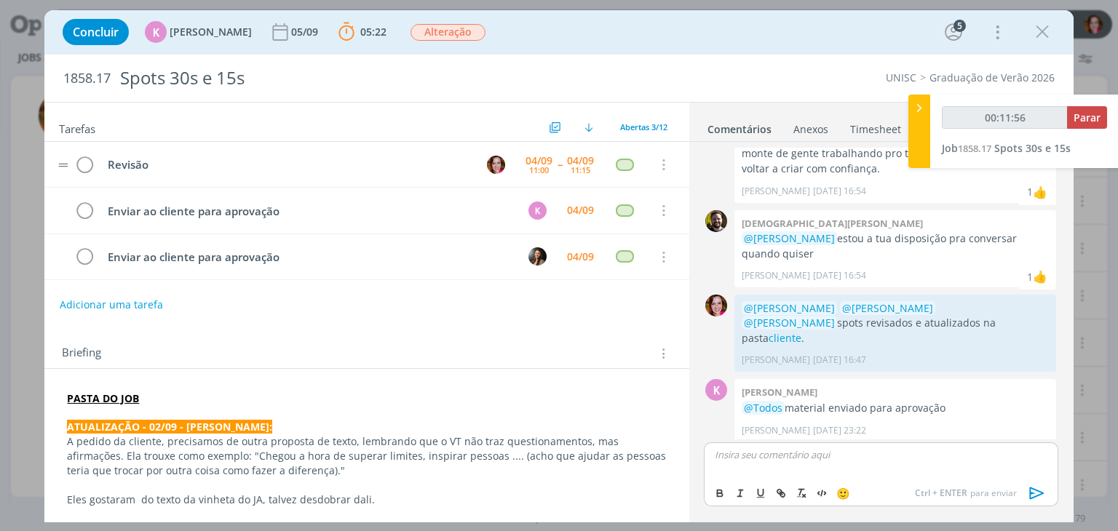
scroll to position [1537, 0]
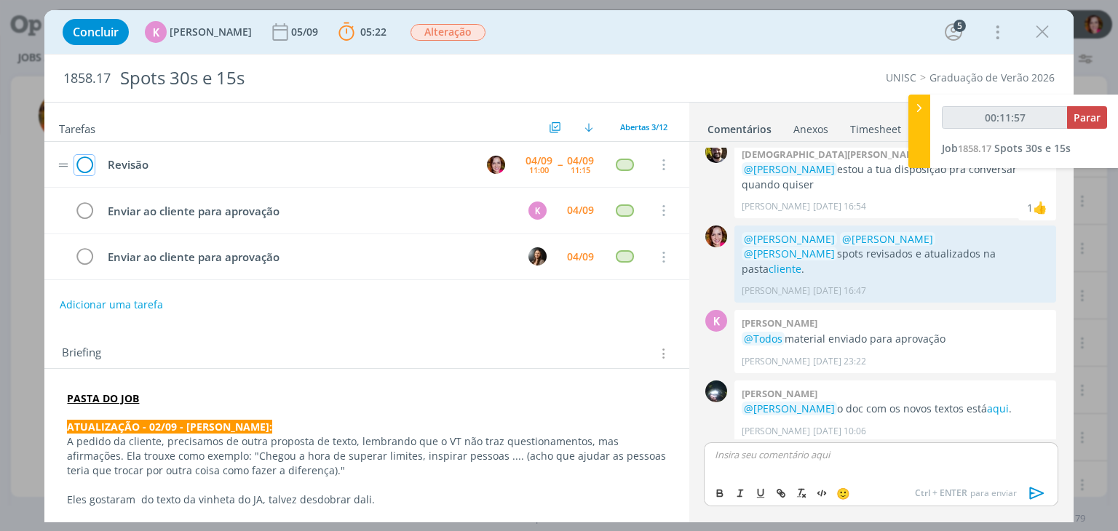
click at [75, 172] on icon "dialog" at bounding box center [84, 165] width 20 height 22
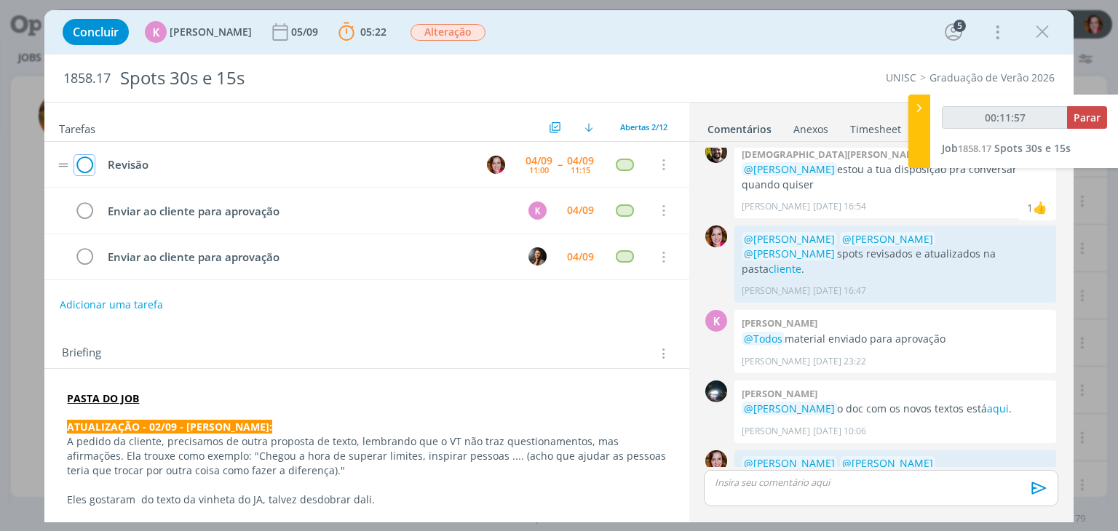
scroll to position [1510, 0]
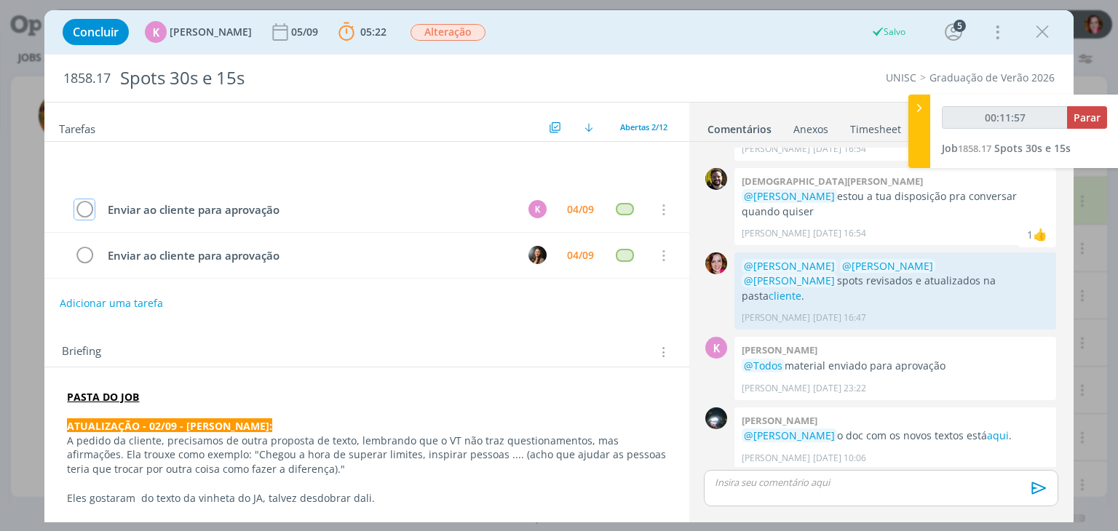
type input "00:11:59"
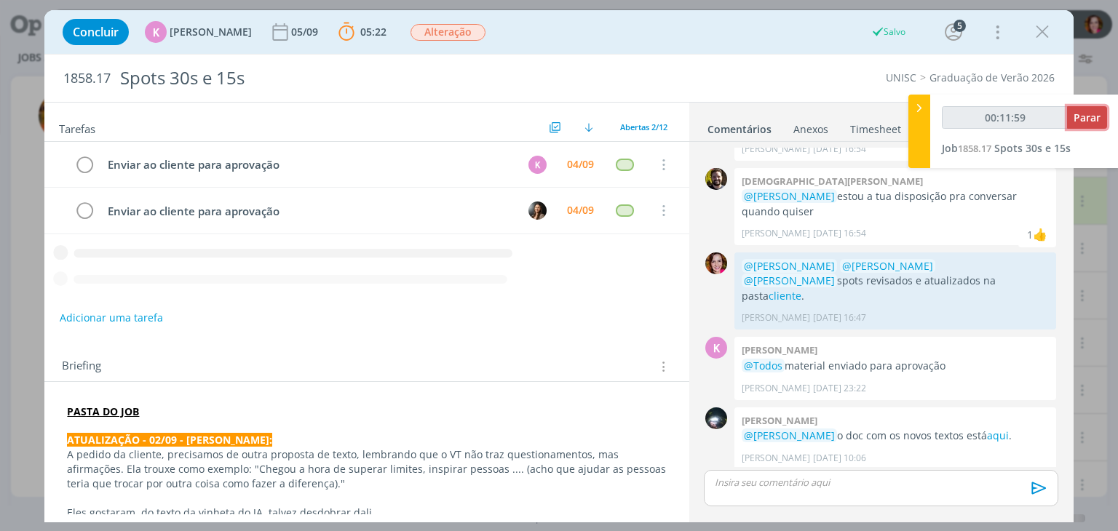
click at [1086, 120] on span "Parar" at bounding box center [1086, 118] width 27 height 14
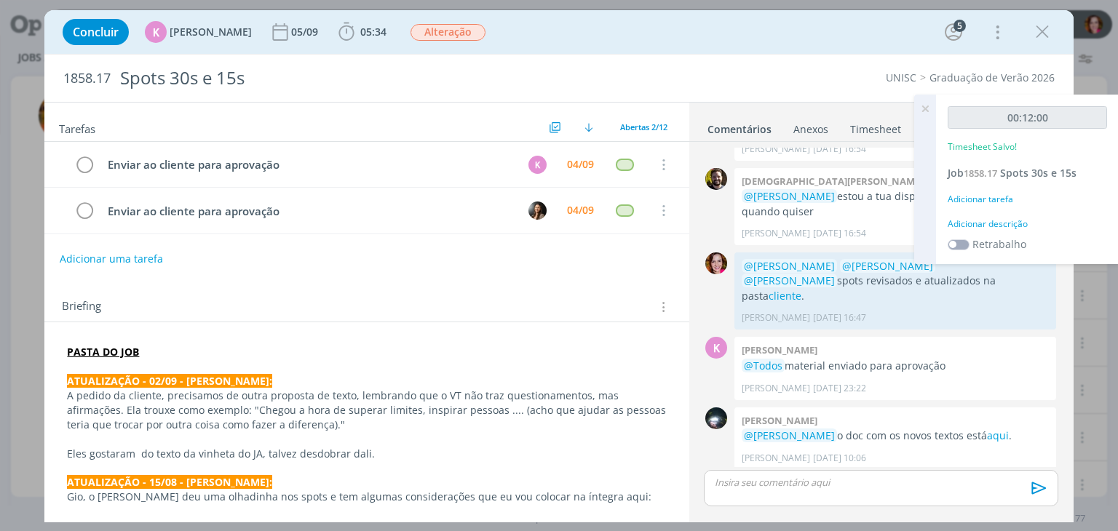
click at [1011, 225] on div "Adicionar descrição" at bounding box center [1026, 224] width 159 height 13
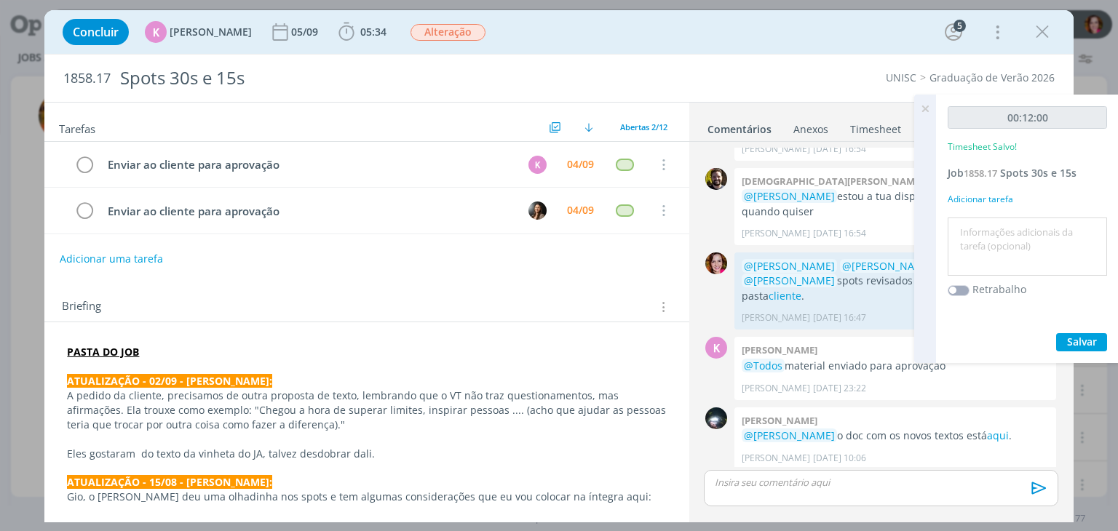
click at [1011, 225] on textarea at bounding box center [1027, 247] width 152 height 52
type textarea "r"
type textarea "Revisão spots"
click at [1068, 336] on span "Salvar" at bounding box center [1082, 342] width 30 height 14
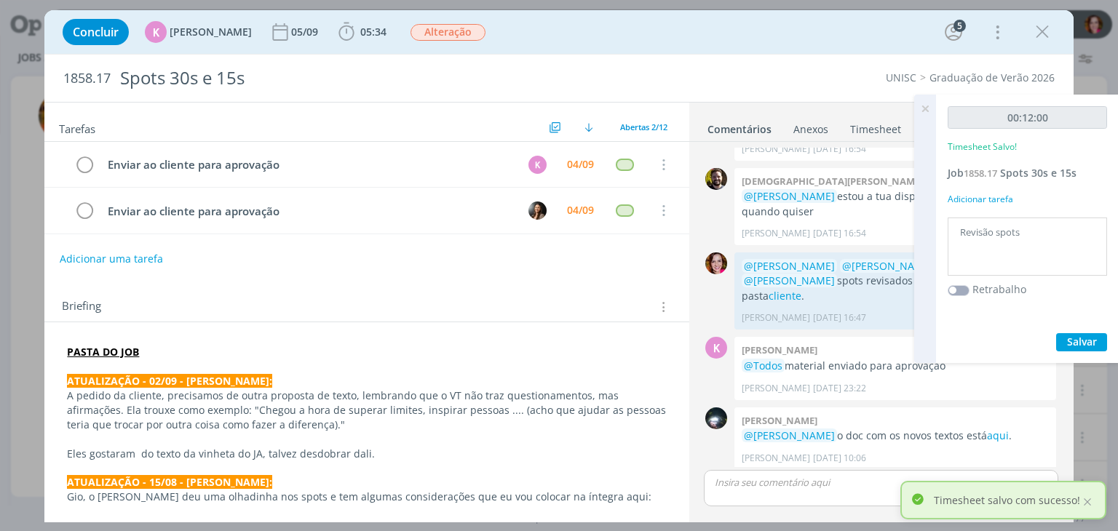
click at [924, 108] on icon at bounding box center [925, 109] width 26 height 28
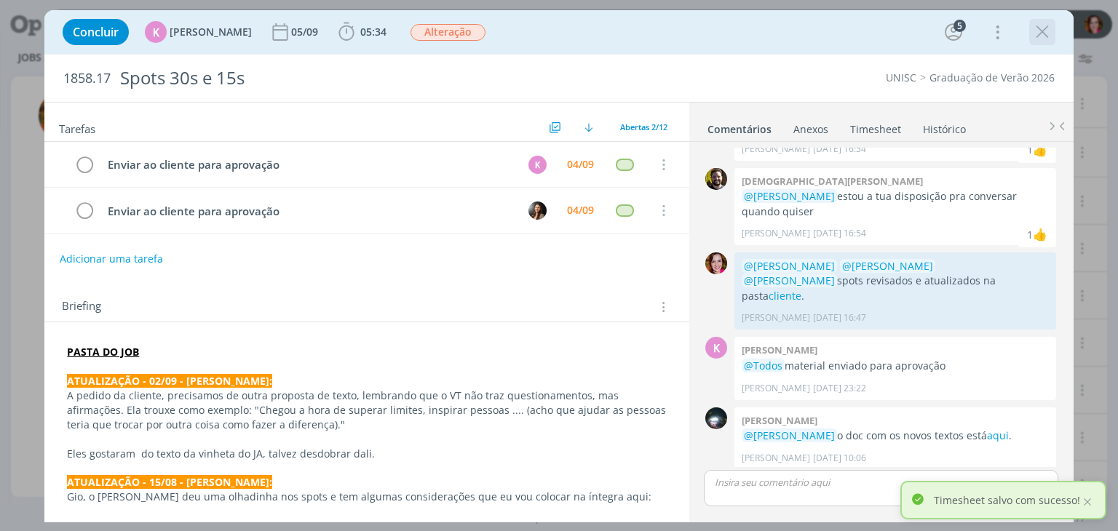
click at [1039, 33] on icon "dialog" at bounding box center [1042, 32] width 22 height 22
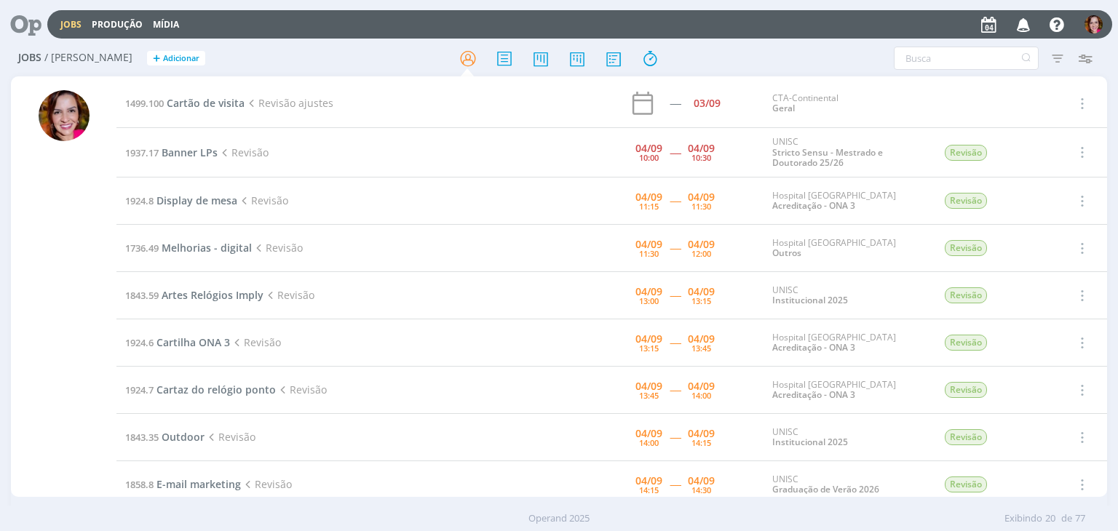
click at [65, 277] on div at bounding box center [64, 293] width 51 height 407
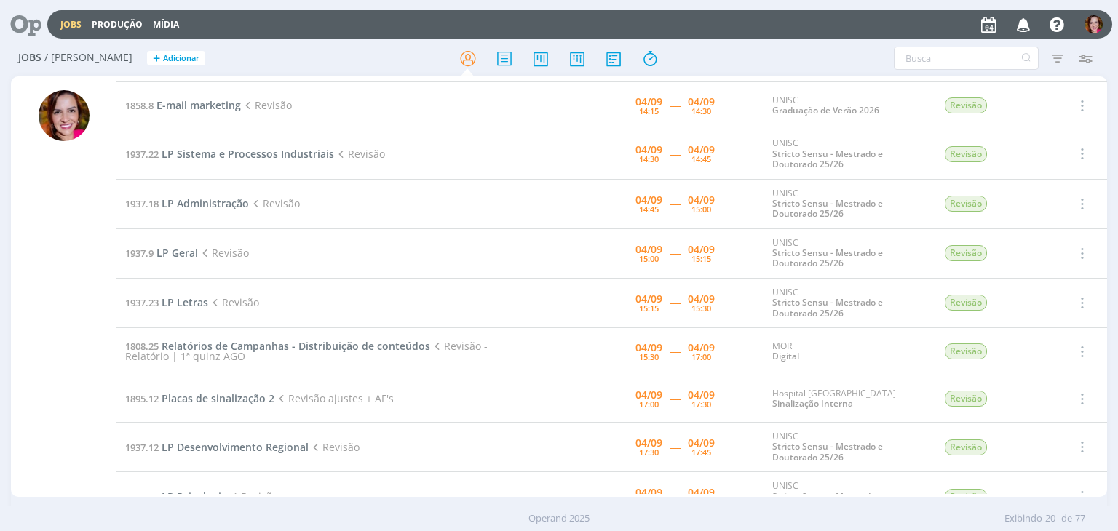
scroll to position [381, 0]
click at [175, 200] on span "LP Administração" at bounding box center [205, 202] width 87 height 14
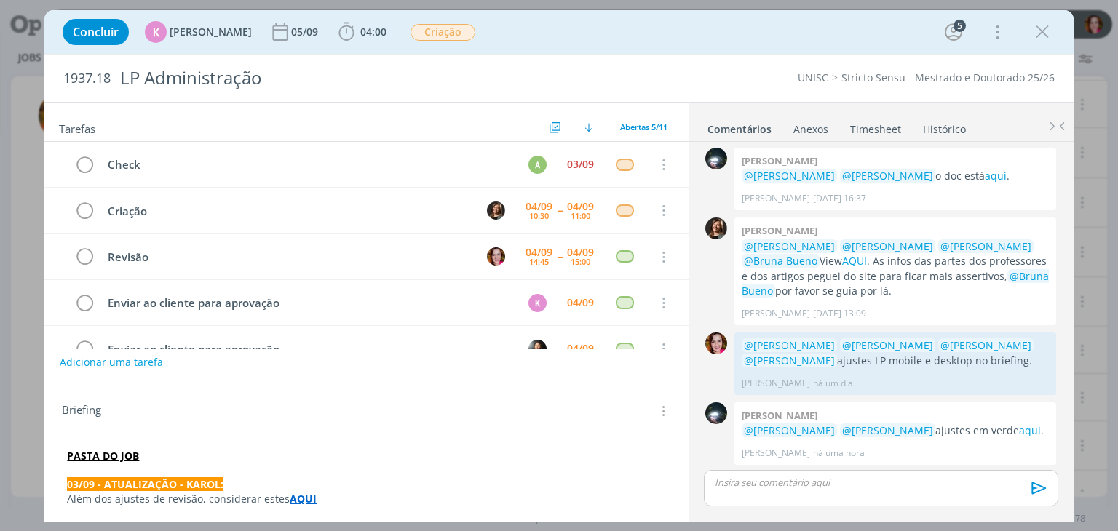
scroll to position [32, 0]
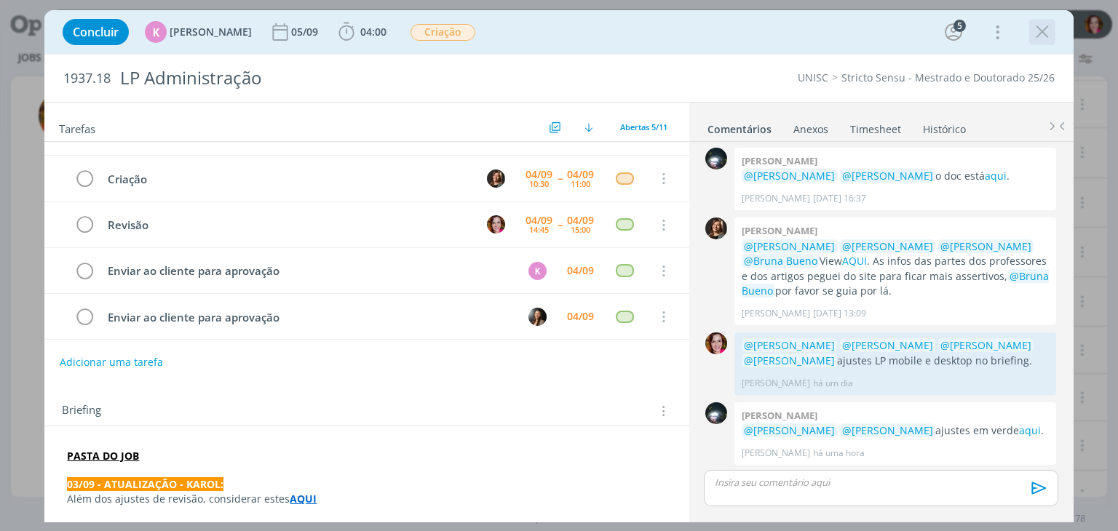
click at [1041, 30] on icon "dialog" at bounding box center [1042, 32] width 22 height 22
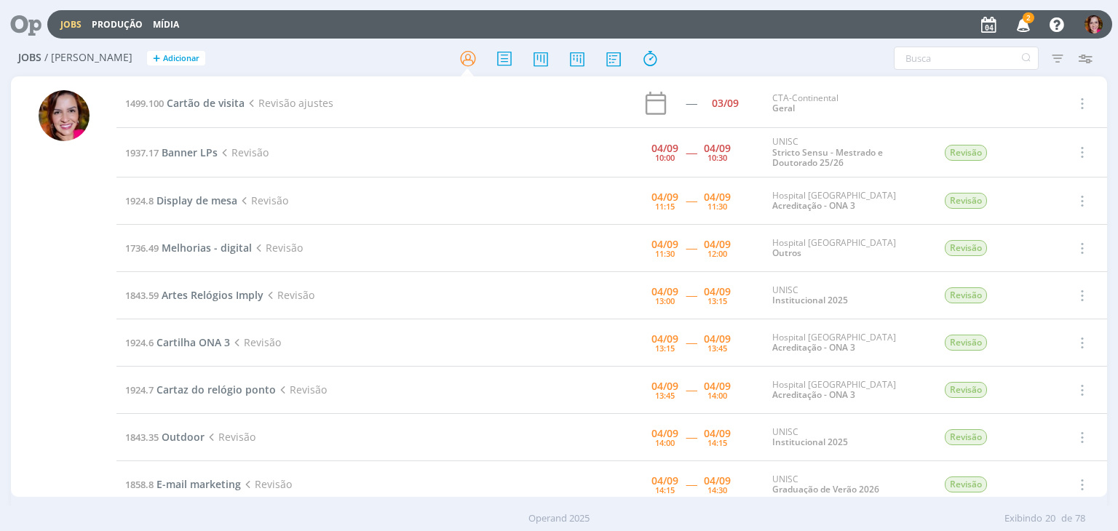
click at [1025, 18] on span "2" at bounding box center [1028, 17] width 12 height 11
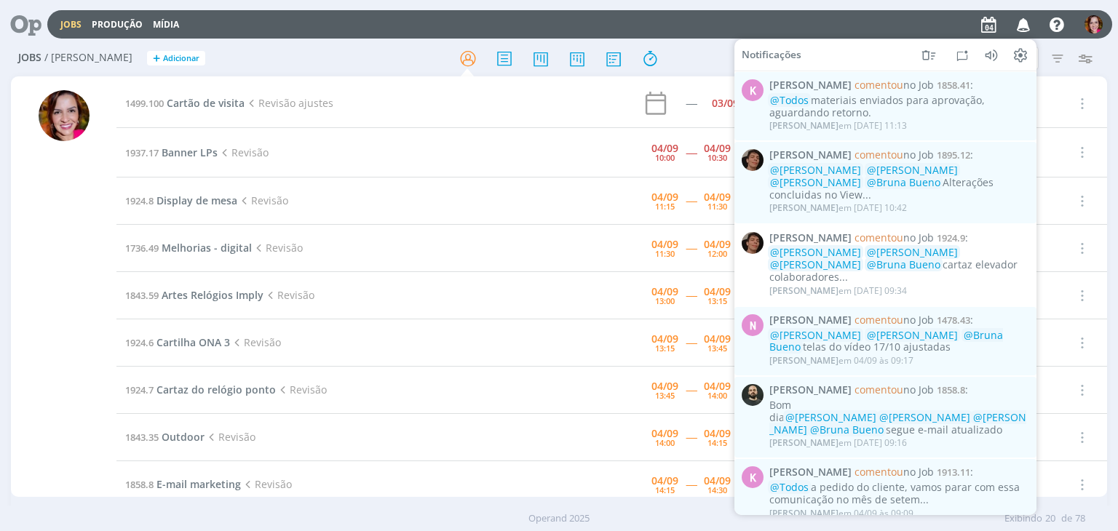
click at [845, 30] on div "Jobs Produção Mídia Notificações K [PERSON_NAME] comentou no Job 1858.41 : @Tod…" at bounding box center [579, 24] width 1065 height 28
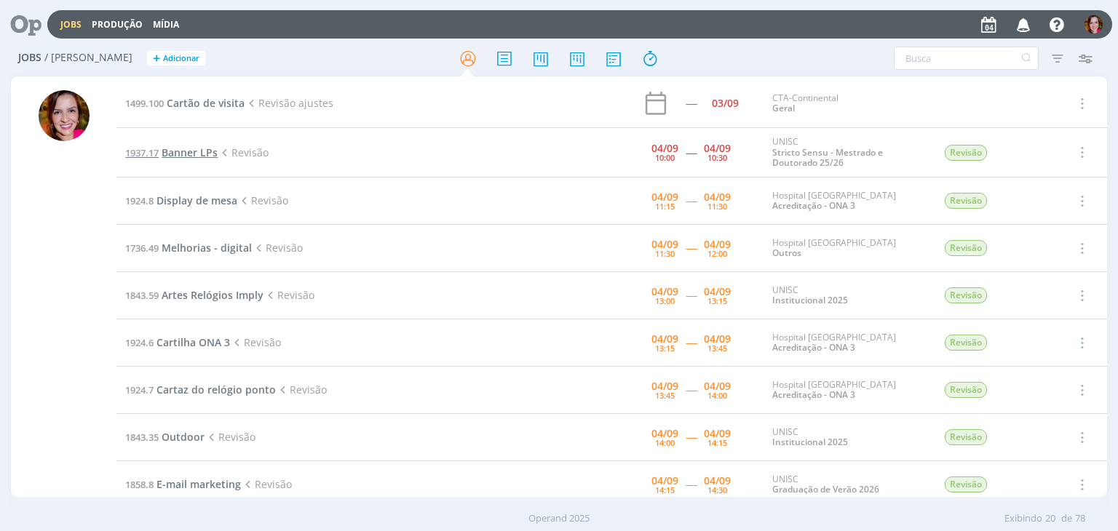
click at [196, 153] on span "Banner LPs" at bounding box center [190, 153] width 56 height 14
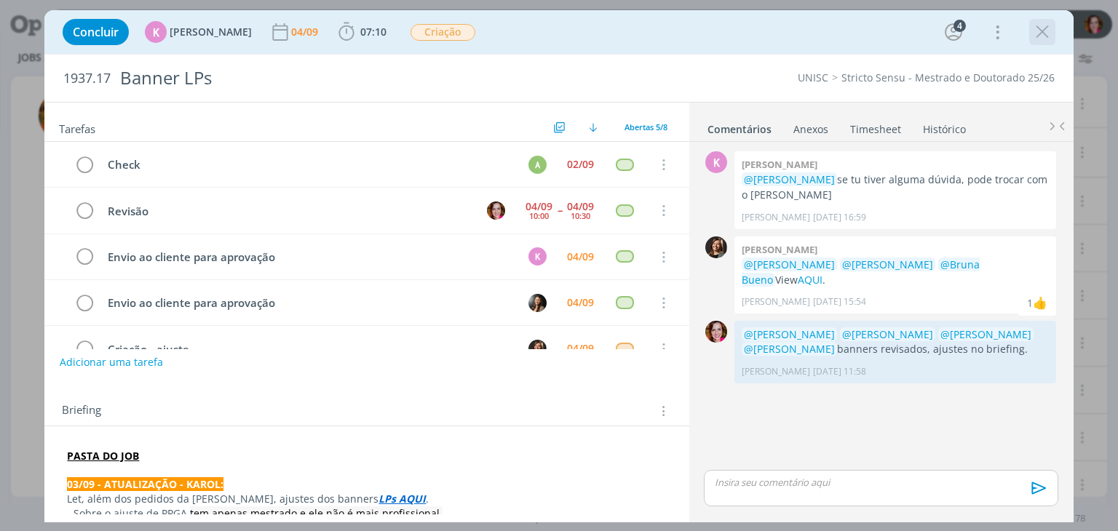
click at [1042, 32] on icon "dialog" at bounding box center [1042, 32] width 22 height 22
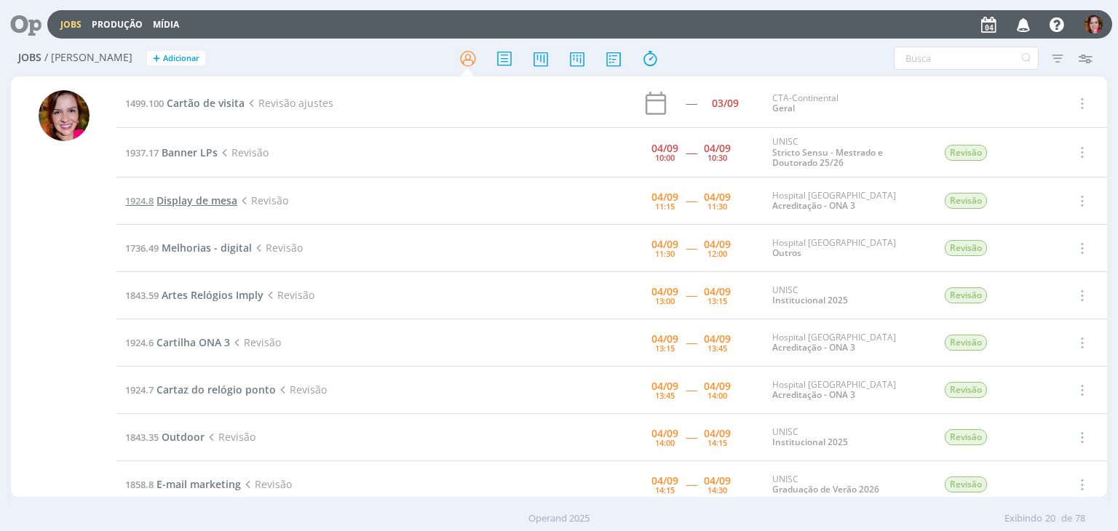
click at [207, 196] on span "Display de mesa" at bounding box center [196, 201] width 81 height 14
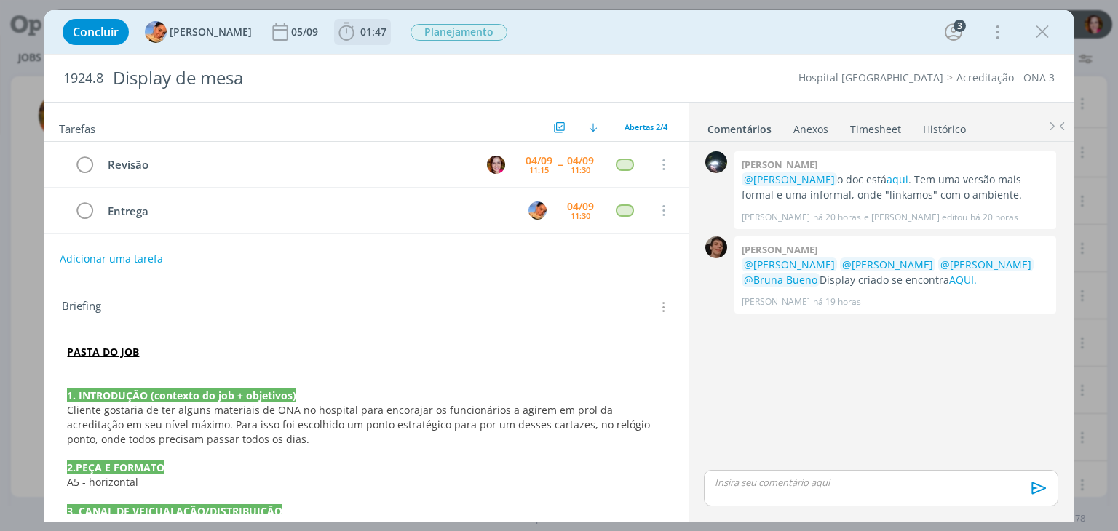
click at [362, 32] on span "01:47" at bounding box center [373, 32] width 26 height 14
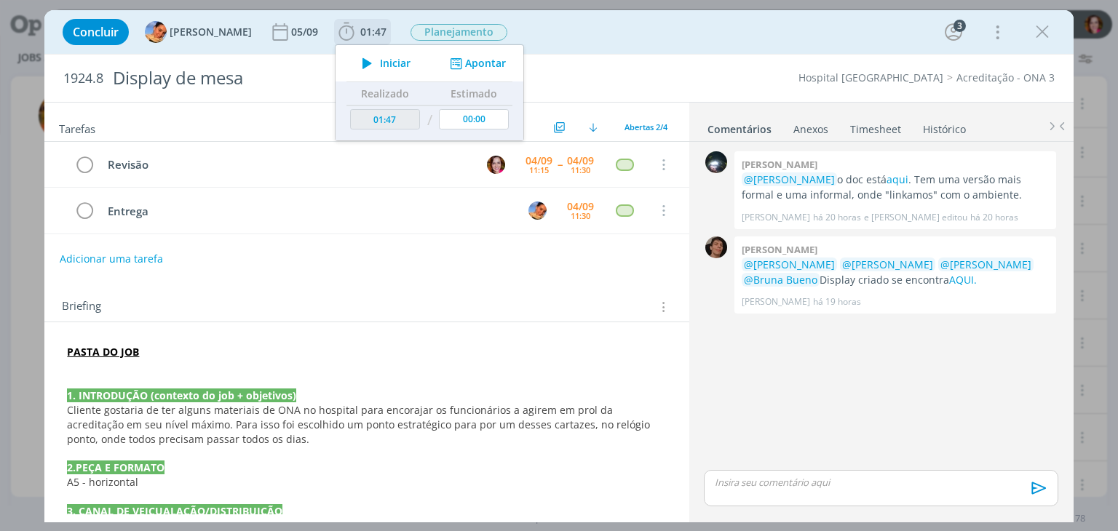
click at [365, 62] on icon "dialog" at bounding box center [366, 63] width 25 height 19
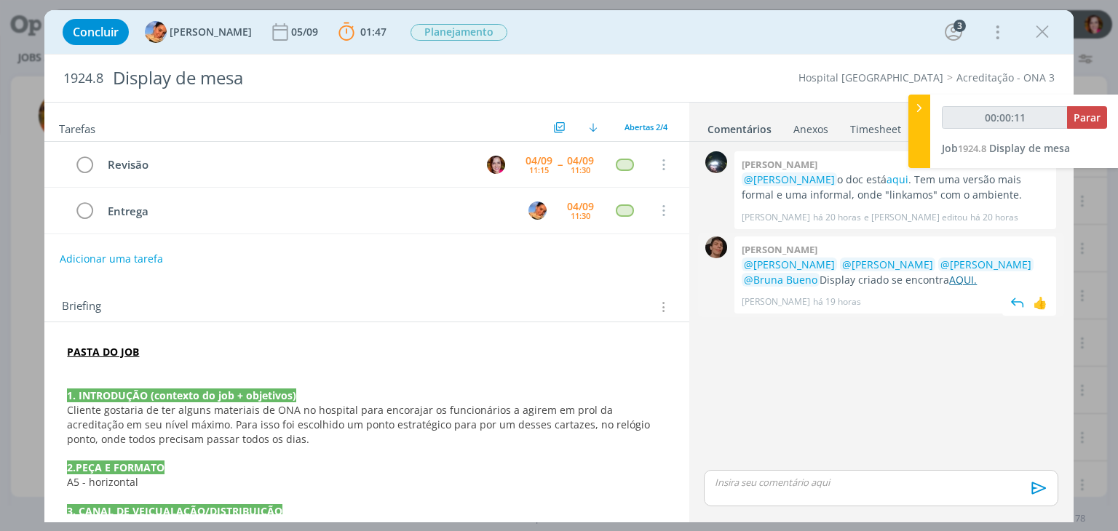
click at [949, 277] on link "AQUI." at bounding box center [963, 280] width 28 height 14
click at [886, 180] on link "aqui" at bounding box center [897, 179] width 22 height 14
click at [192, 417] on span "Cliente gostaria de ter alguns materiais de ONA no hospital para encorajar os f…" at bounding box center [360, 424] width 586 height 43
type input "00:06:42"
click at [747, 487] on p "dialog" at bounding box center [880, 482] width 330 height 13
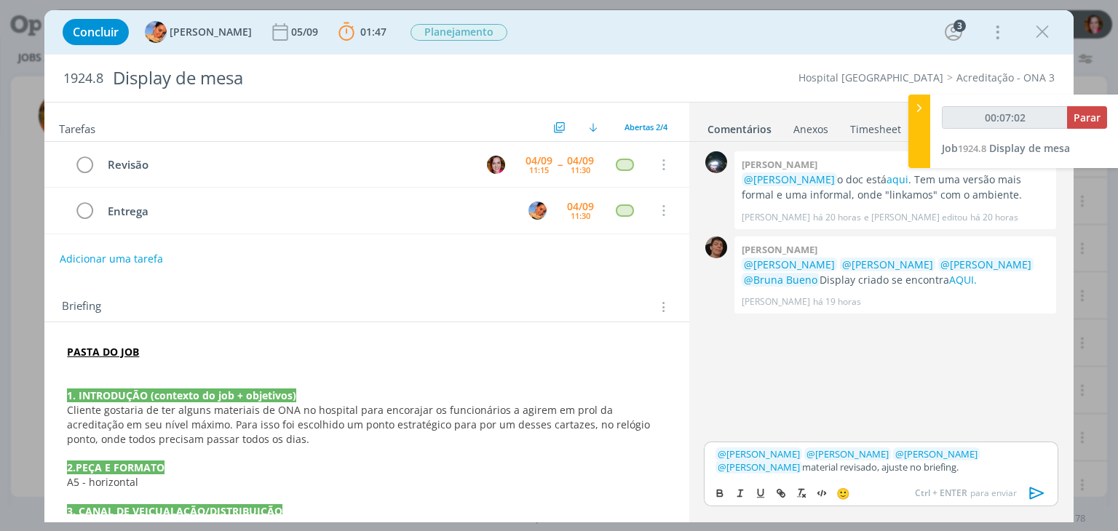
click at [155, 359] on p "dialog" at bounding box center [366, 366] width 599 height 15
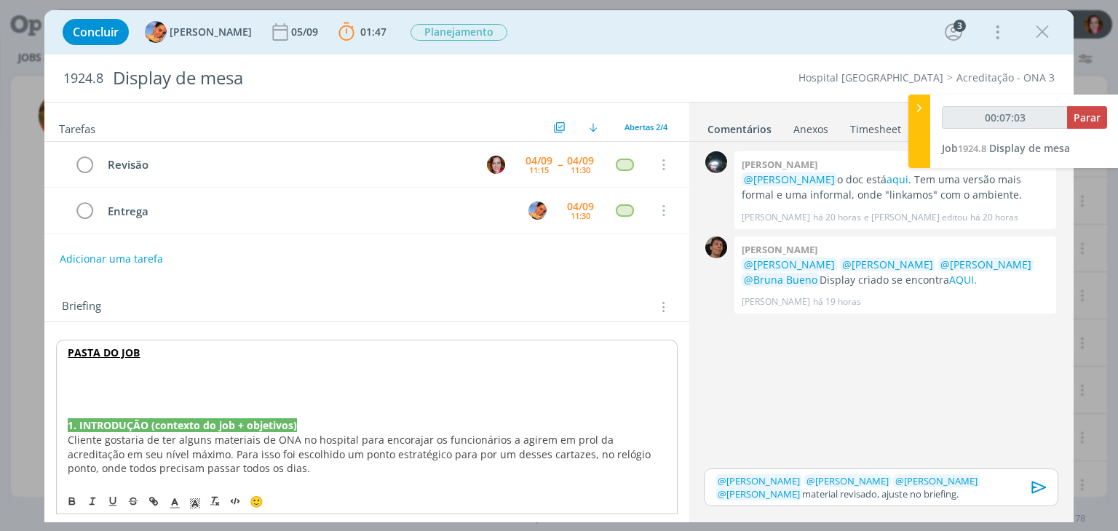
type input "00:07:04"
click at [177, 506] on icon "dialog" at bounding box center [174, 503] width 13 height 13
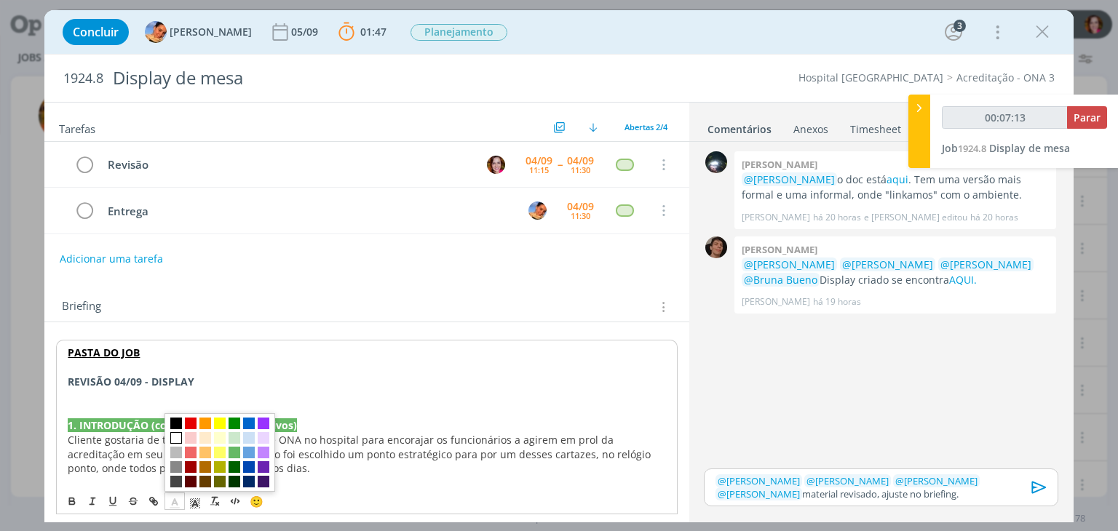
click at [176, 437] on span "dialog" at bounding box center [176, 438] width 12 height 12
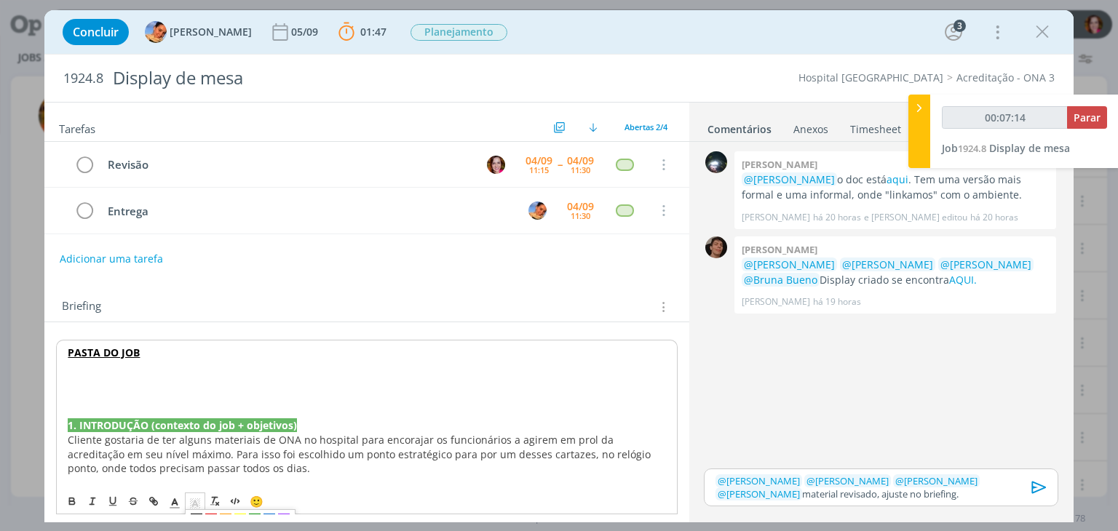
click at [194, 505] on line "dialog" at bounding box center [196, 505] width 4 height 0
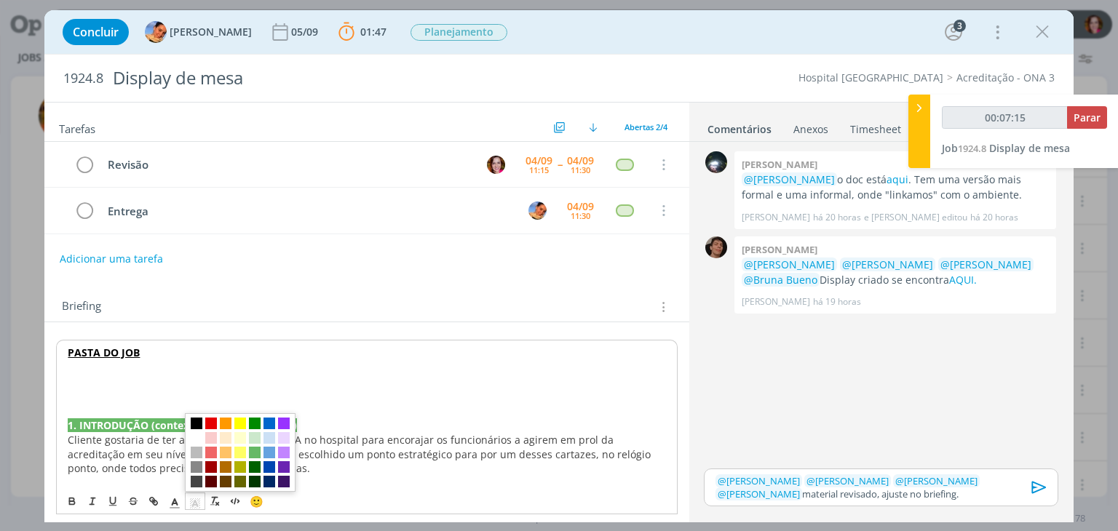
click at [195, 423] on span "dialog" at bounding box center [197, 424] width 12 height 12
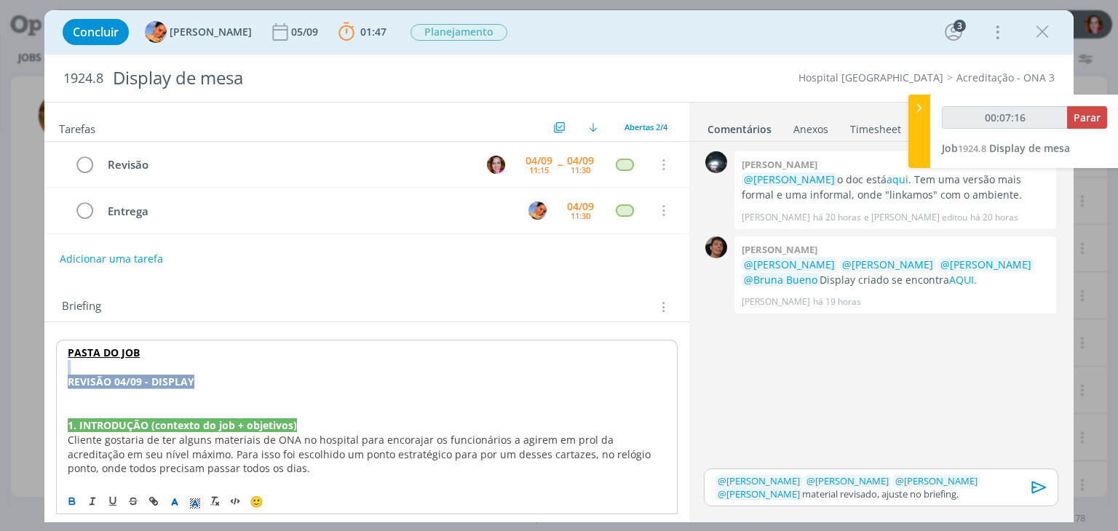
click at [210, 382] on p "REVISÃO 04/09 - DISPLAY" at bounding box center [366, 382] width 597 height 15
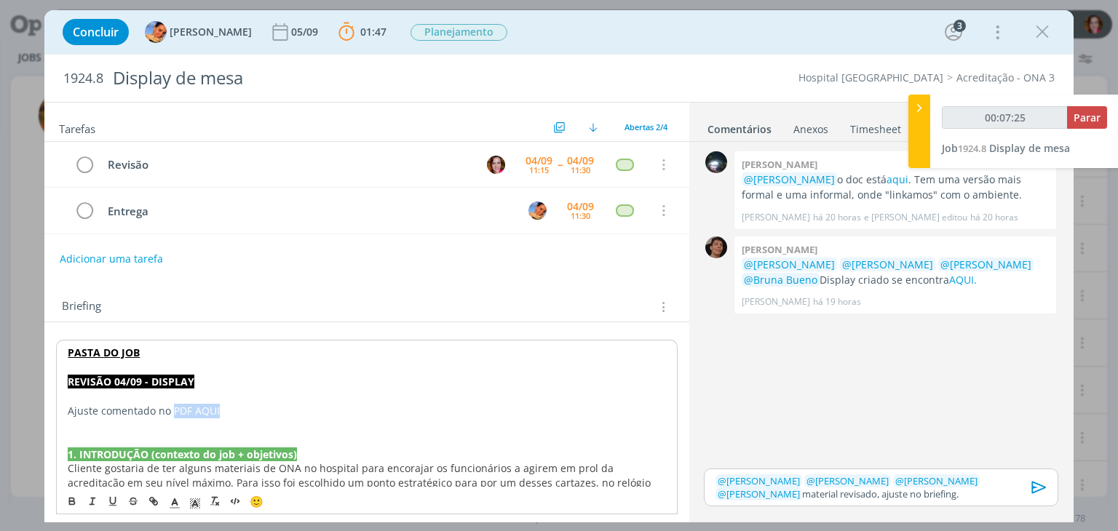
type input "00:07:26"
type input "PDF AQUI"
type input "00:07:27"
paste input "https://sobeae.sharepoint.com/sites/SOBEAE/Documentos%20Compartilhados/Forms/Al…"
type input "https://sobeae.sharepoint.com/sites/SOBEAE/Documentos%20Compartilhados/Forms/Al…"
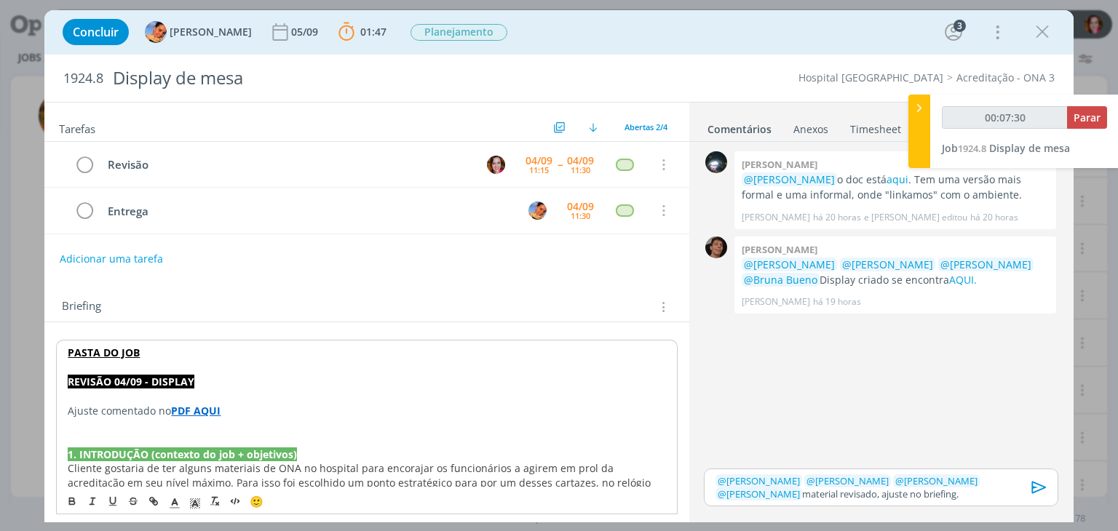
click at [239, 413] on p "Ajuste comentado no PDF AQUI" at bounding box center [366, 411] width 597 height 15
click at [212, 407] on strong "PDF AQUI" at bounding box center [195, 411] width 49 height 14
click at [207, 436] on link "https://sobeae.sharepoint.com/sites/SOBEAE/Documentos%20Compartilhados/Forms/Al…" at bounding box center [162, 438] width 110 height 19
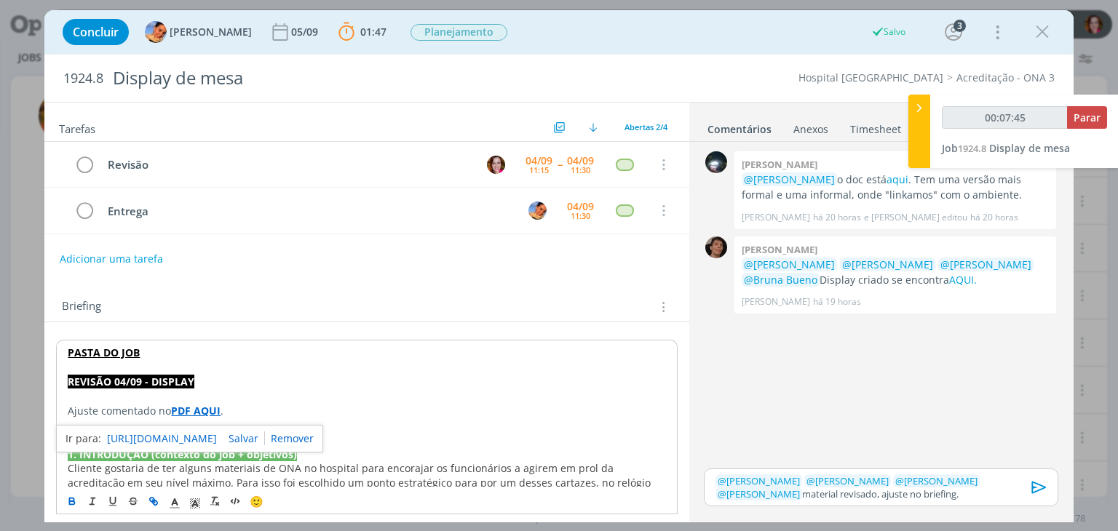
click at [1035, 485] on icon "dialog" at bounding box center [1039, 488] width 22 height 22
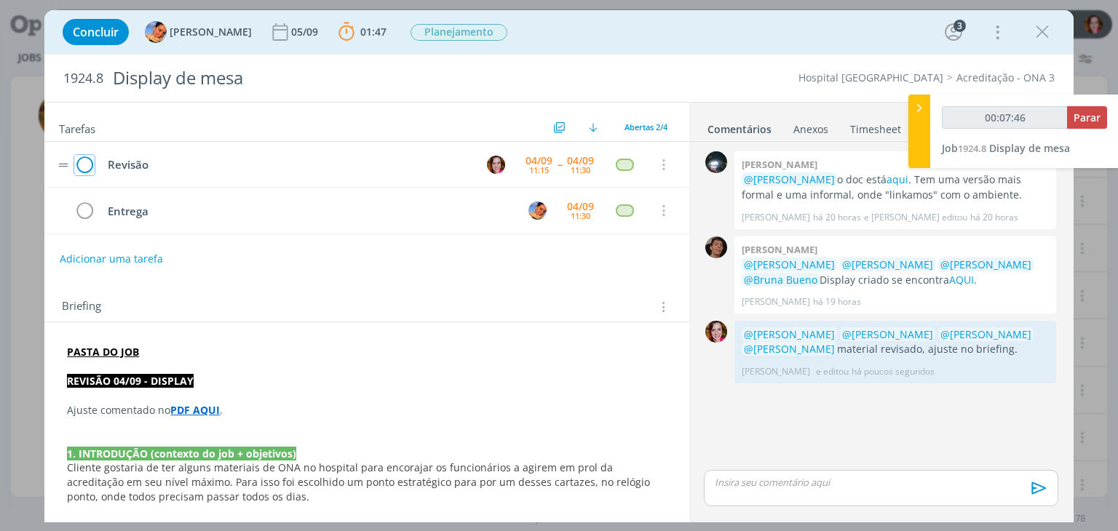
click at [87, 161] on icon "dialog" at bounding box center [84, 165] width 20 height 22
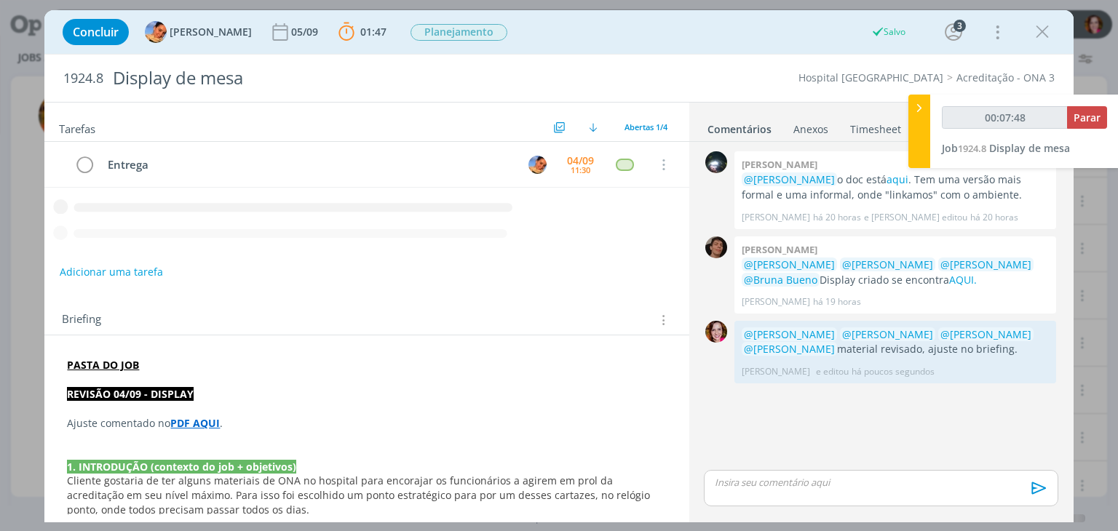
type input "00:07:49"
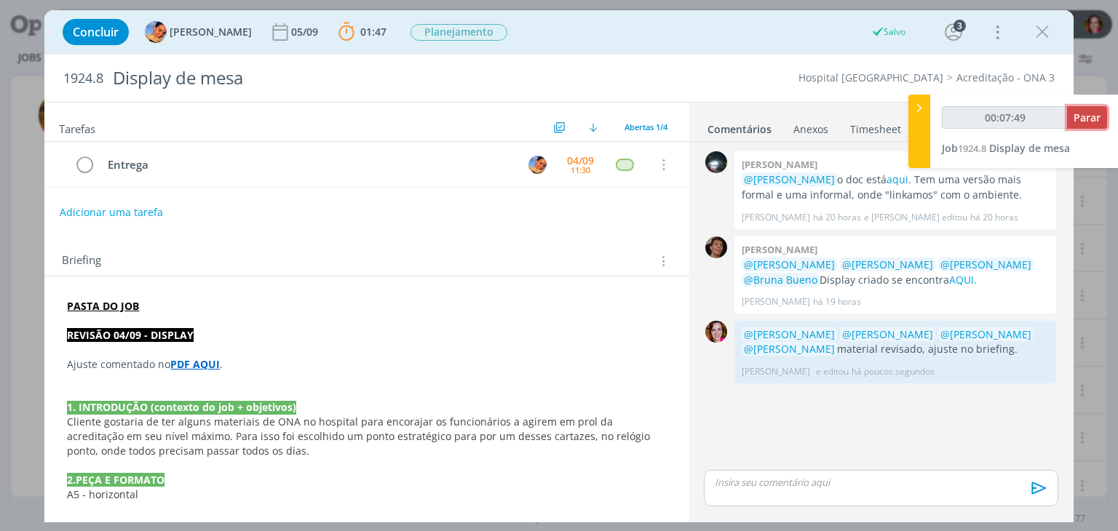
click at [1082, 124] on span "Parar" at bounding box center [1086, 118] width 27 height 14
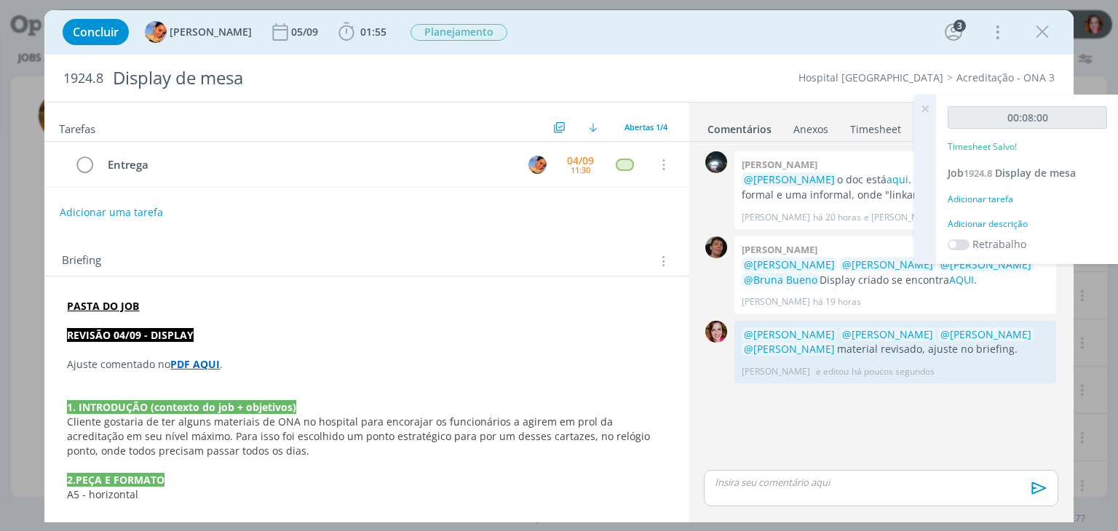
click at [995, 226] on div "Adicionar descrição" at bounding box center [1026, 224] width 159 height 13
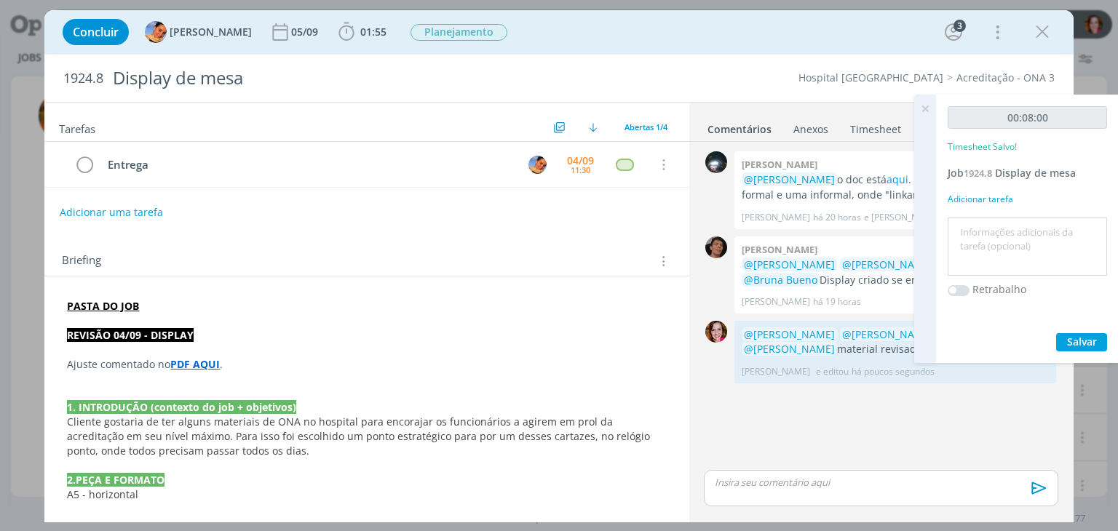
click at [995, 226] on textarea at bounding box center [1027, 247] width 152 height 52
type textarea "r"
type textarea "Revisão display"
click at [1081, 335] on span "Salvar" at bounding box center [1082, 342] width 30 height 14
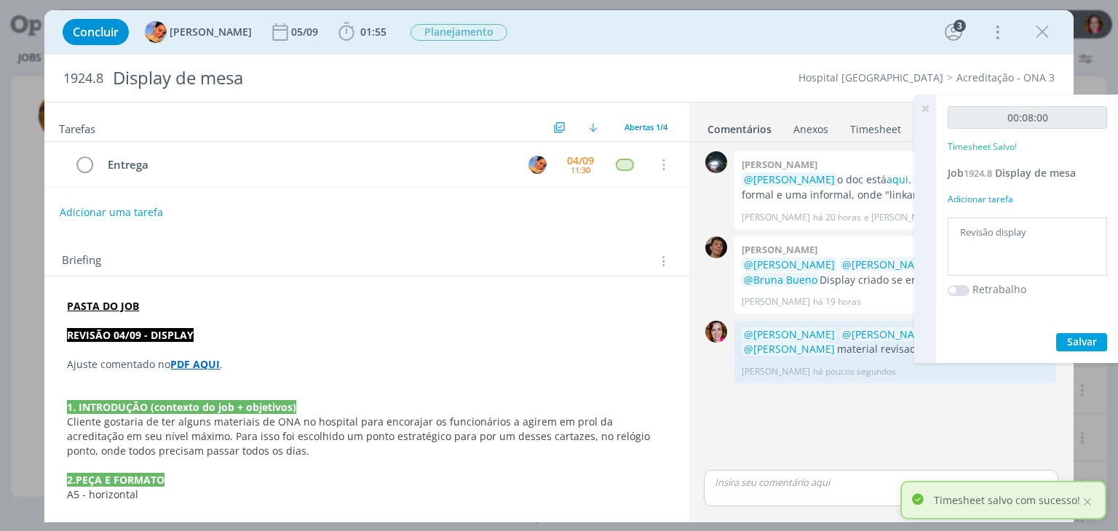
click at [927, 110] on icon at bounding box center [925, 109] width 26 height 28
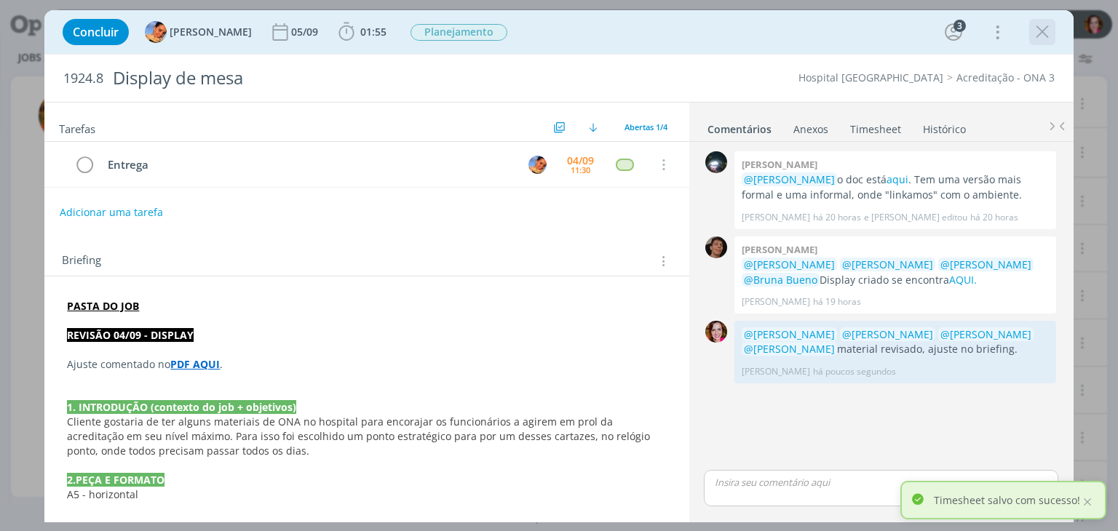
click at [1041, 32] on icon "dialog" at bounding box center [1042, 32] width 22 height 22
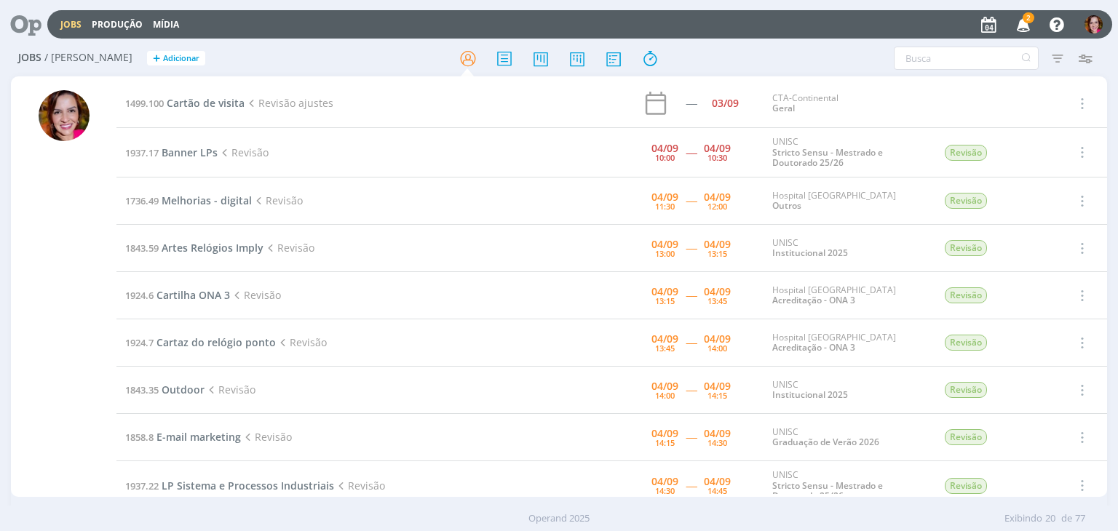
click at [1027, 23] on icon "button" at bounding box center [1023, 24] width 25 height 25
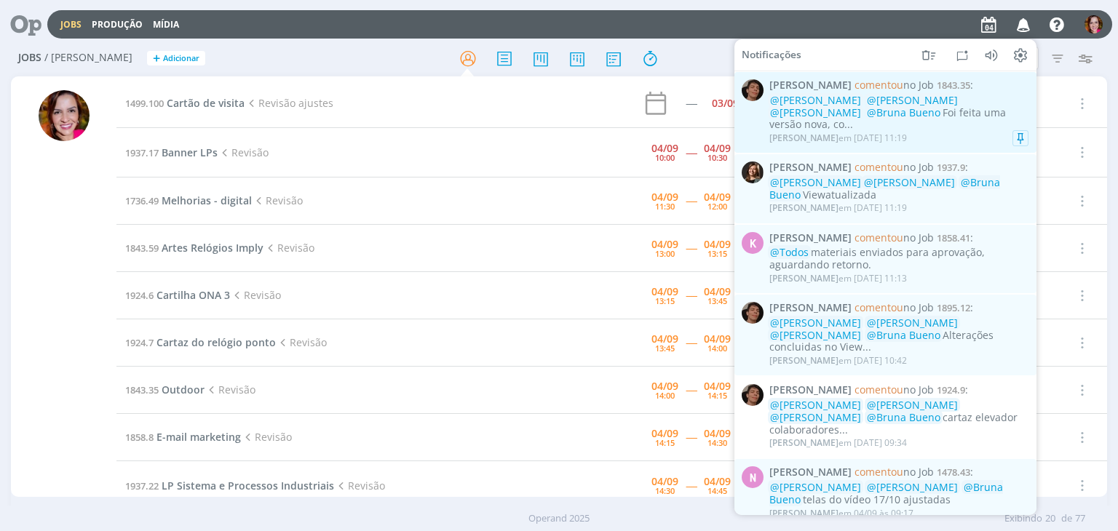
click at [859, 115] on div "@Karoline Arend @Beatriz Luchese @Luíza Santana @Bruna Bueno Foi feita uma vers…" at bounding box center [898, 113] width 259 height 36
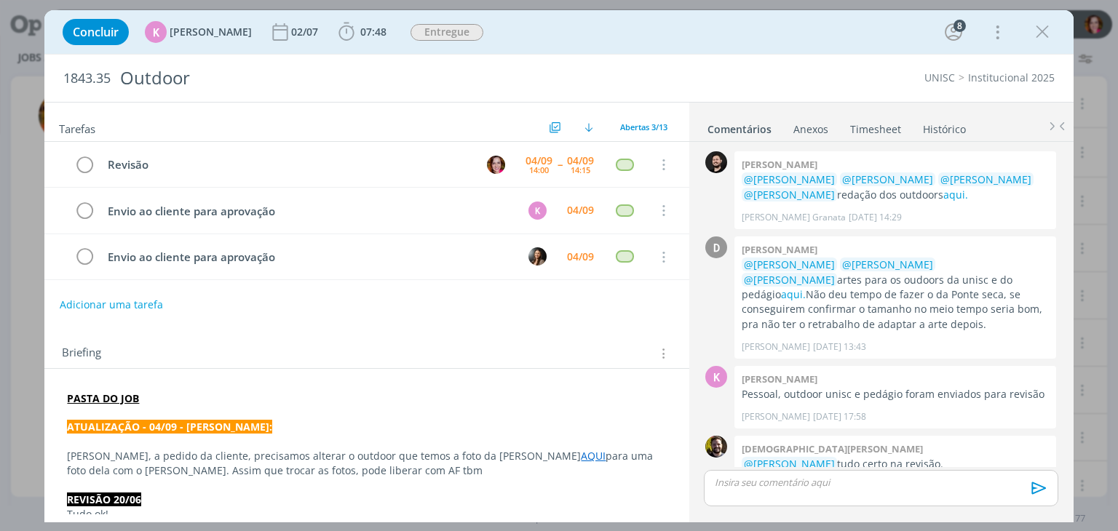
scroll to position [557, 0]
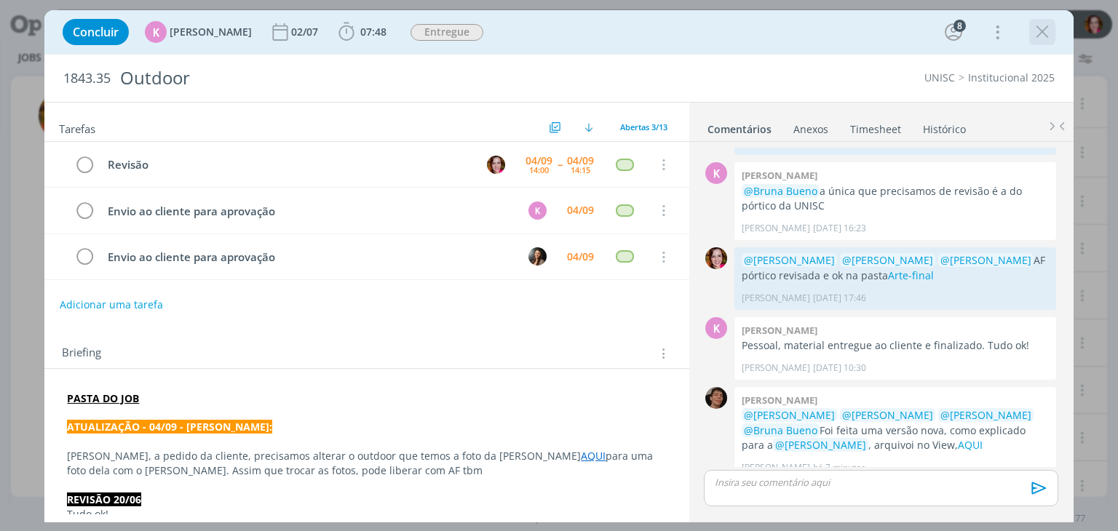
click at [1043, 33] on icon "dialog" at bounding box center [1042, 32] width 22 height 22
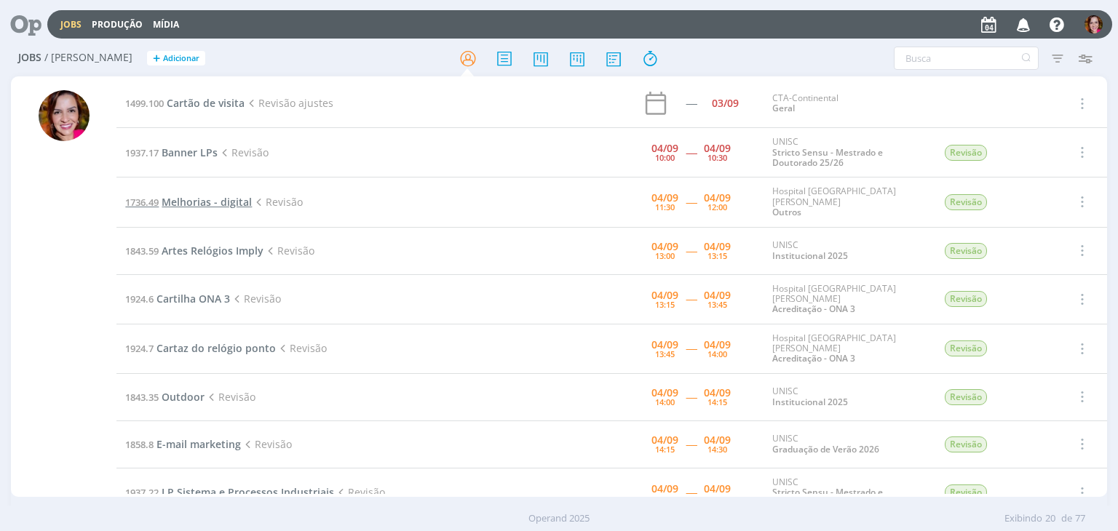
click at [223, 202] on span "Melhorias - digital" at bounding box center [207, 202] width 90 height 14
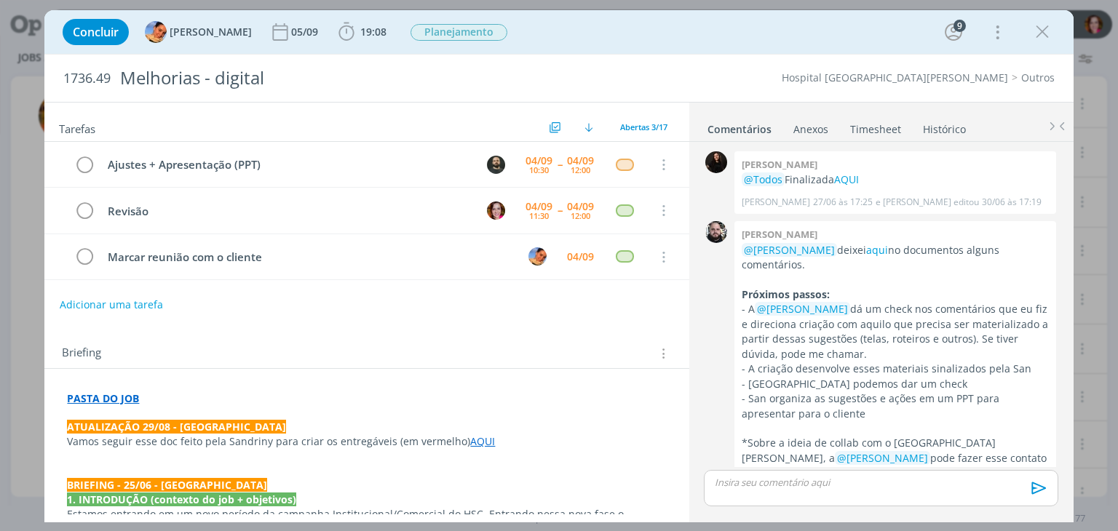
scroll to position [838, 0]
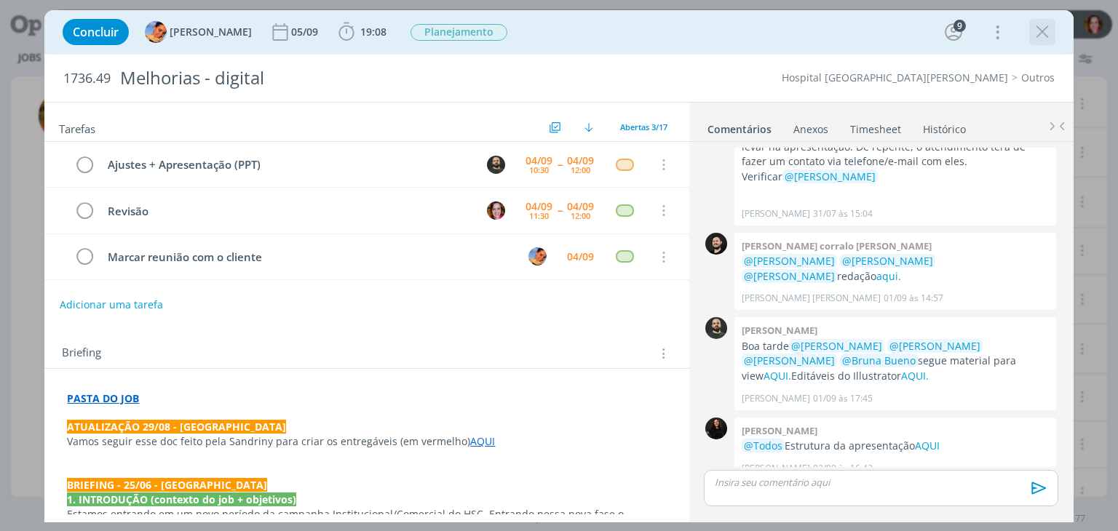
click at [1041, 37] on icon "dialog" at bounding box center [1042, 32] width 22 height 22
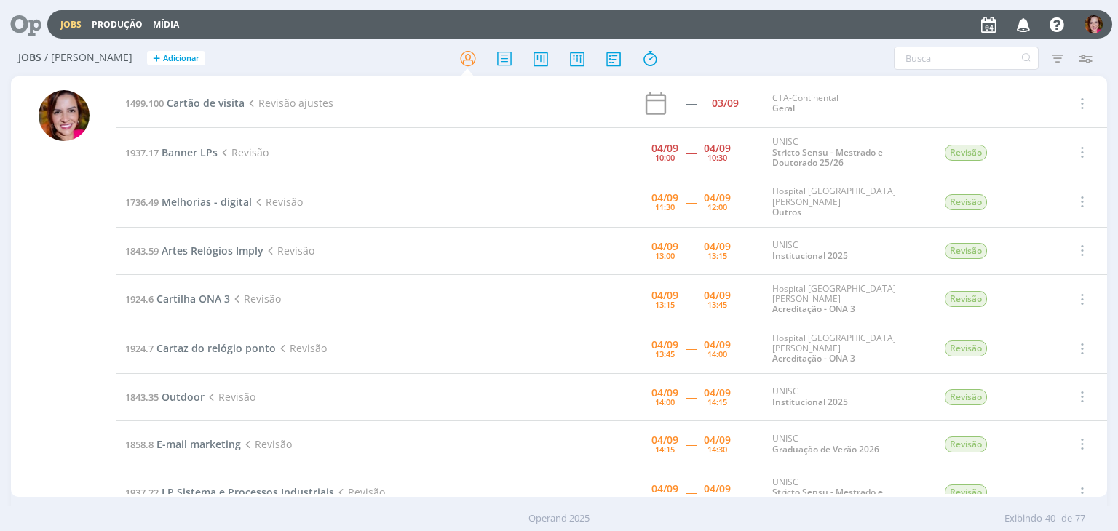
click at [202, 197] on span "Melhorias - digital" at bounding box center [207, 202] width 90 height 14
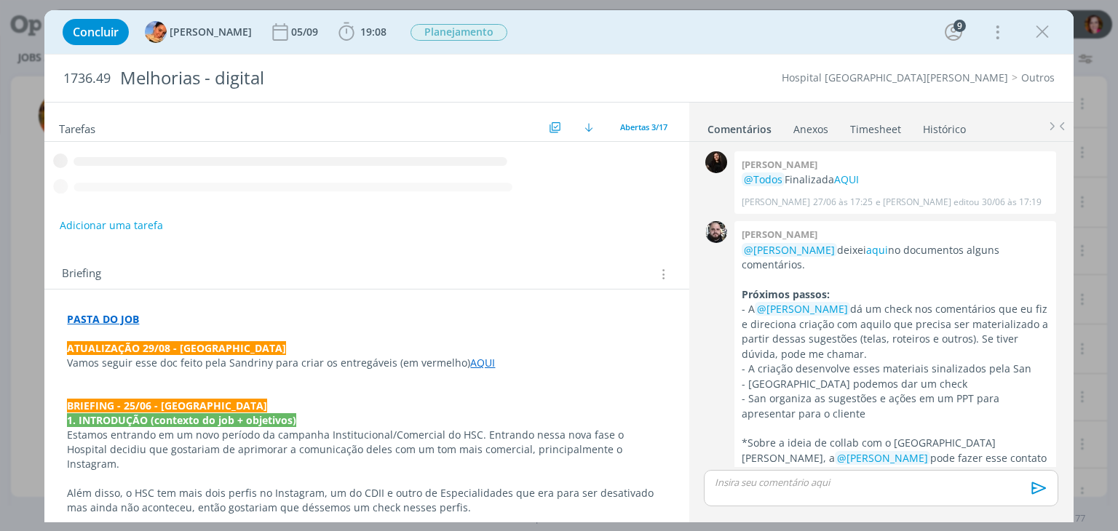
scroll to position [838, 0]
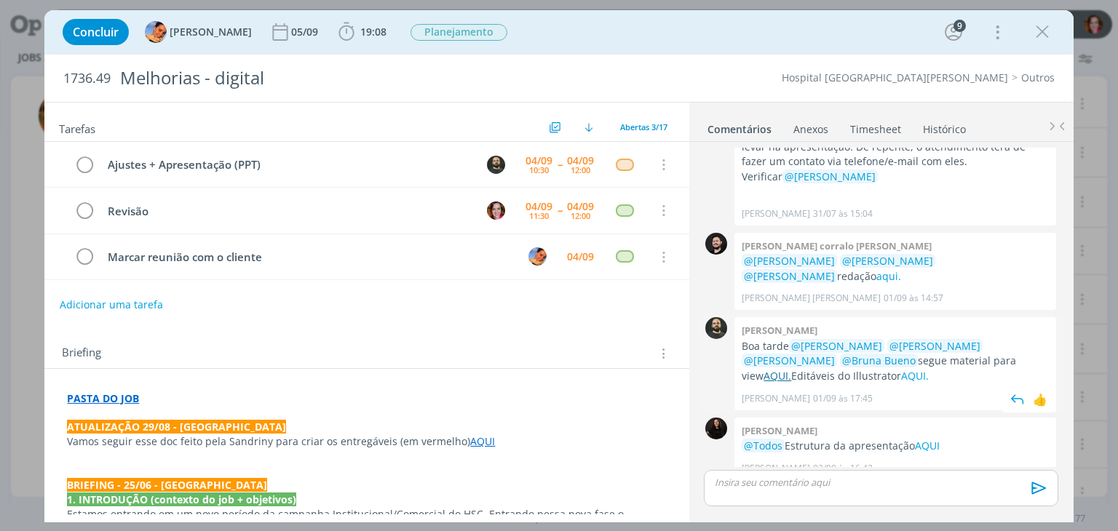
click at [791, 369] on link "AQUI." at bounding box center [777, 376] width 28 height 14
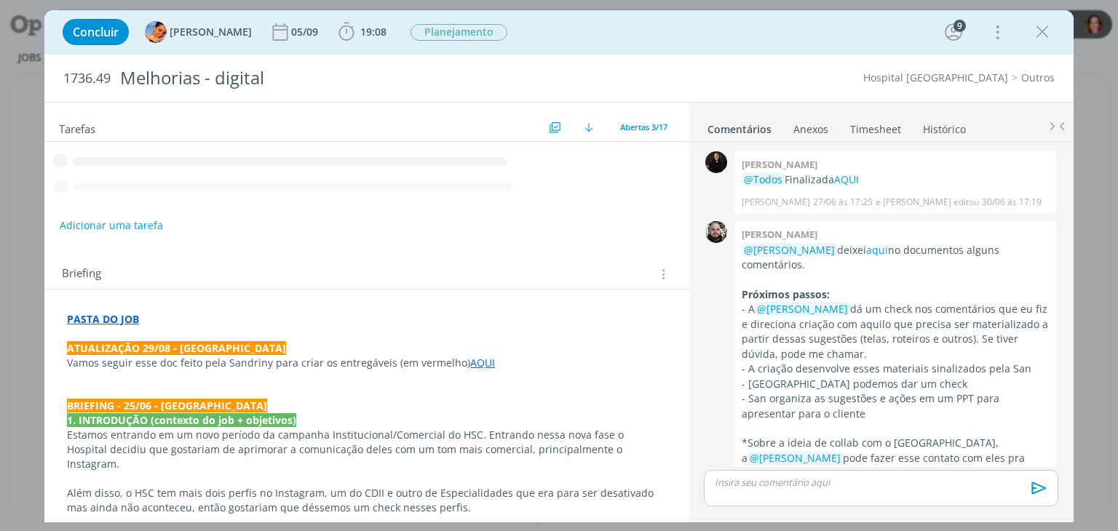
scroll to position [838, 0]
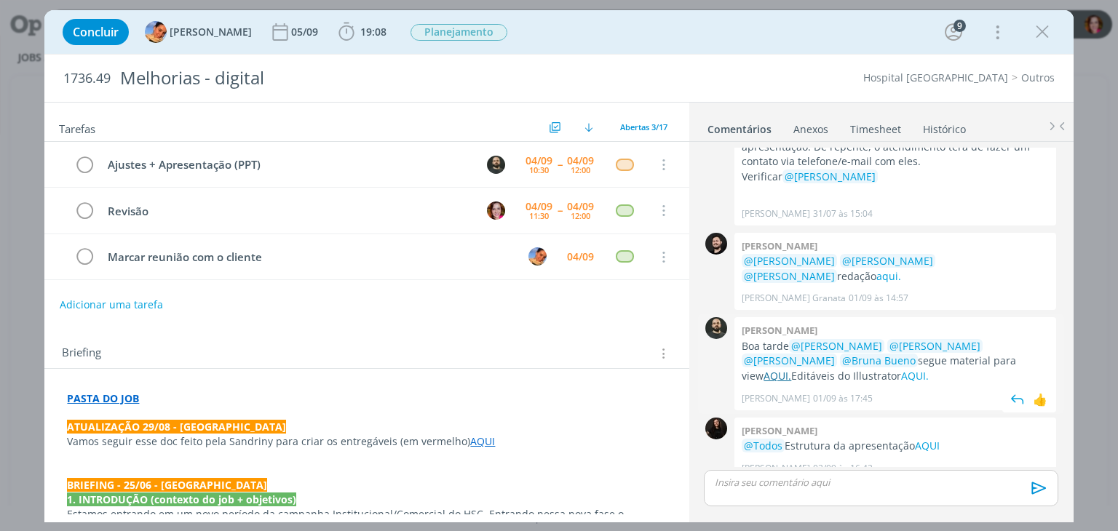
click at [791, 369] on link "AQUI." at bounding box center [777, 376] width 28 height 14
